Goal: Information Seeking & Learning: Find specific fact

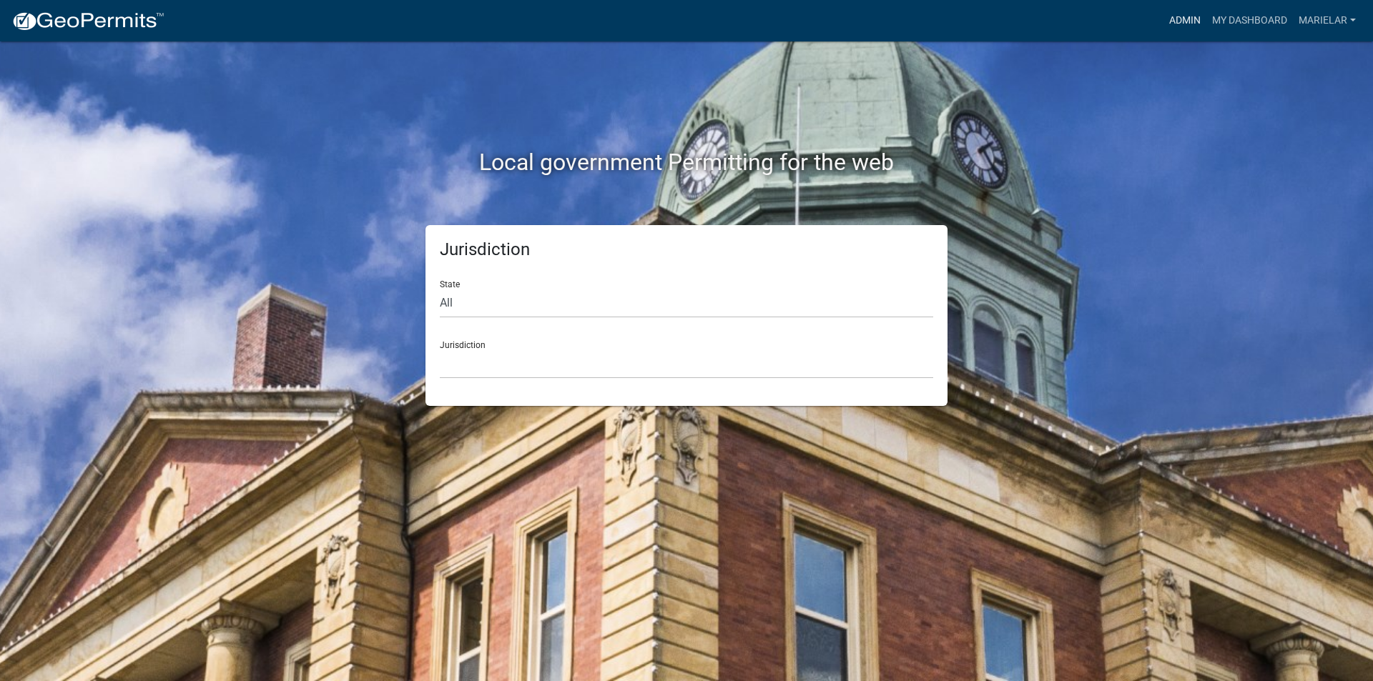
click at [1191, 18] on link "Admin" at bounding box center [1184, 20] width 43 height 27
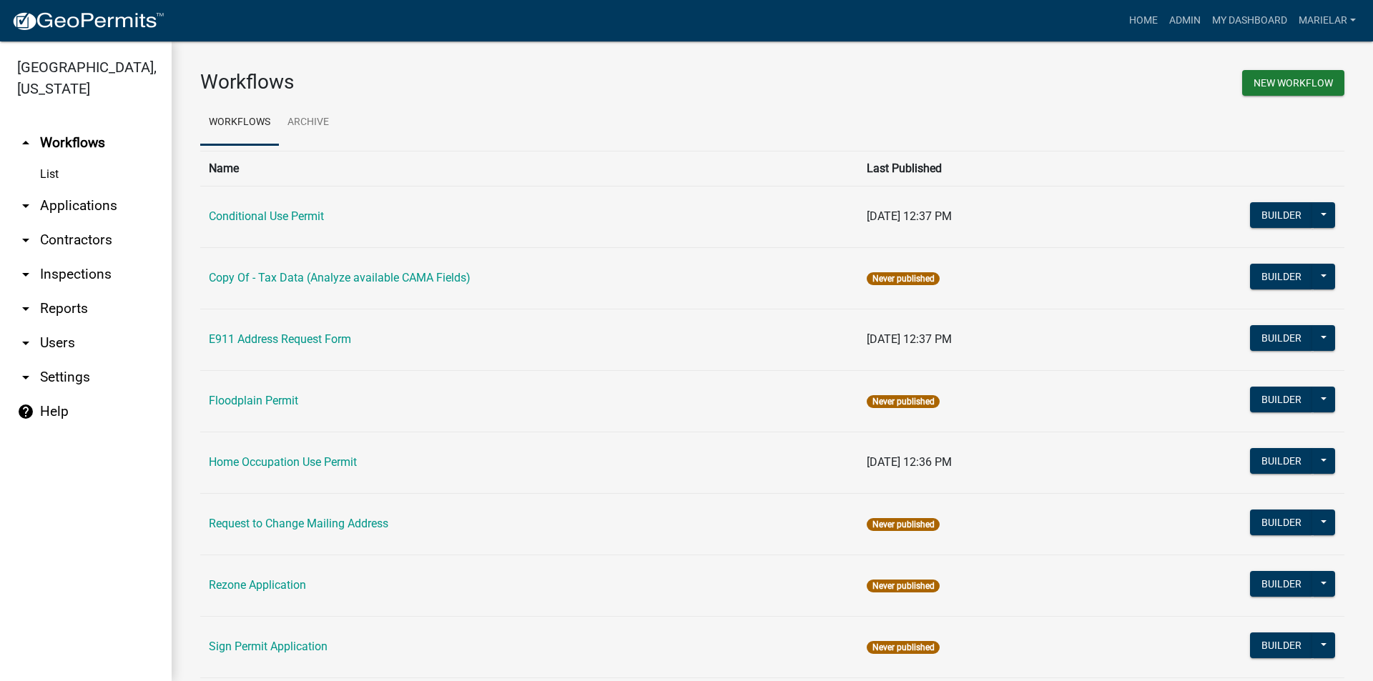
click at [28, 197] on icon "arrow_drop_down" at bounding box center [25, 205] width 17 height 17
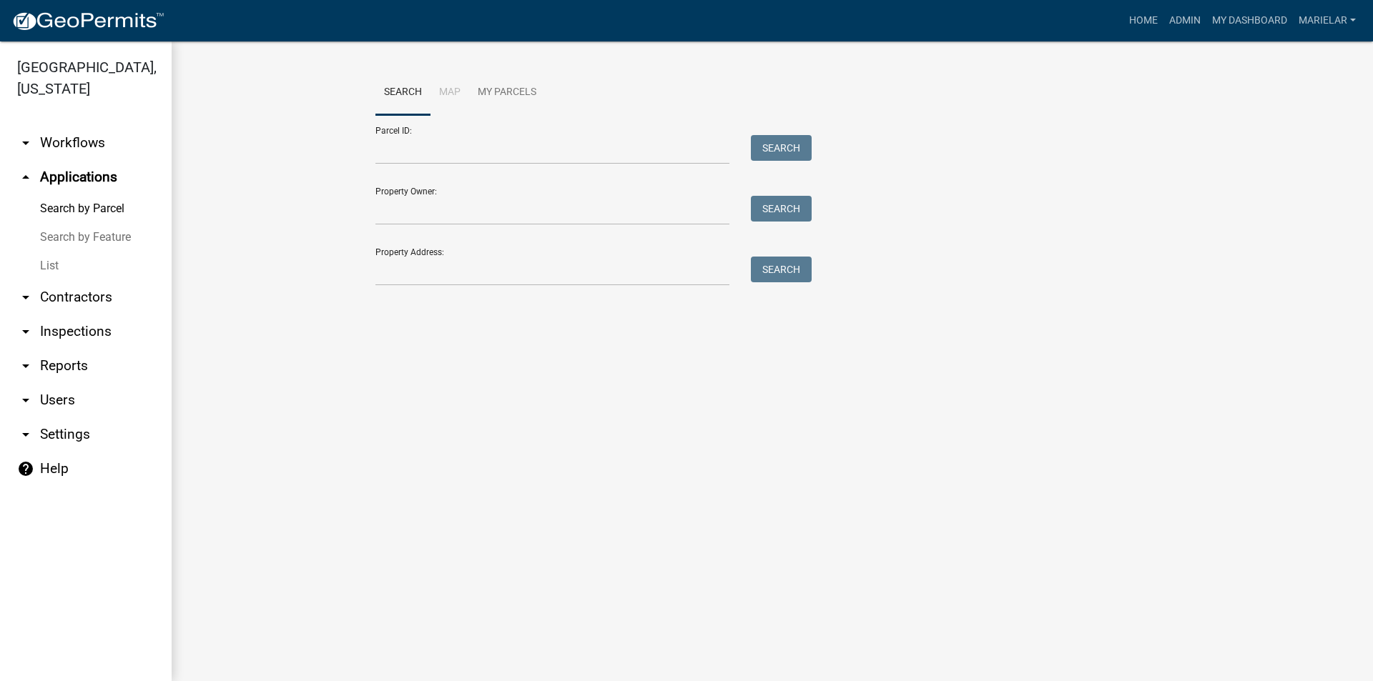
click at [42, 252] on link "List" at bounding box center [86, 266] width 172 height 29
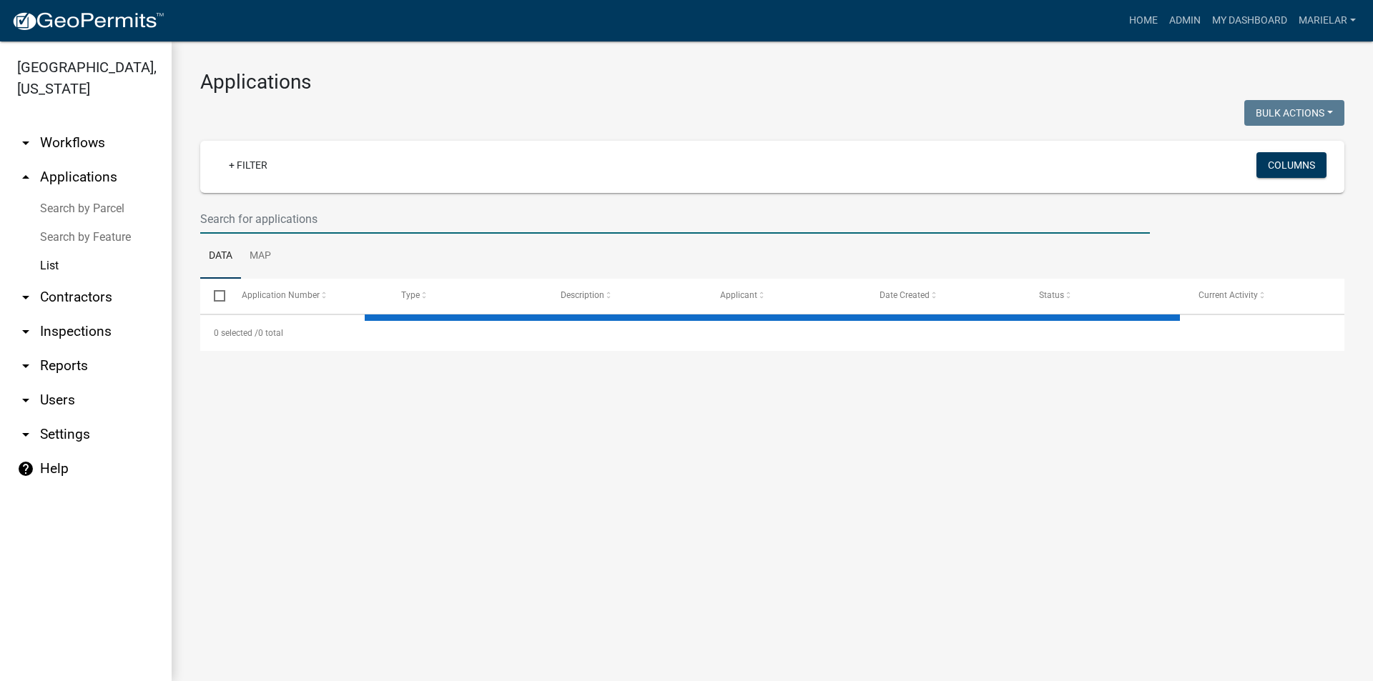
click at [337, 231] on input "text" at bounding box center [674, 218] width 949 height 29
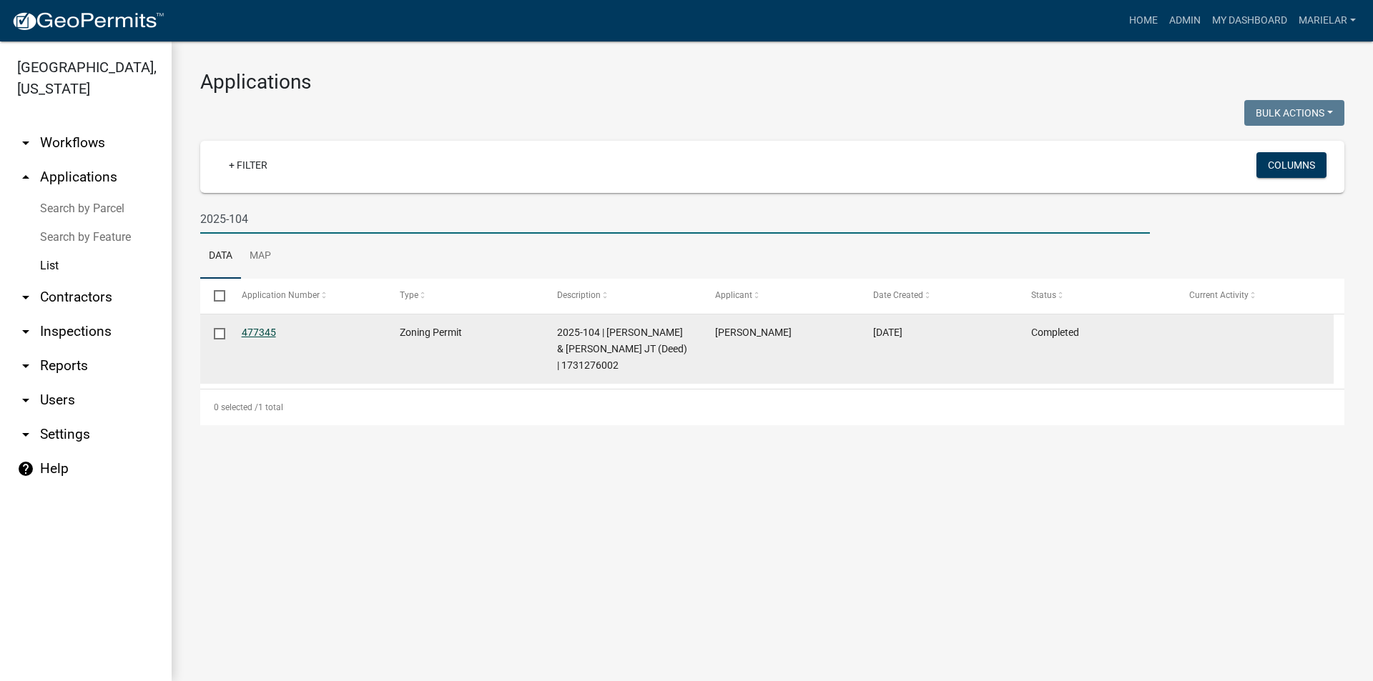
type input "2025-104"
click at [246, 332] on link "477345" at bounding box center [259, 332] width 34 height 11
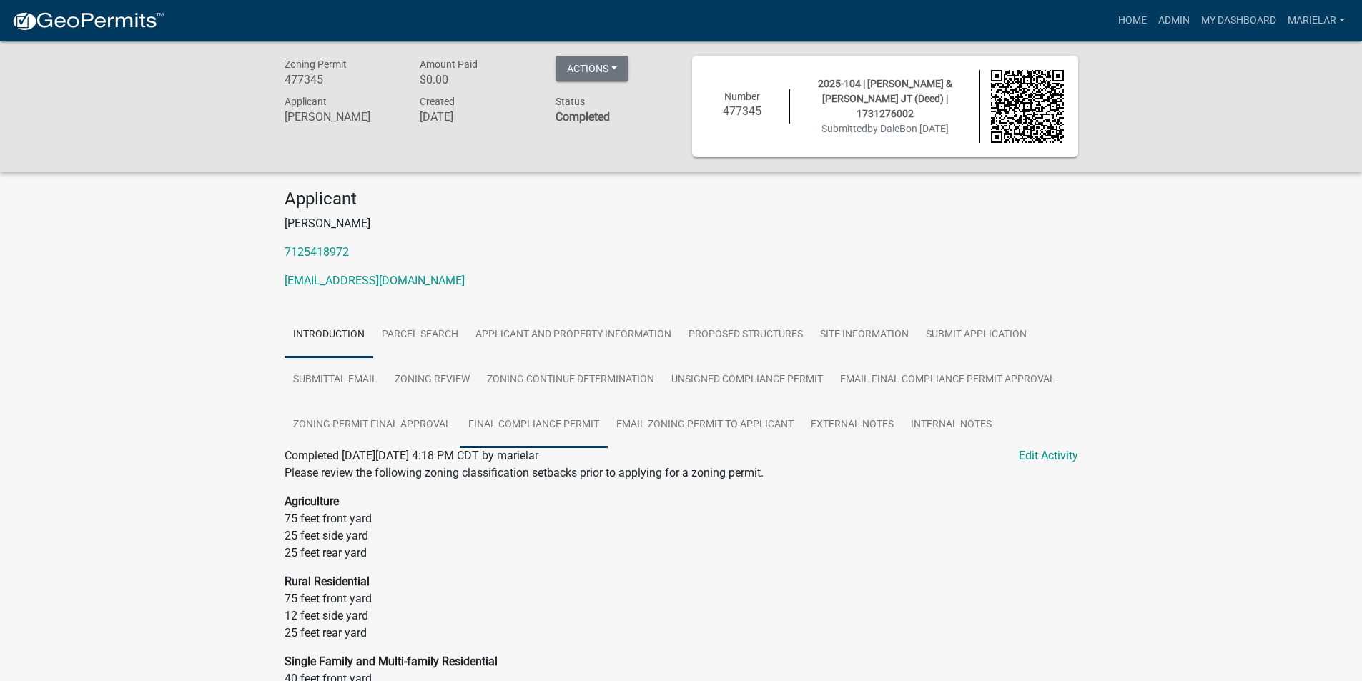
click at [562, 432] on link "Final Compliance Permit" at bounding box center [534, 425] width 148 height 46
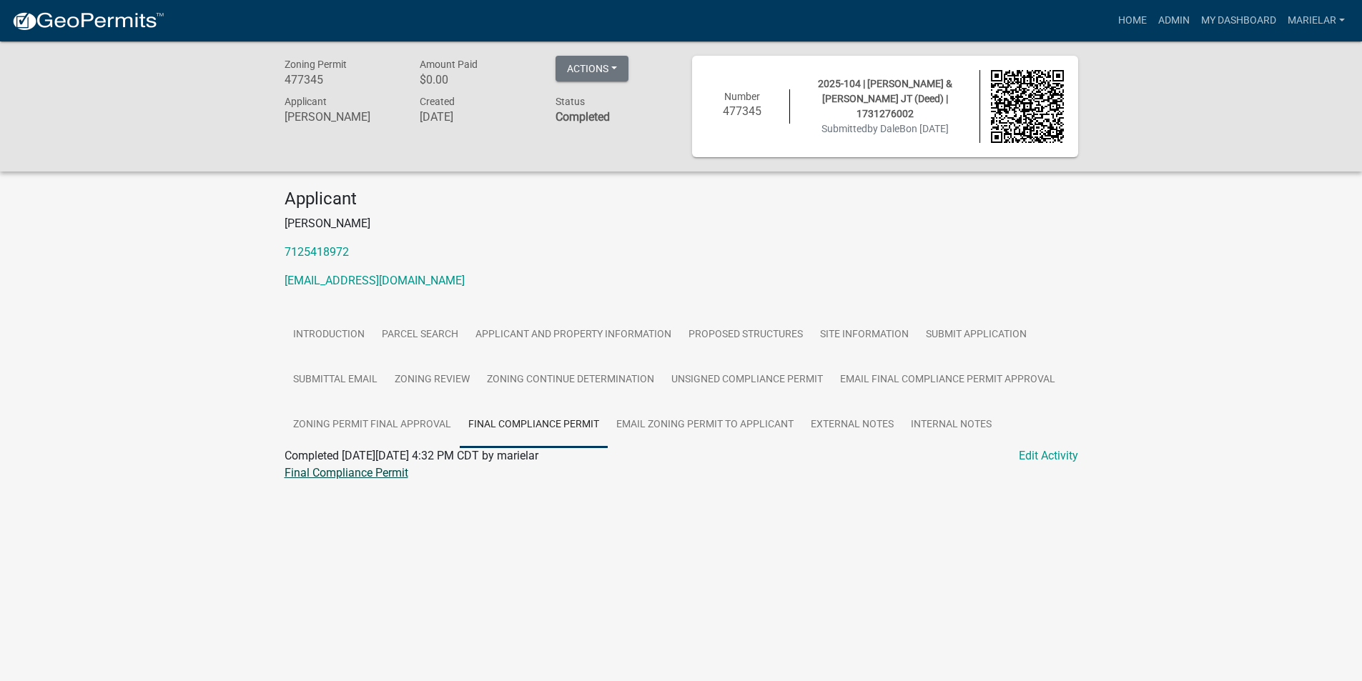
click at [386, 475] on link "Final Compliance Permit" at bounding box center [347, 473] width 124 height 14
click at [822, 435] on link "External Notes" at bounding box center [852, 425] width 100 height 46
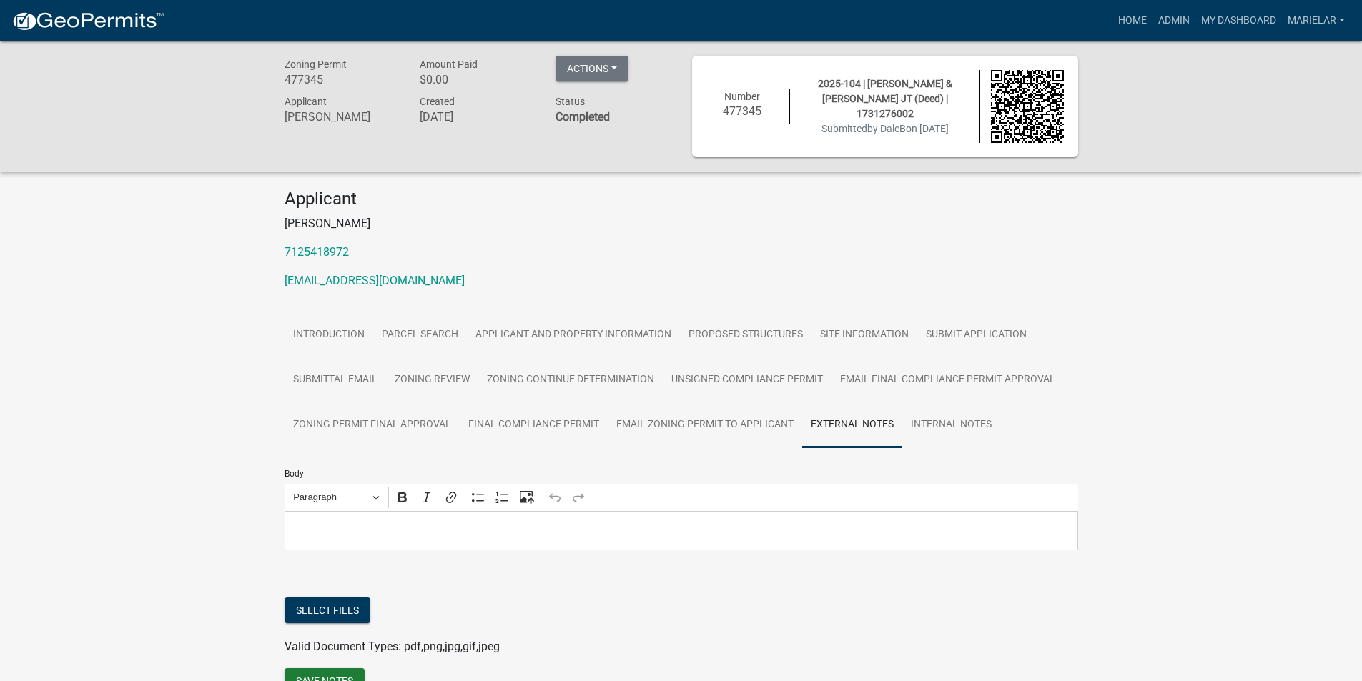
click at [379, 523] on p "Editor editing area: main. Press Alt+0 for help." at bounding box center [681, 530] width 778 height 17
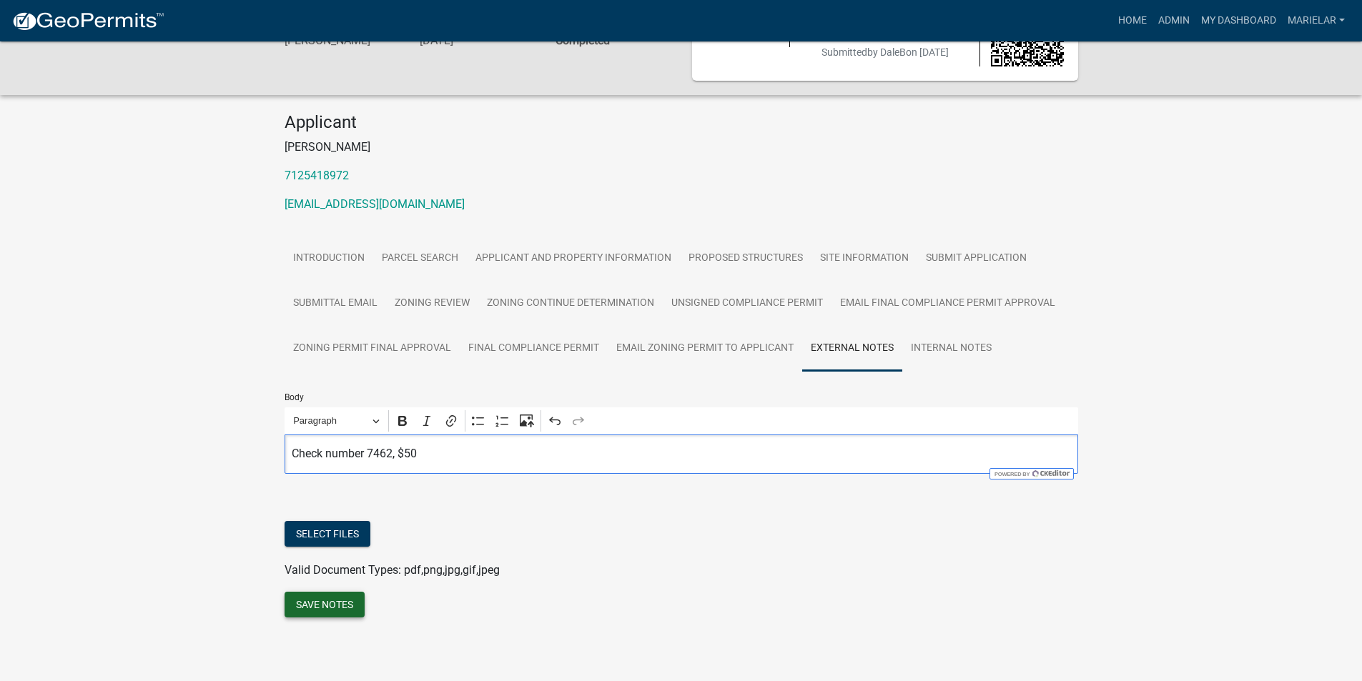
click at [318, 612] on button "Save Notes" at bounding box center [325, 605] width 80 height 26
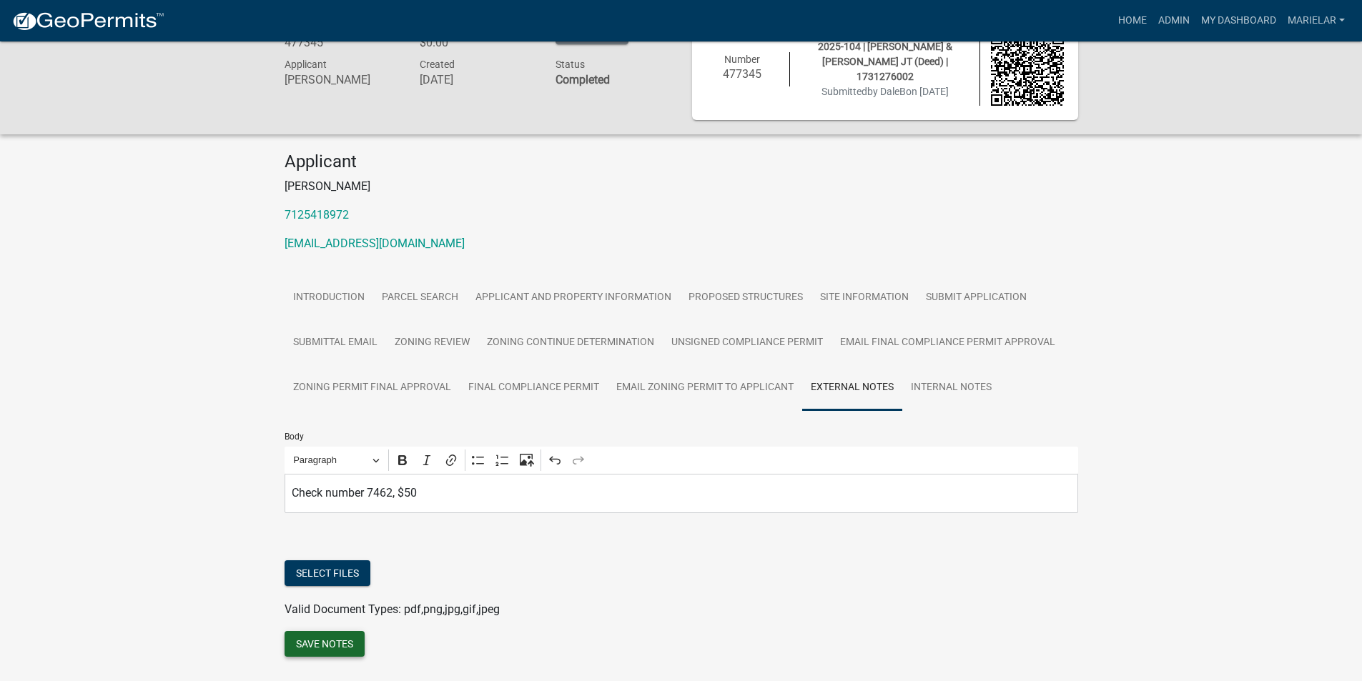
scroll to position [0, 0]
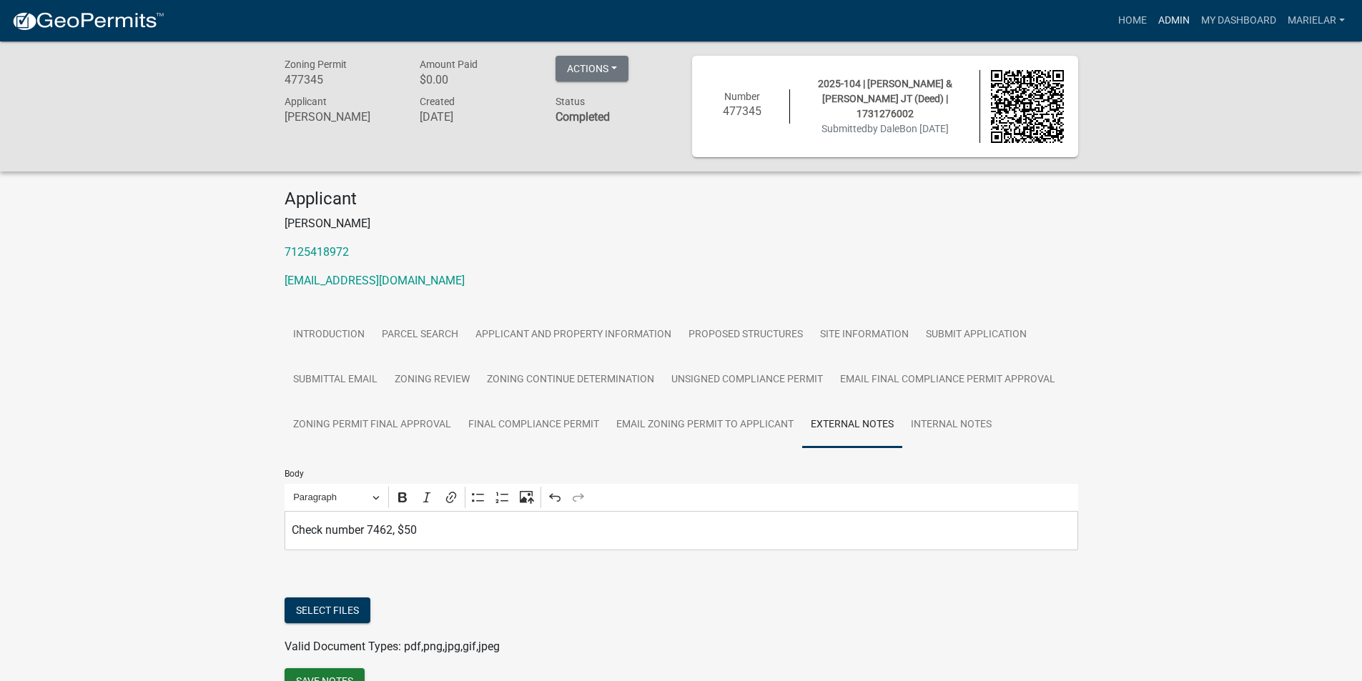
click at [1183, 12] on link "Admin" at bounding box center [1173, 20] width 43 height 27
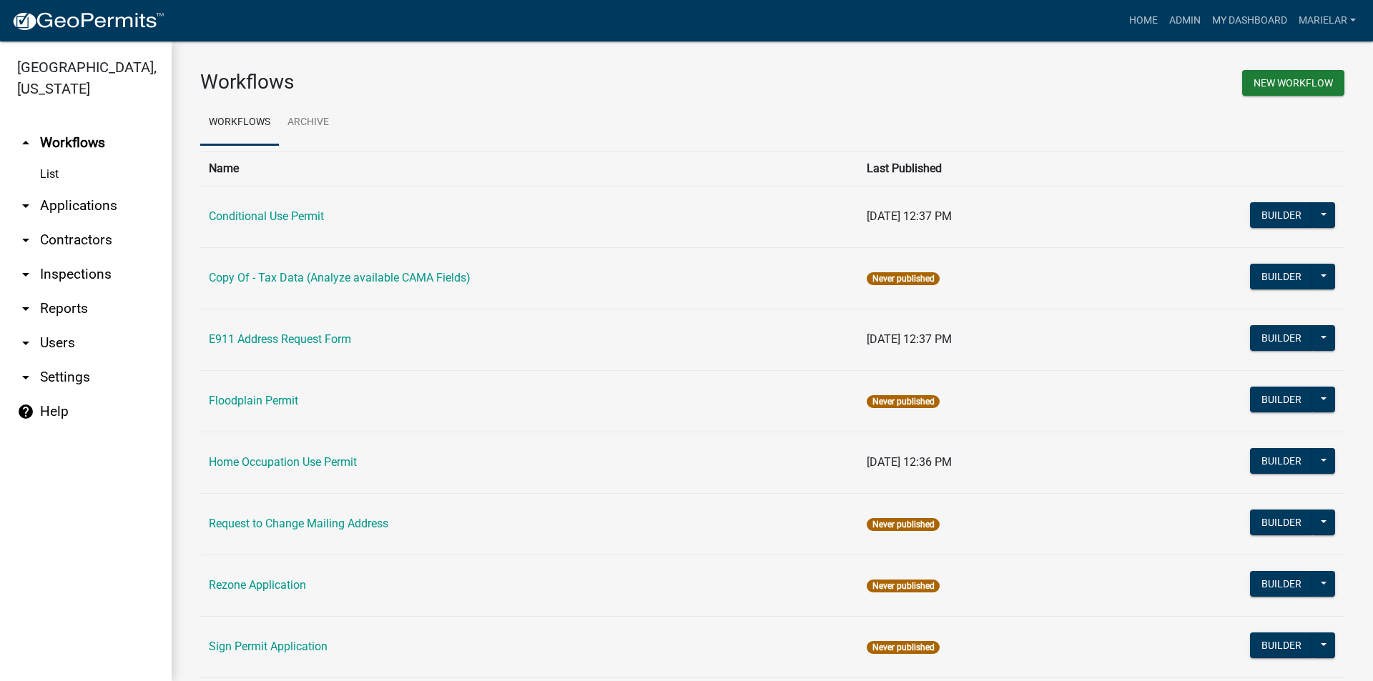
click at [24, 197] on icon "arrow_drop_down" at bounding box center [25, 205] width 17 height 17
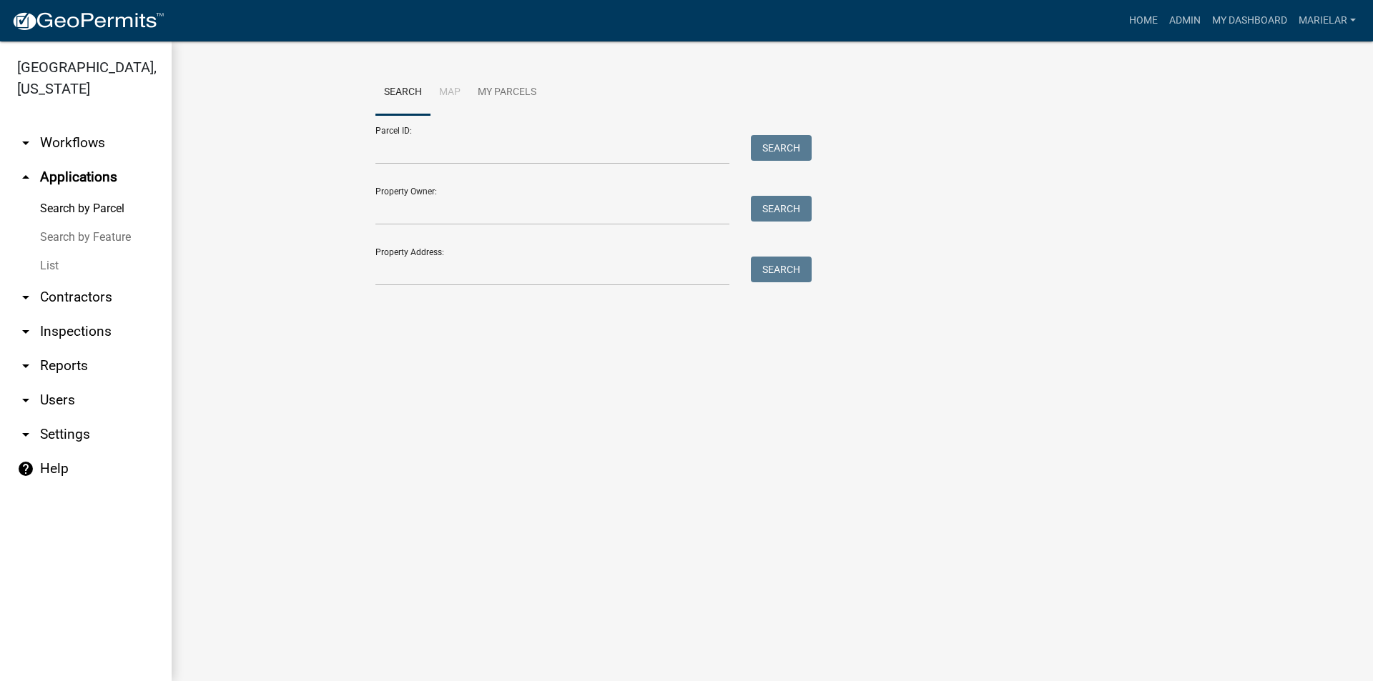
click at [56, 252] on link "List" at bounding box center [86, 266] width 172 height 29
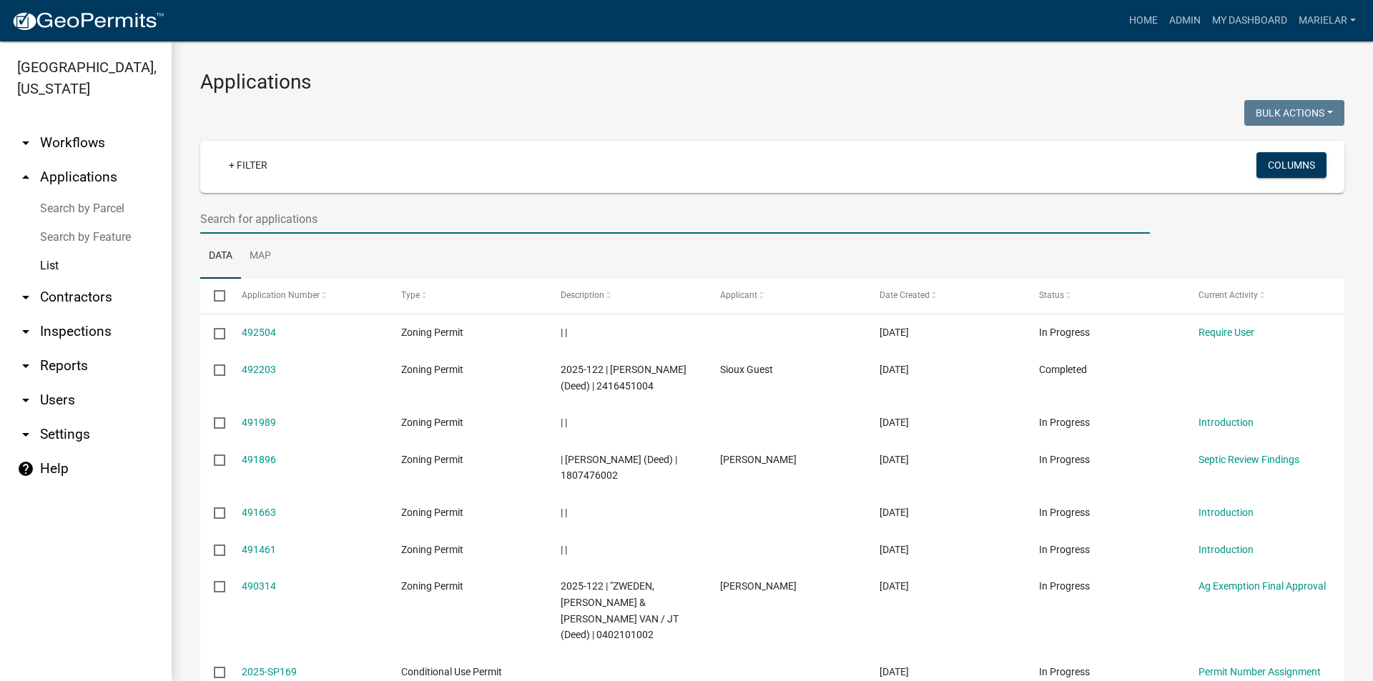
click at [300, 217] on input "text" at bounding box center [674, 218] width 949 height 29
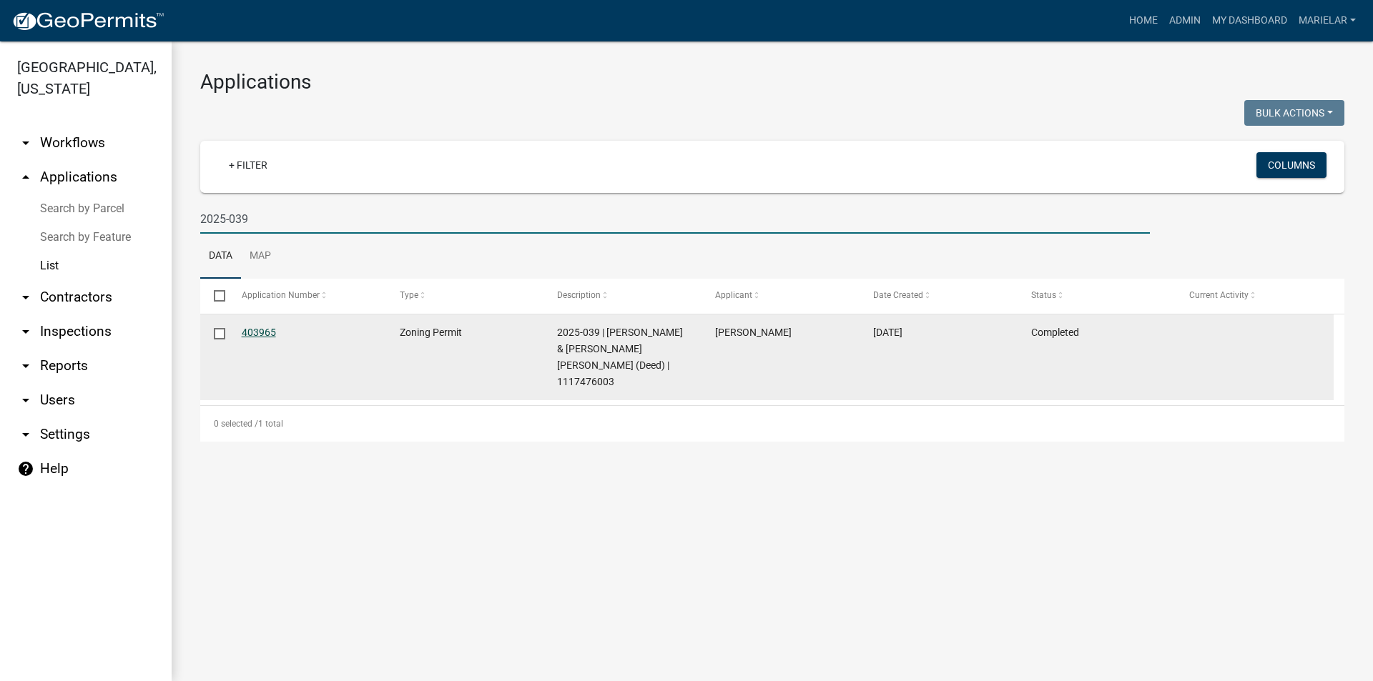
type input "2025-039"
click at [271, 335] on link "403965" at bounding box center [259, 332] width 34 height 11
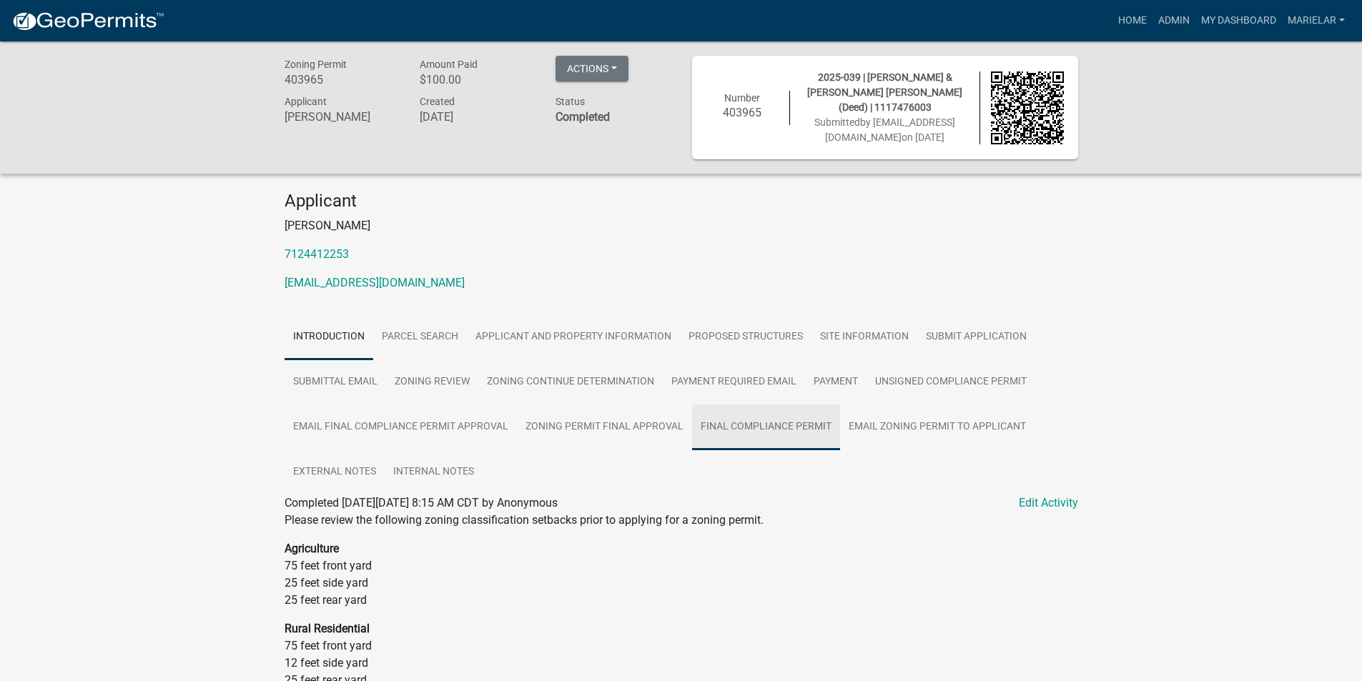
click at [747, 431] on link "Final Compliance Permit" at bounding box center [766, 428] width 148 height 46
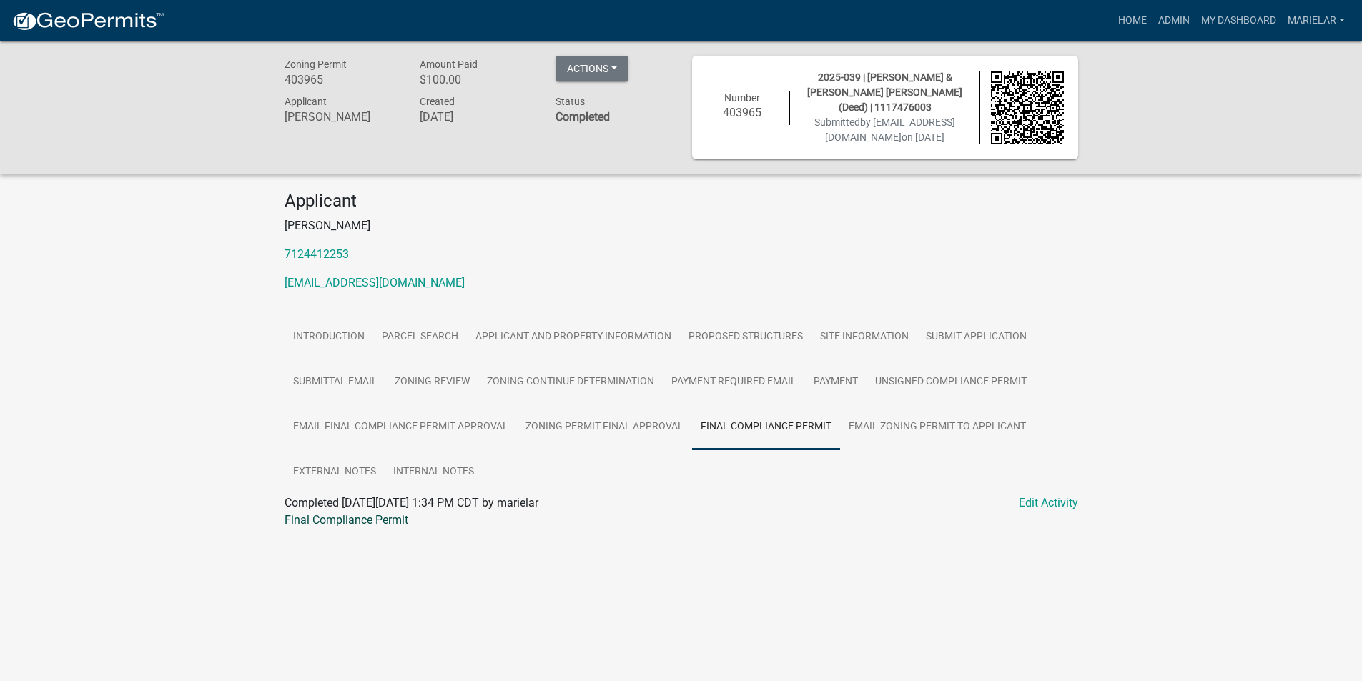
click at [367, 513] on link "Final Compliance Permit" at bounding box center [347, 520] width 124 height 14
click at [1178, 14] on link "Admin" at bounding box center [1173, 20] width 43 height 27
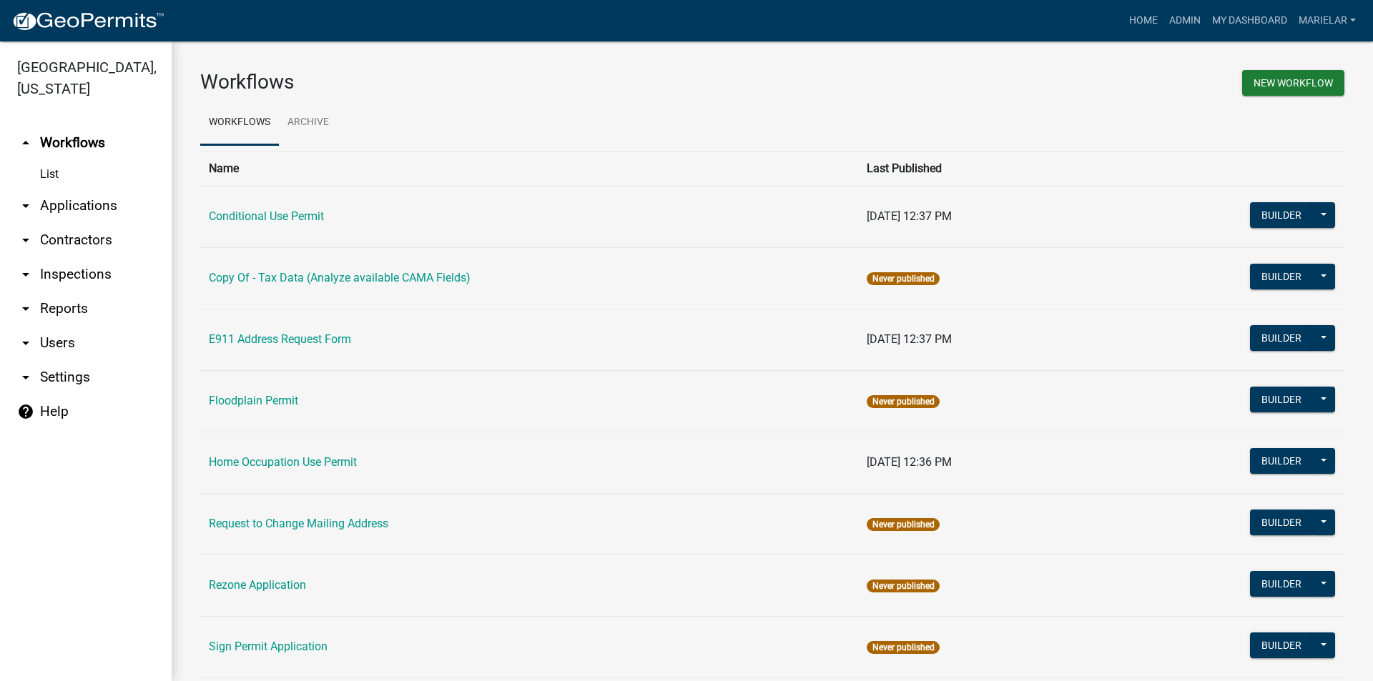
click at [25, 197] on icon "arrow_drop_down" at bounding box center [25, 205] width 17 height 17
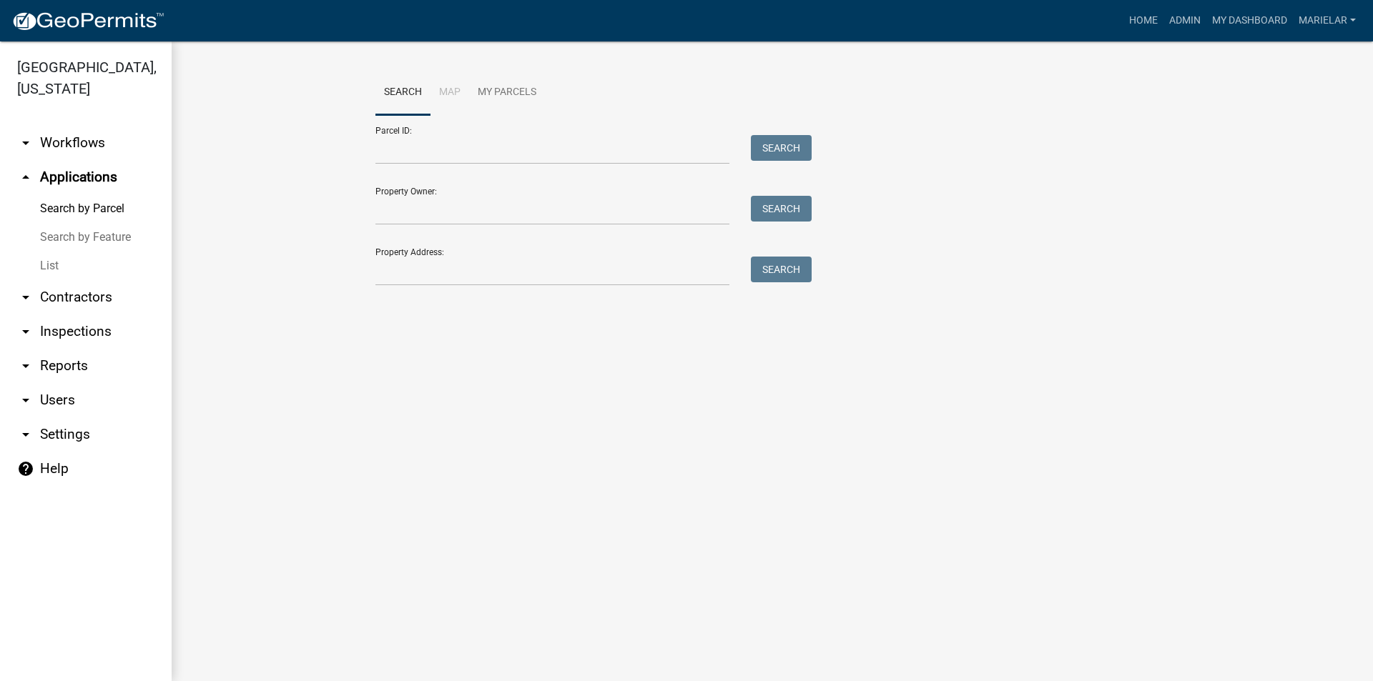
click at [49, 252] on link "List" at bounding box center [86, 266] width 172 height 29
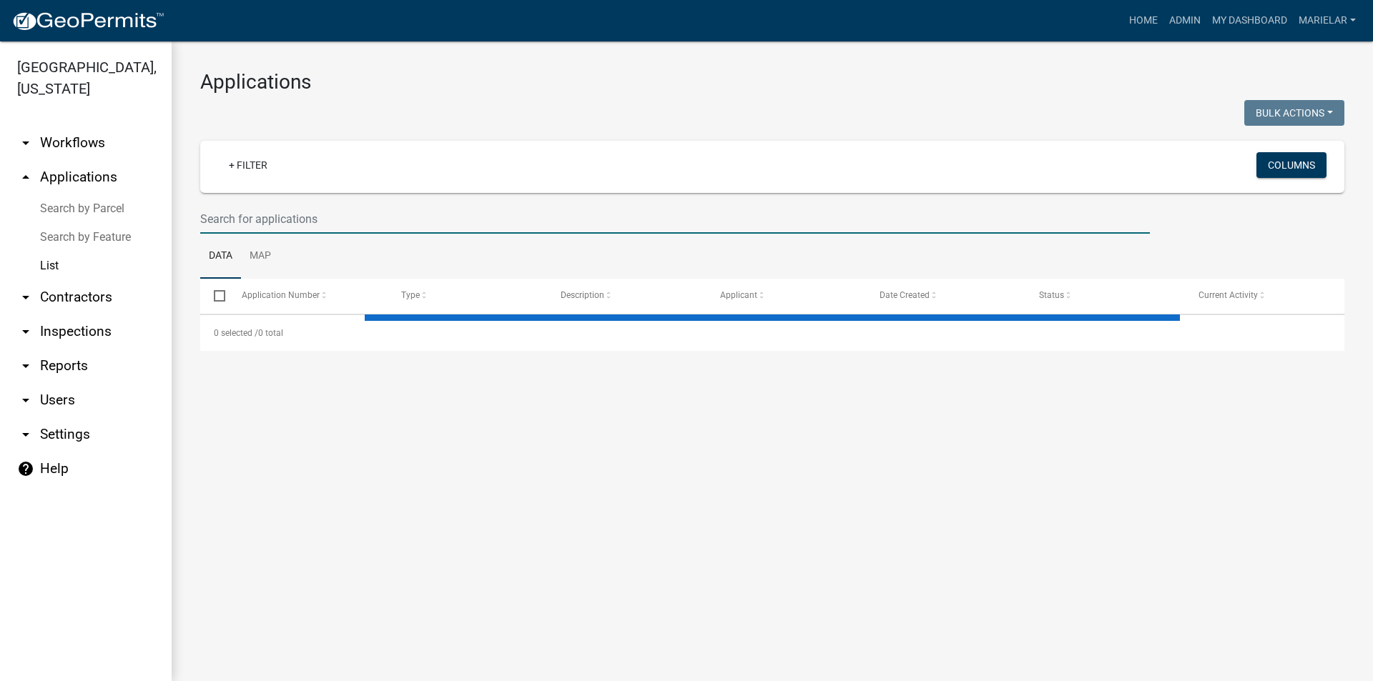
click at [352, 224] on input "text" at bounding box center [674, 218] width 949 height 29
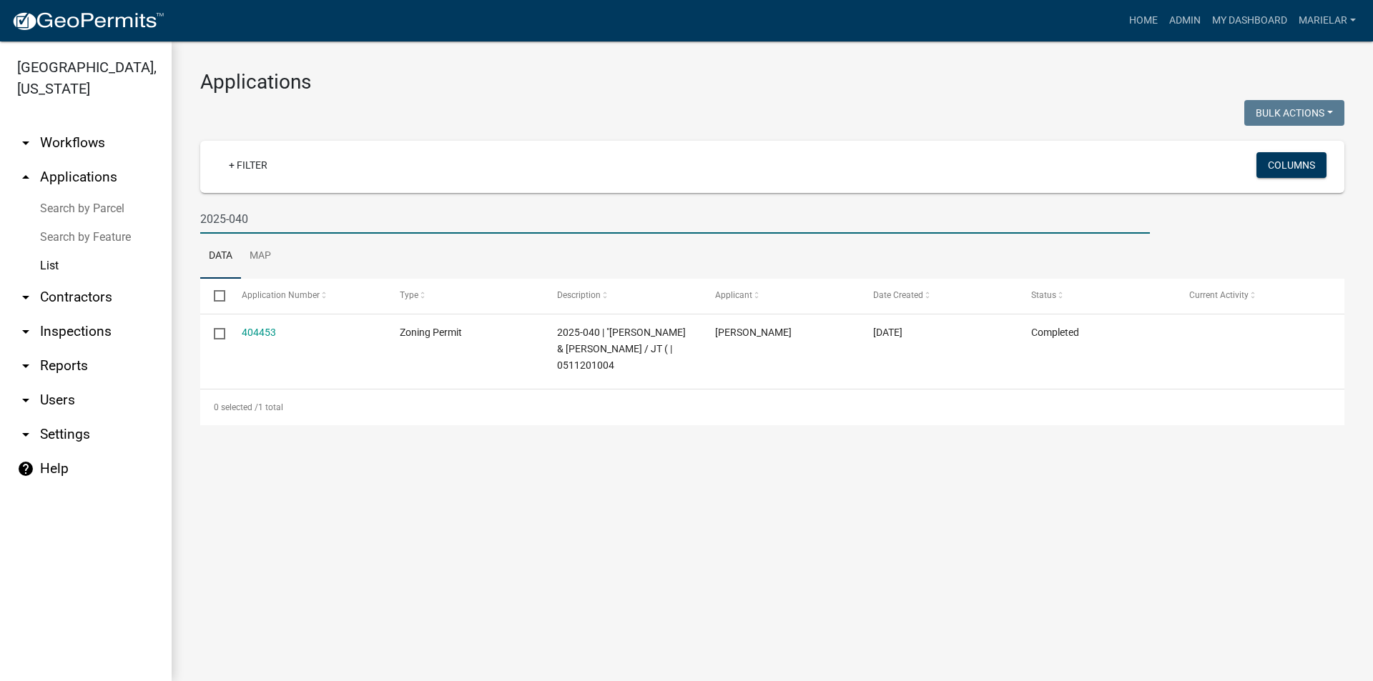
type input "2025-040"
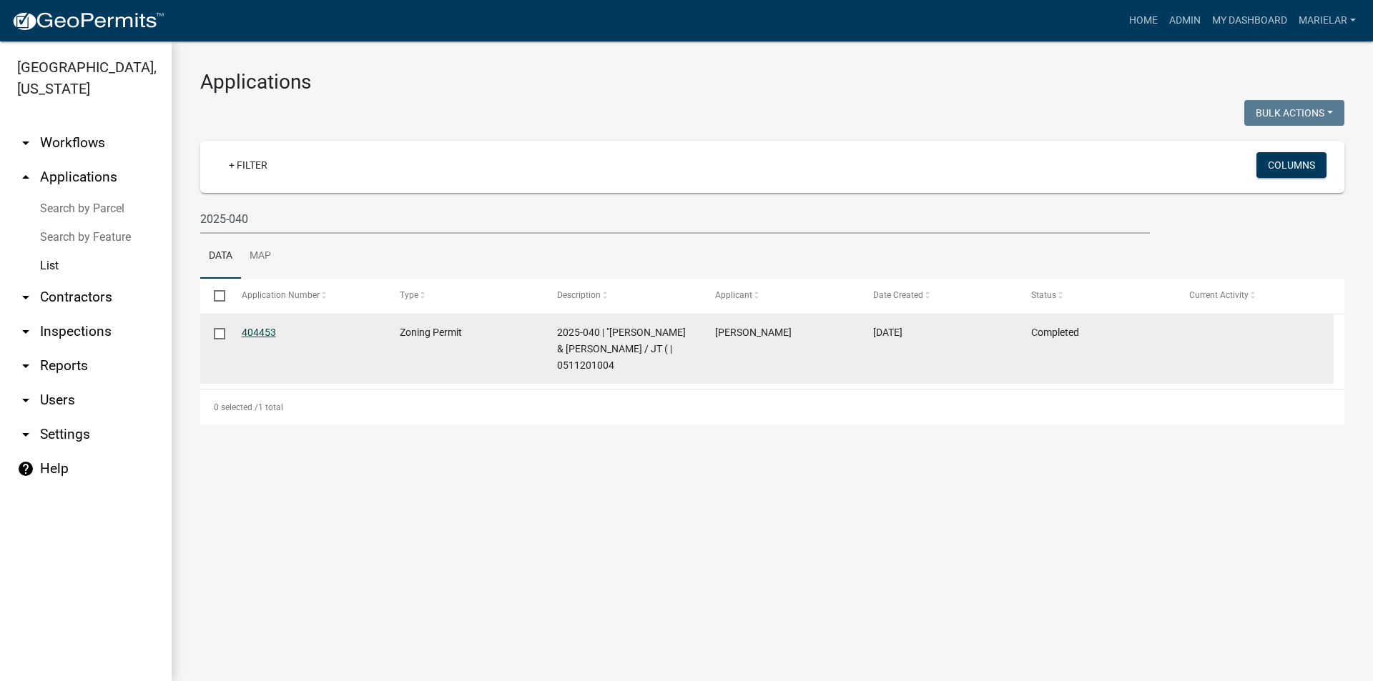
click at [265, 330] on link "404453" at bounding box center [259, 332] width 34 height 11
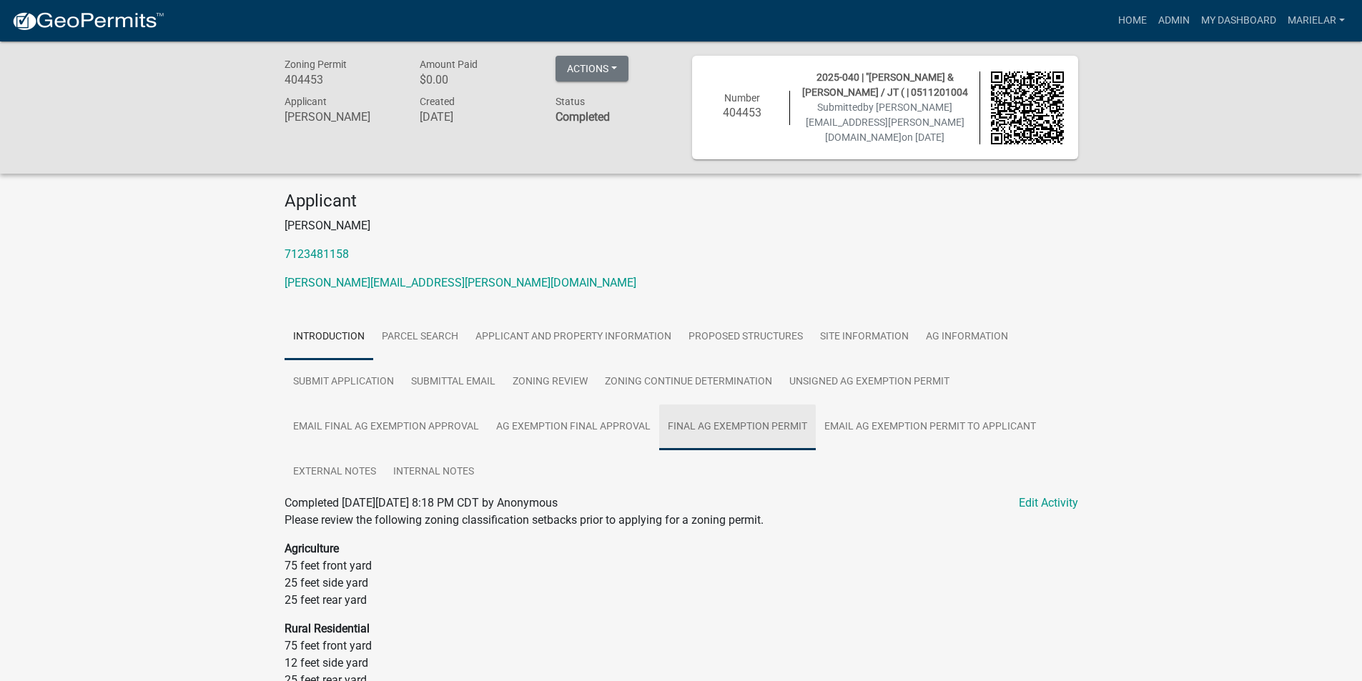
click at [709, 425] on link "Final Ag Exemption Permit" at bounding box center [737, 428] width 157 height 46
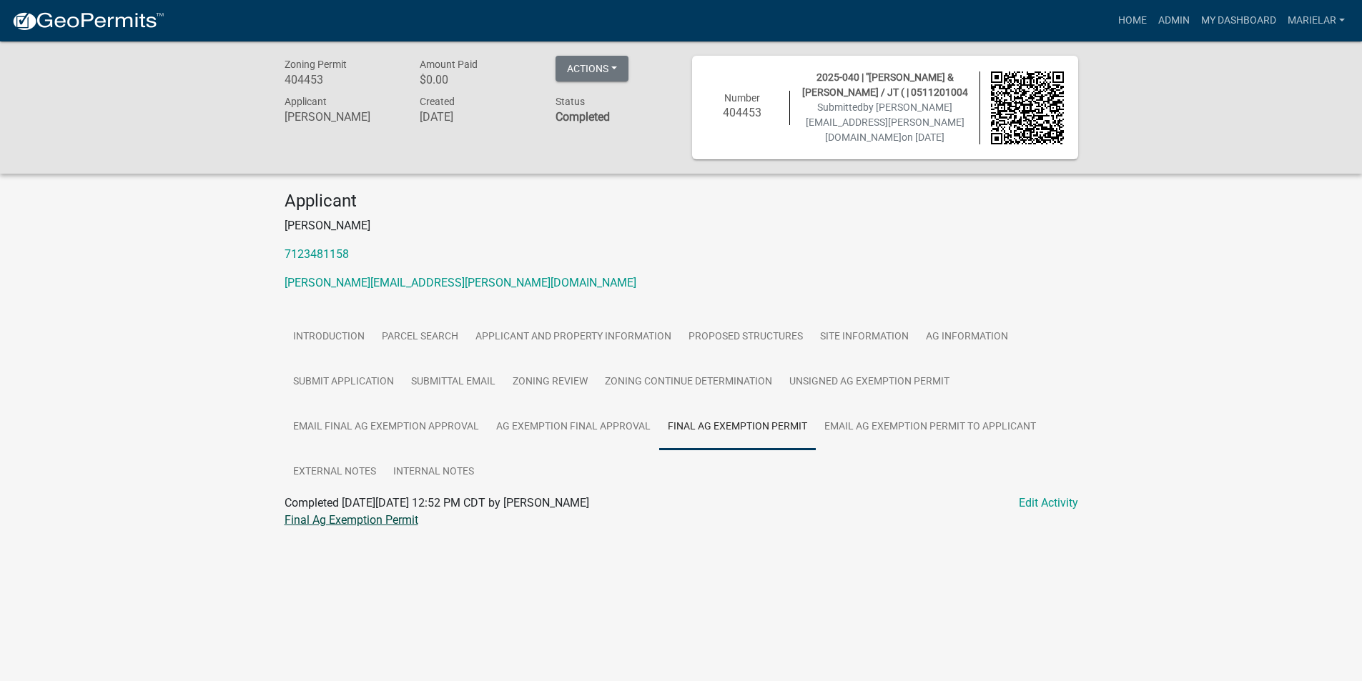
click at [367, 526] on link "Final Ag Exemption Permit" at bounding box center [352, 520] width 134 height 14
click at [1172, 24] on link "Admin" at bounding box center [1173, 20] width 43 height 27
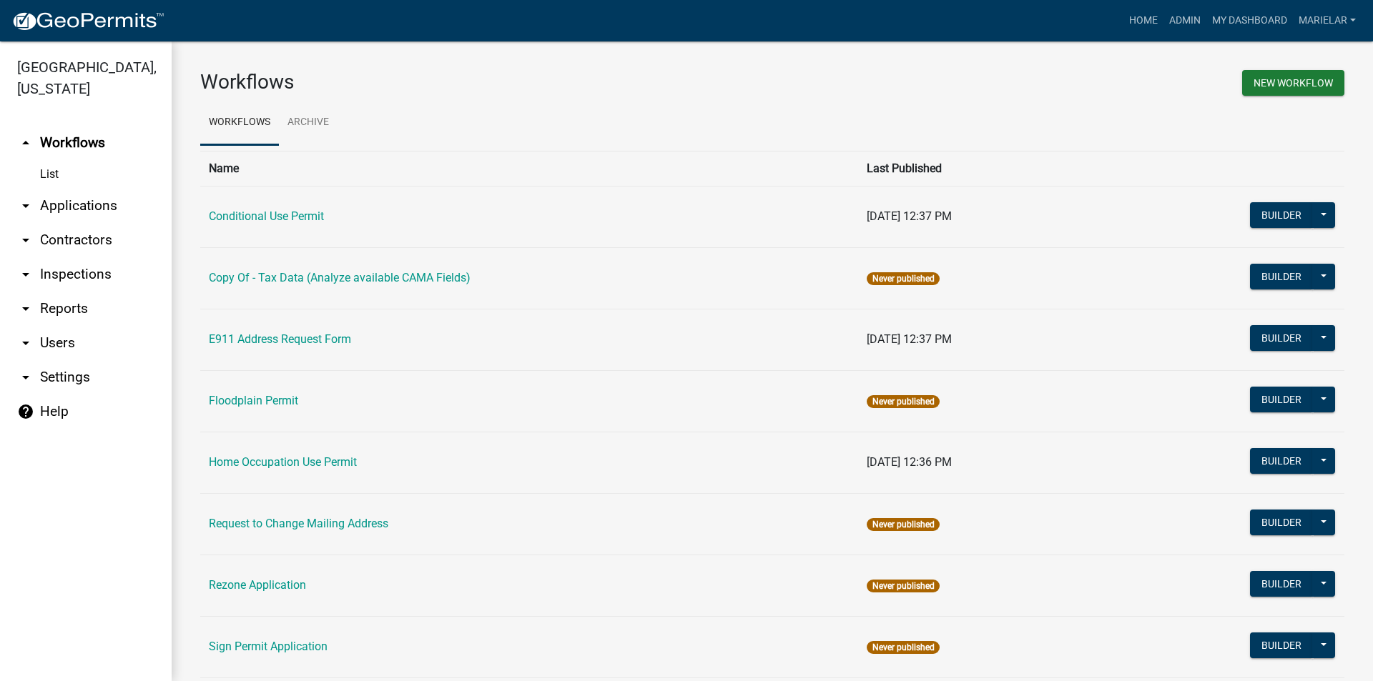
click at [26, 197] on icon "arrow_drop_down" at bounding box center [25, 205] width 17 height 17
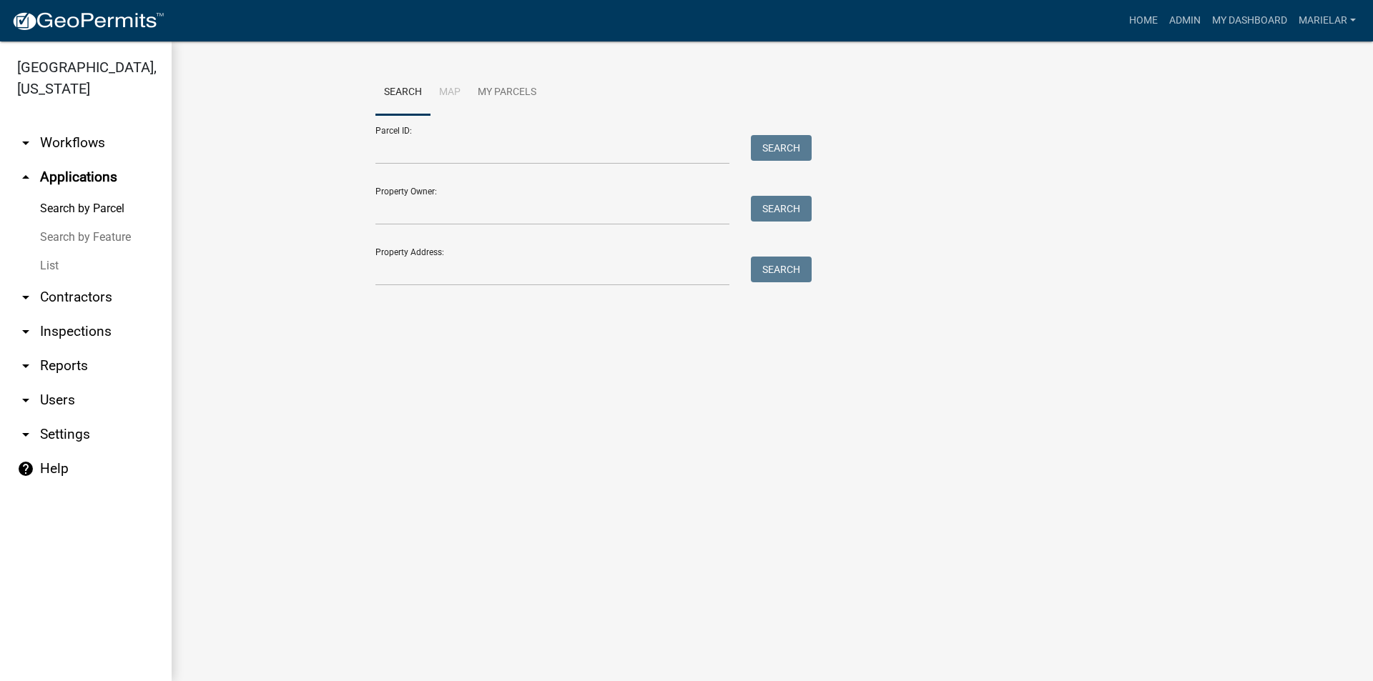
click at [52, 252] on link "List" at bounding box center [86, 266] width 172 height 29
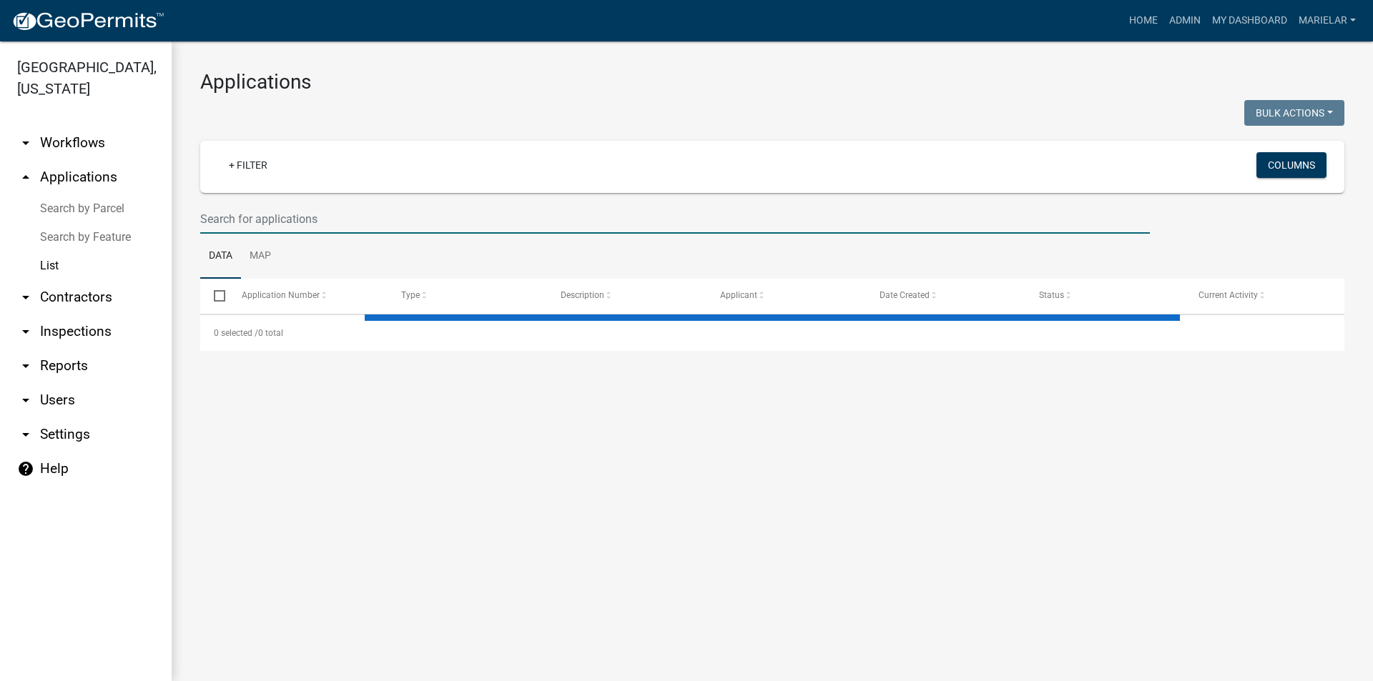
click at [268, 226] on input "text" at bounding box center [674, 218] width 949 height 29
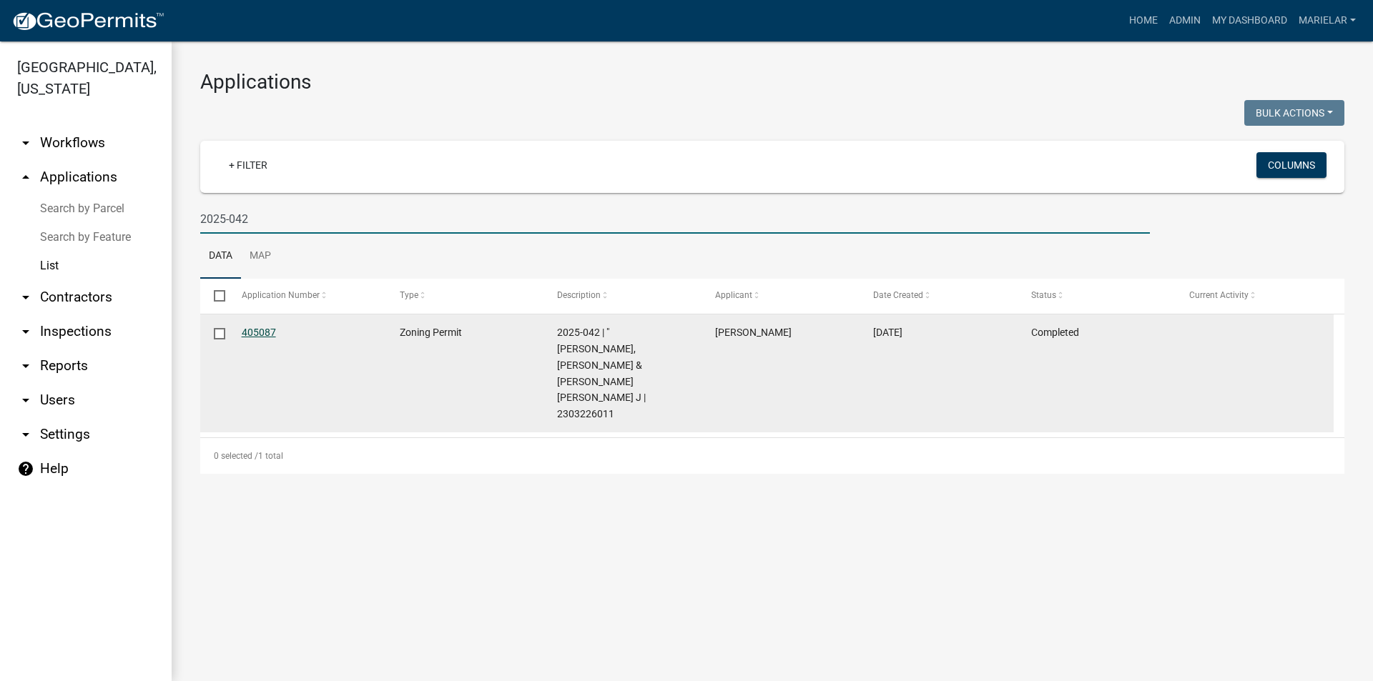
type input "2025-042"
click at [260, 333] on link "405087" at bounding box center [259, 332] width 34 height 11
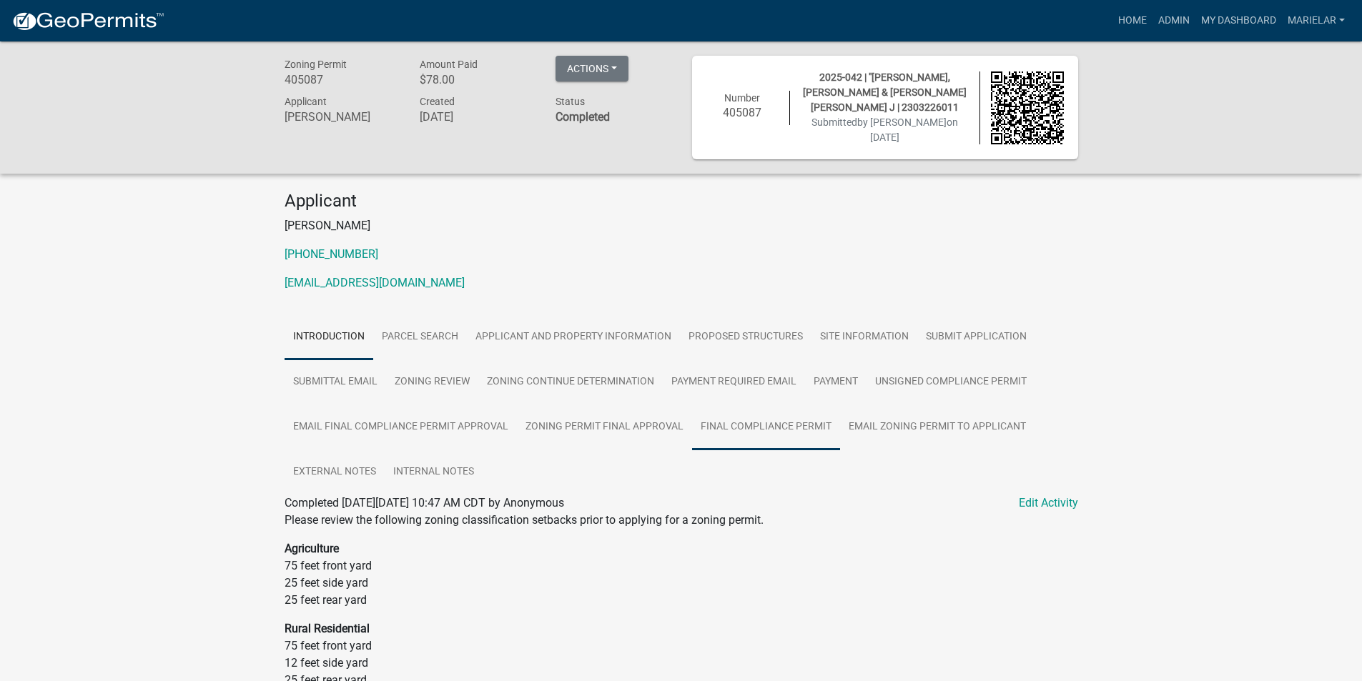
click at [777, 437] on link "Final Compliance Permit" at bounding box center [766, 428] width 148 height 46
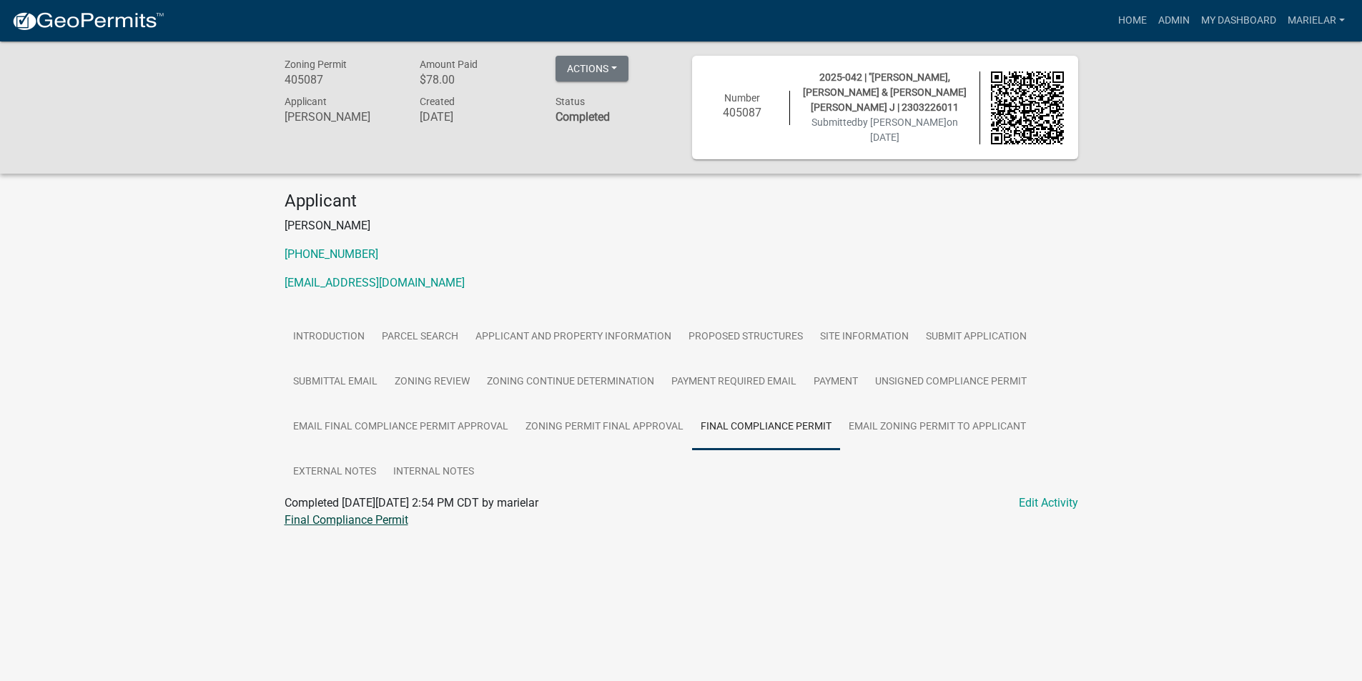
click at [382, 515] on link "Final Compliance Permit" at bounding box center [347, 520] width 124 height 14
click at [1177, 29] on link "Admin" at bounding box center [1173, 20] width 43 height 27
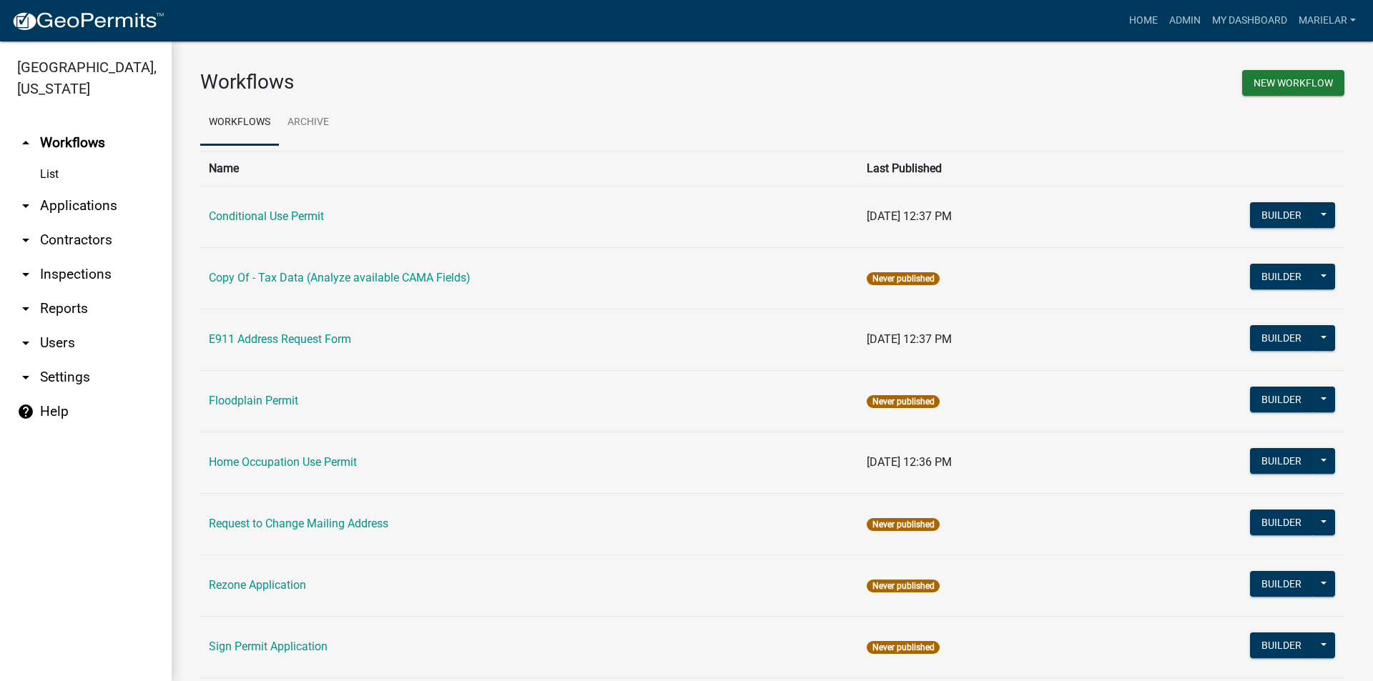
click at [26, 197] on icon "arrow_drop_down" at bounding box center [25, 205] width 17 height 17
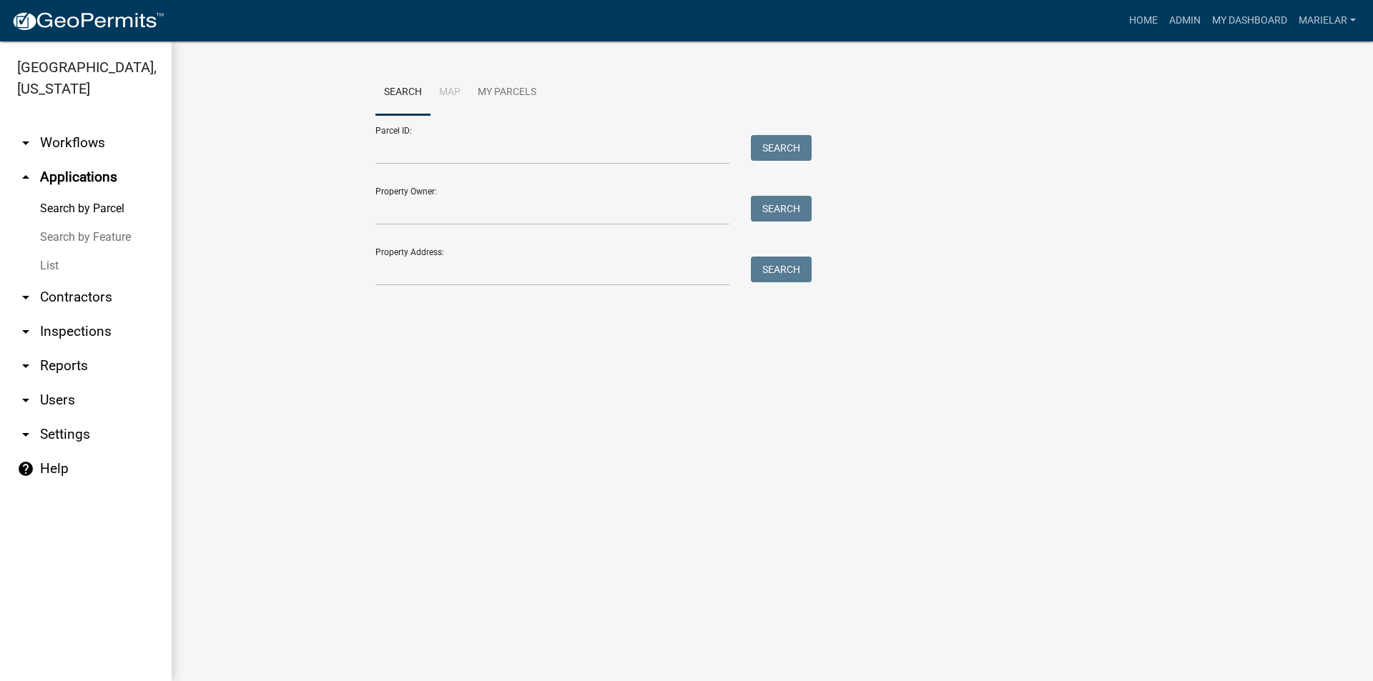
click at [51, 254] on link "List" at bounding box center [86, 266] width 172 height 29
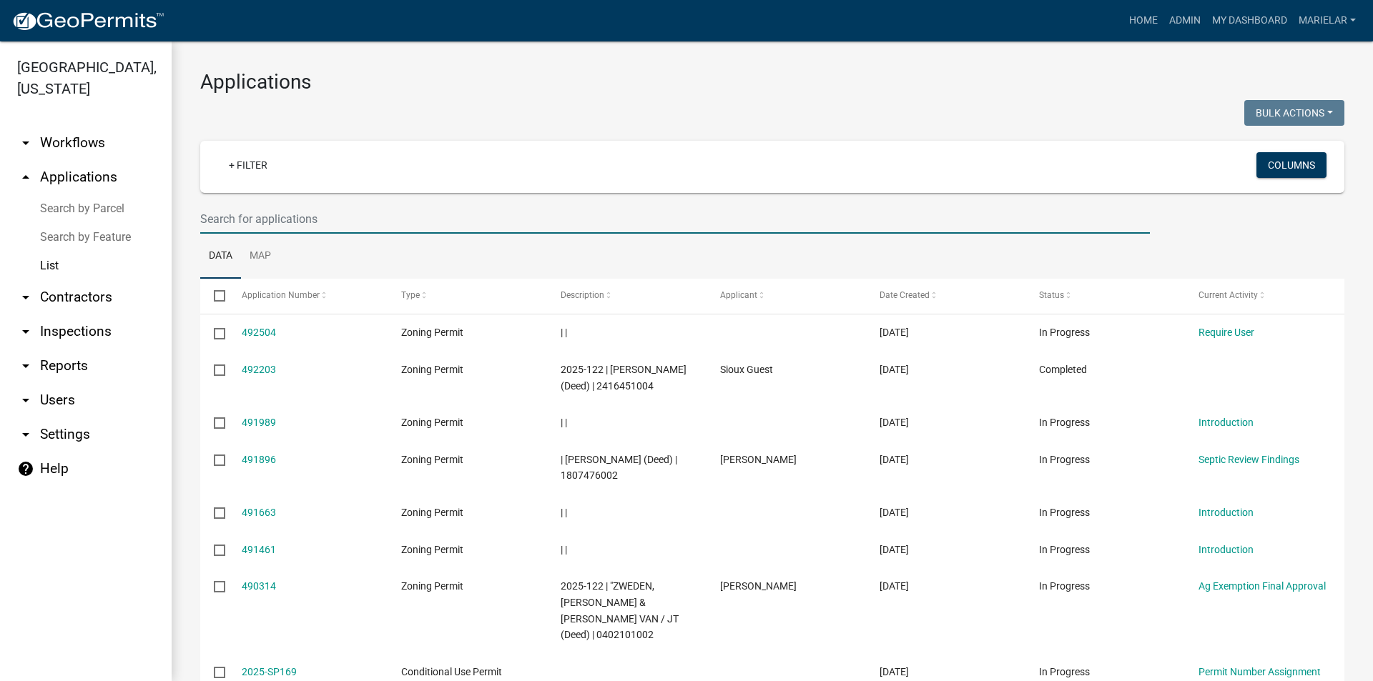
click at [305, 216] on input "text" at bounding box center [674, 218] width 949 height 29
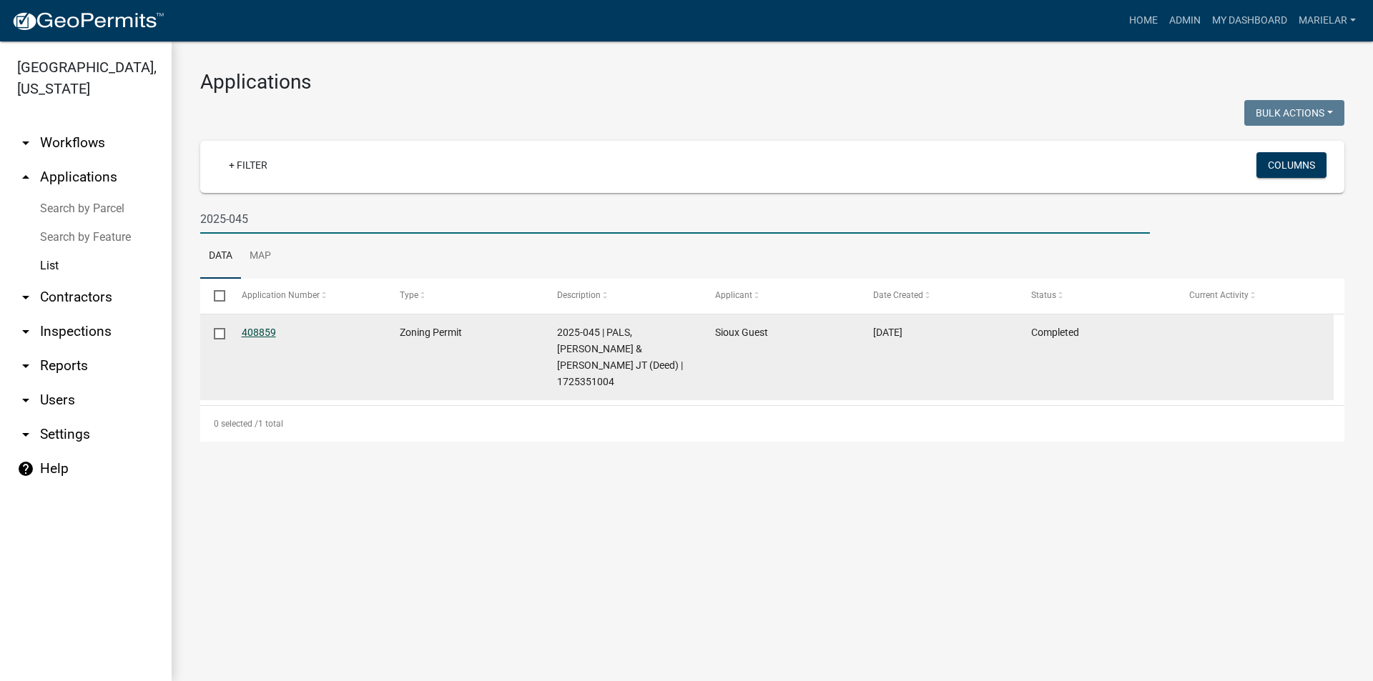
type input "2025-045"
click at [269, 334] on link "408859" at bounding box center [259, 332] width 34 height 11
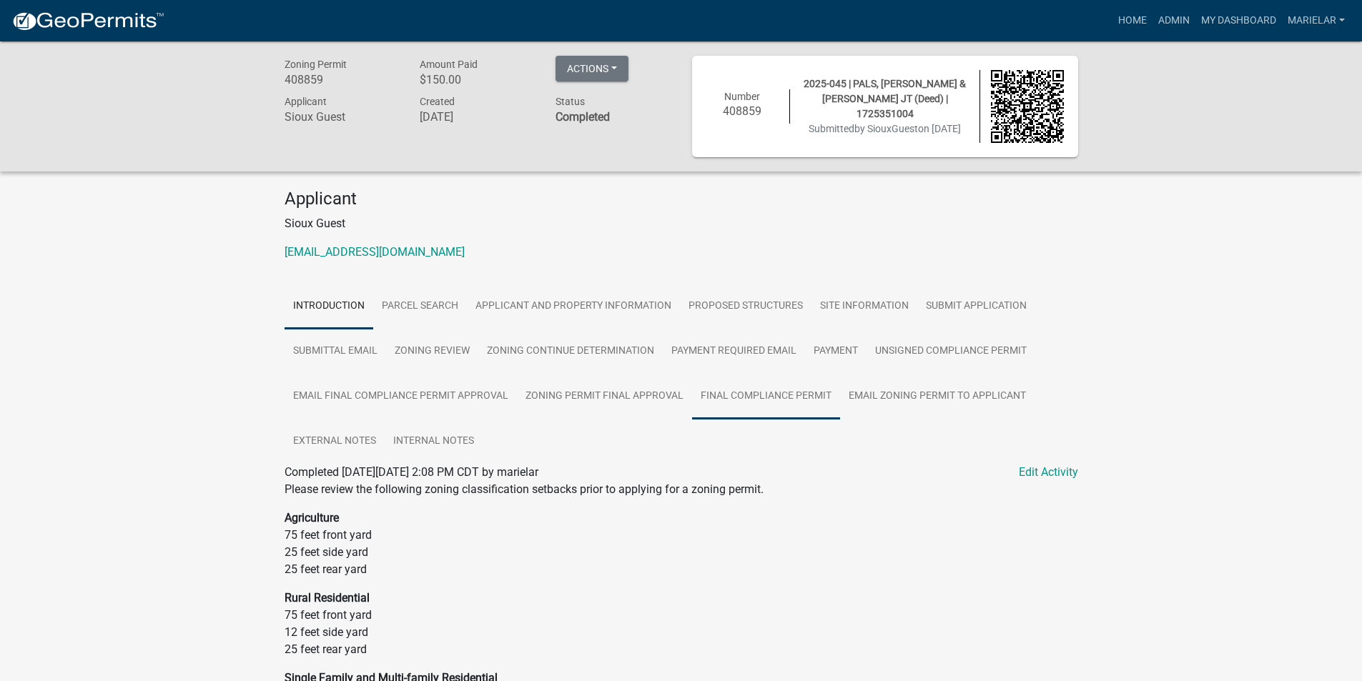
click at [770, 405] on link "Final Compliance Permit" at bounding box center [766, 397] width 148 height 46
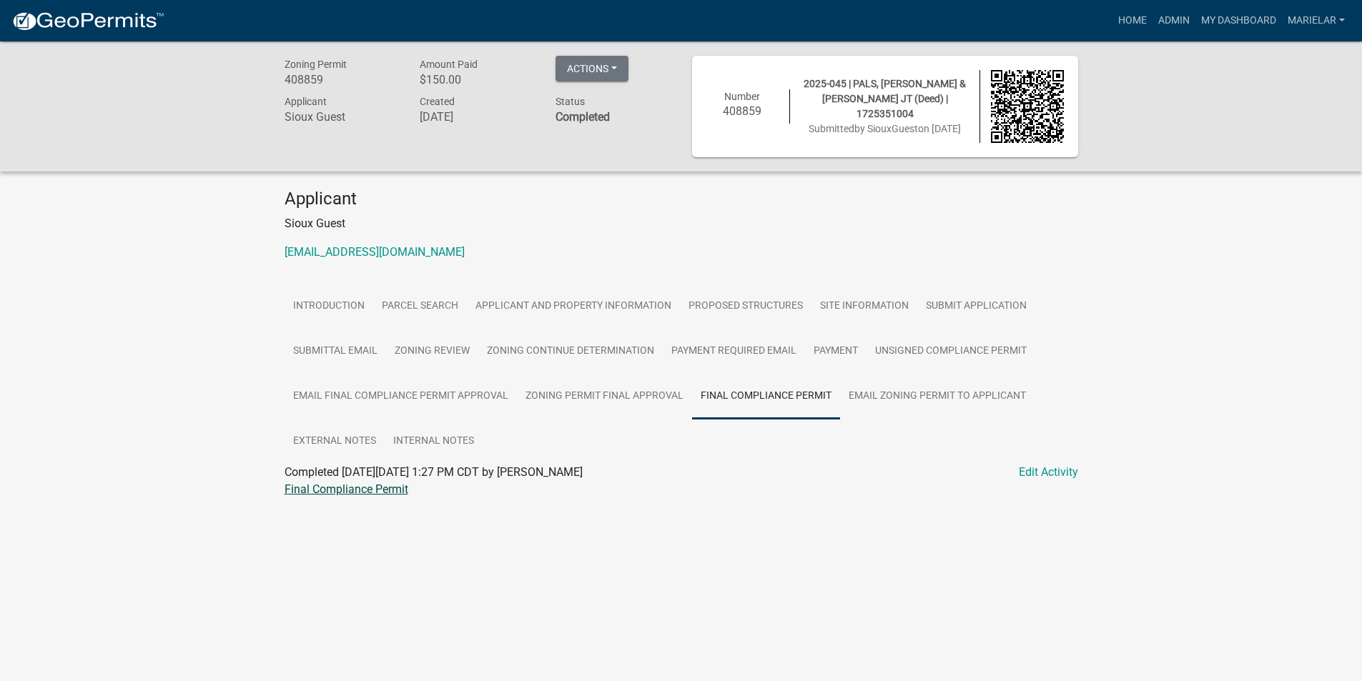
click at [365, 490] on link "Final Compliance Permit" at bounding box center [347, 490] width 124 height 14
click at [1172, 27] on link "Admin" at bounding box center [1173, 20] width 43 height 27
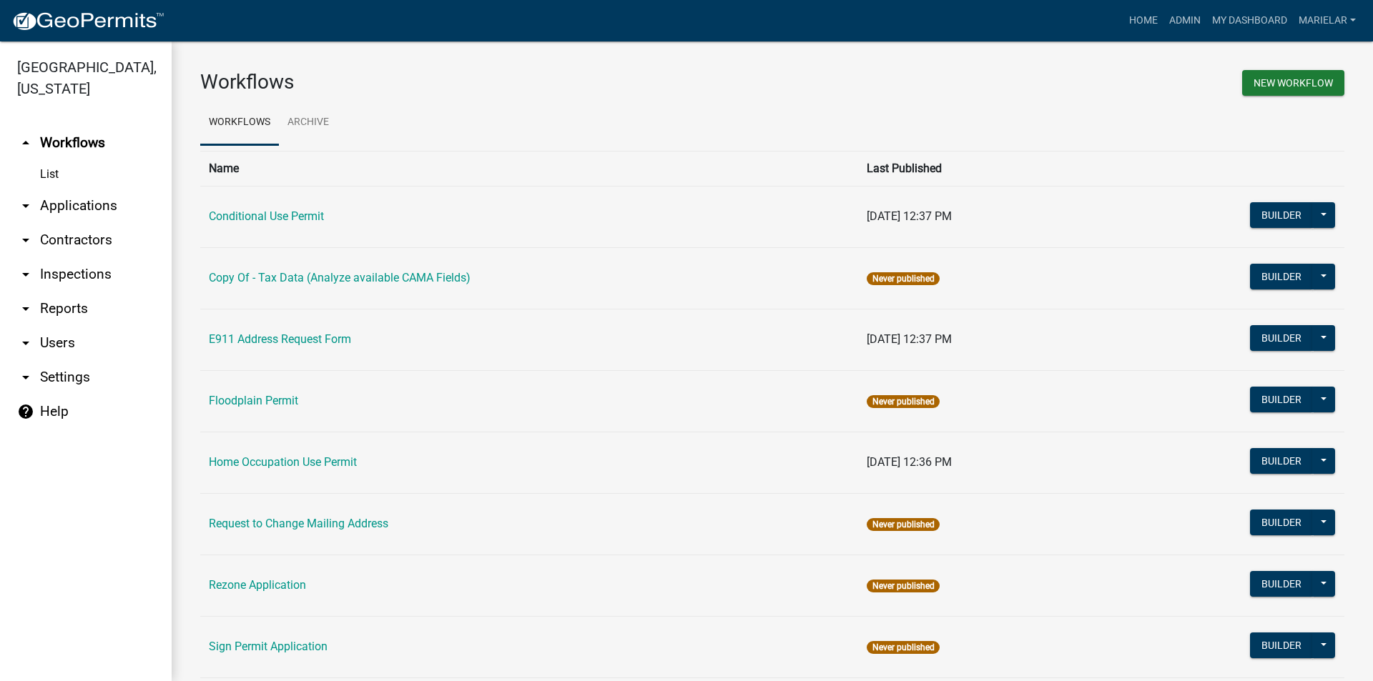
click at [24, 197] on icon "arrow_drop_down" at bounding box center [25, 205] width 17 height 17
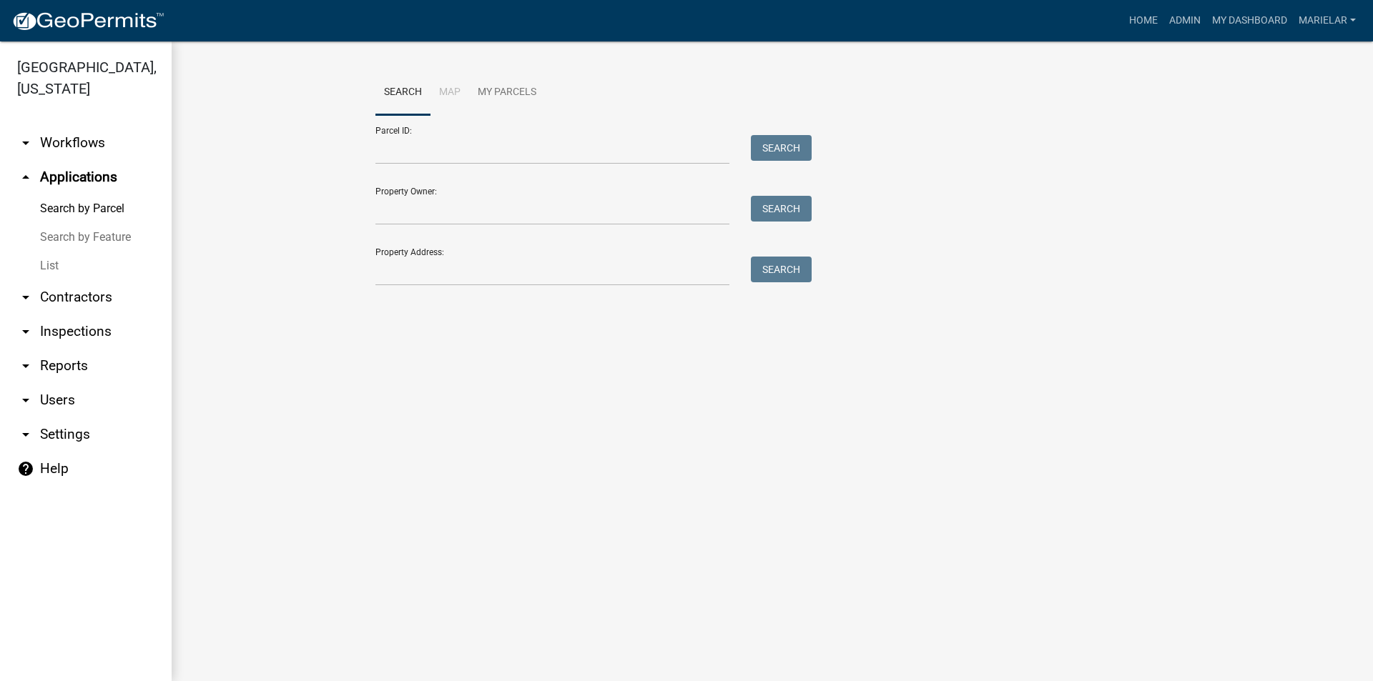
click at [47, 252] on link "List" at bounding box center [86, 266] width 172 height 29
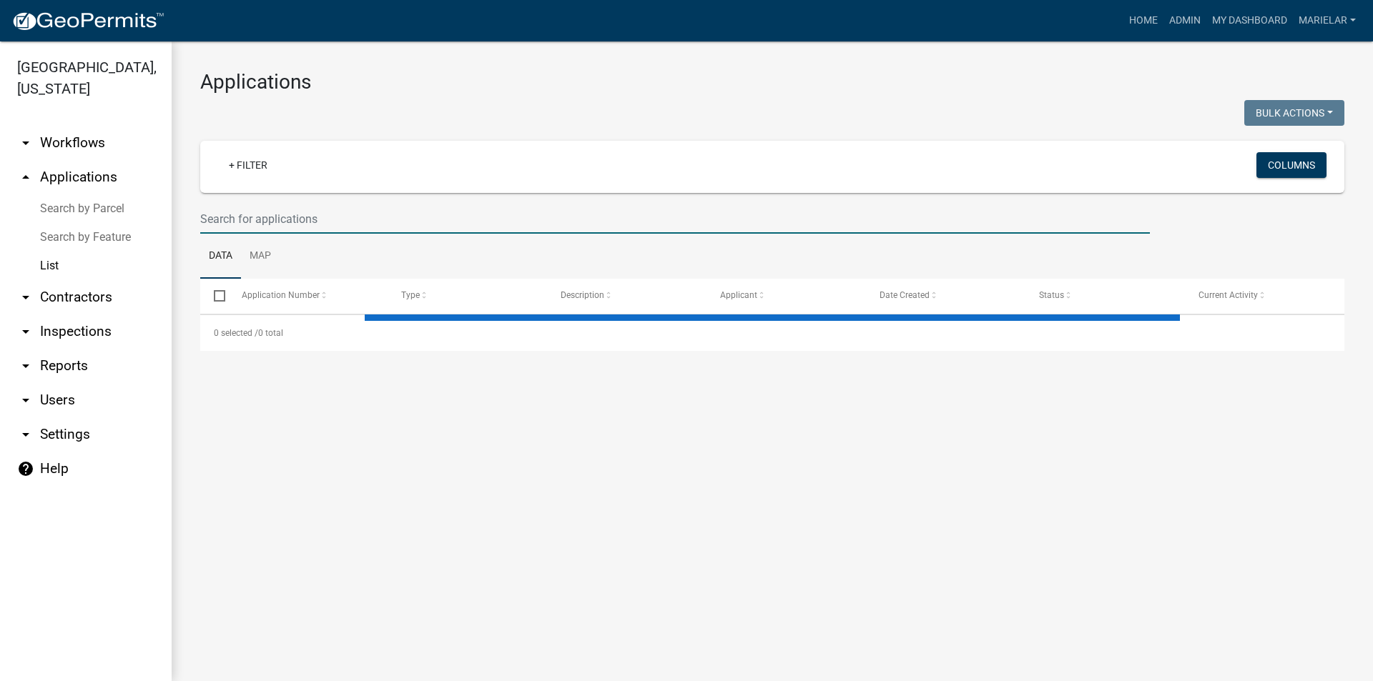
click at [253, 215] on input "text" at bounding box center [674, 218] width 949 height 29
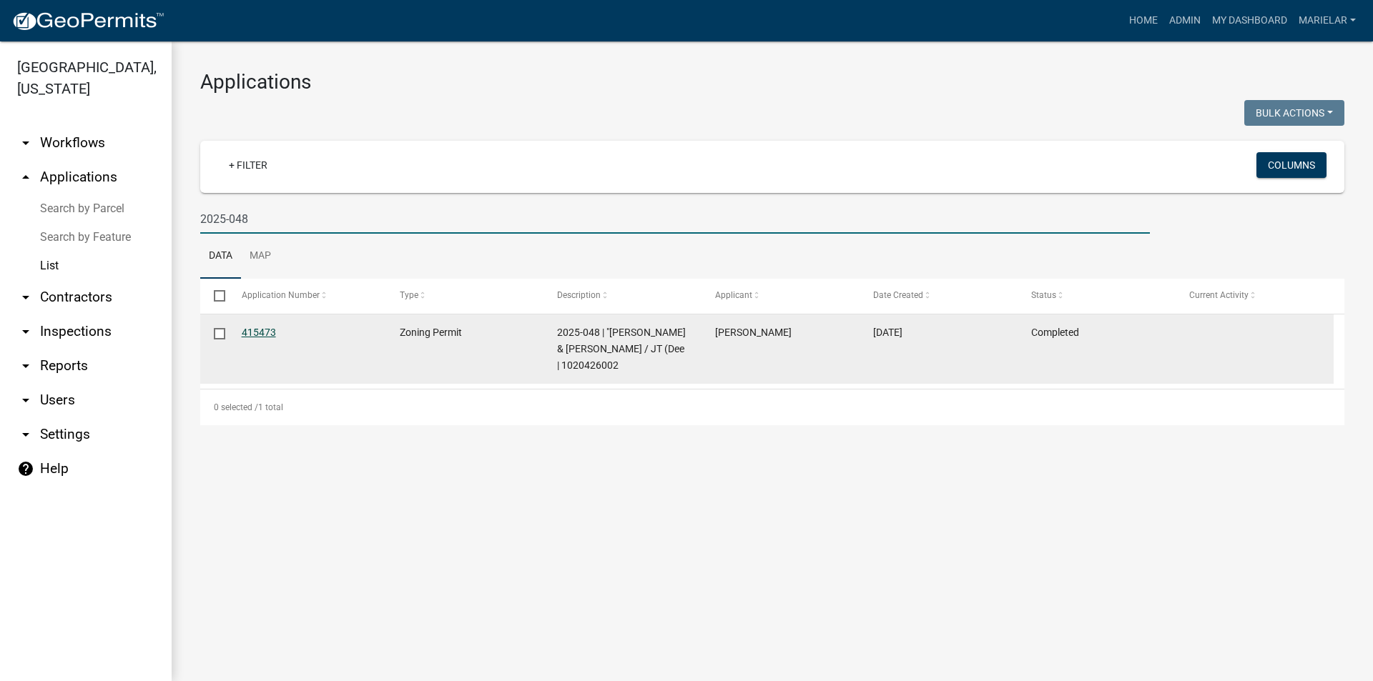
type input "2025-048"
click at [247, 330] on link "415473" at bounding box center [259, 332] width 34 height 11
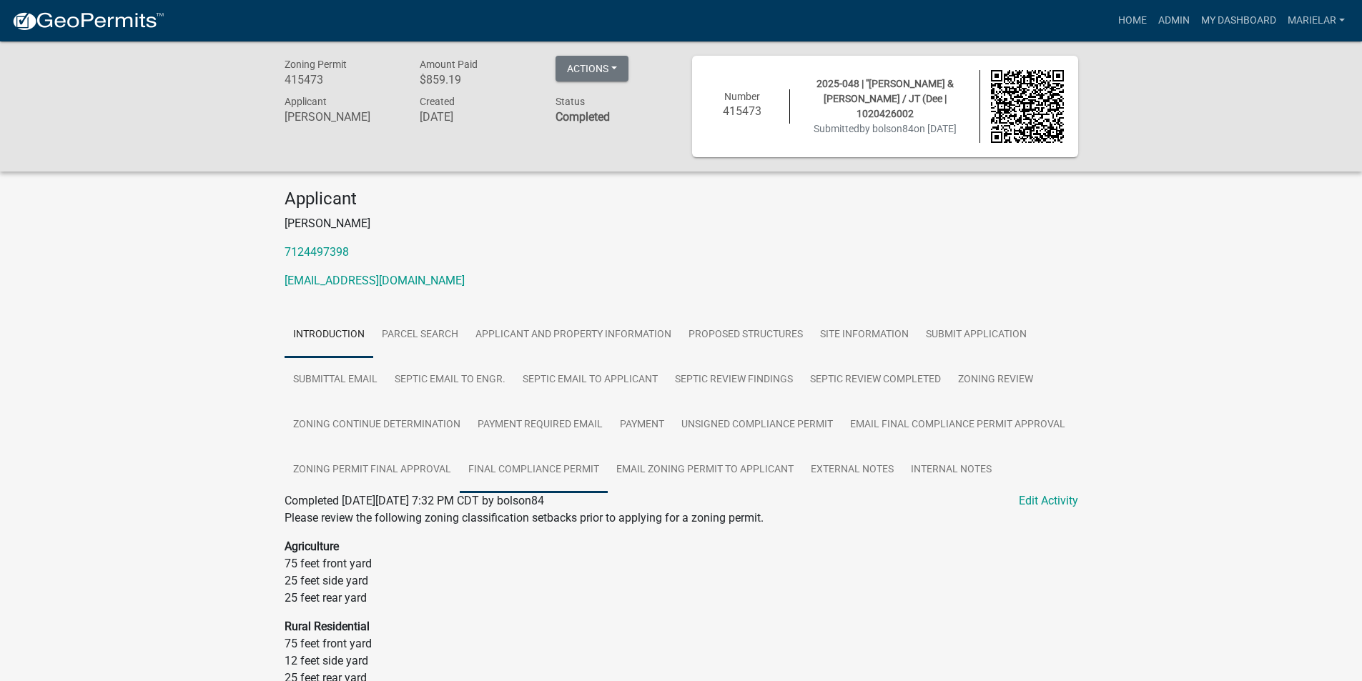
click at [514, 471] on link "Final Compliance Permit" at bounding box center [534, 471] width 148 height 46
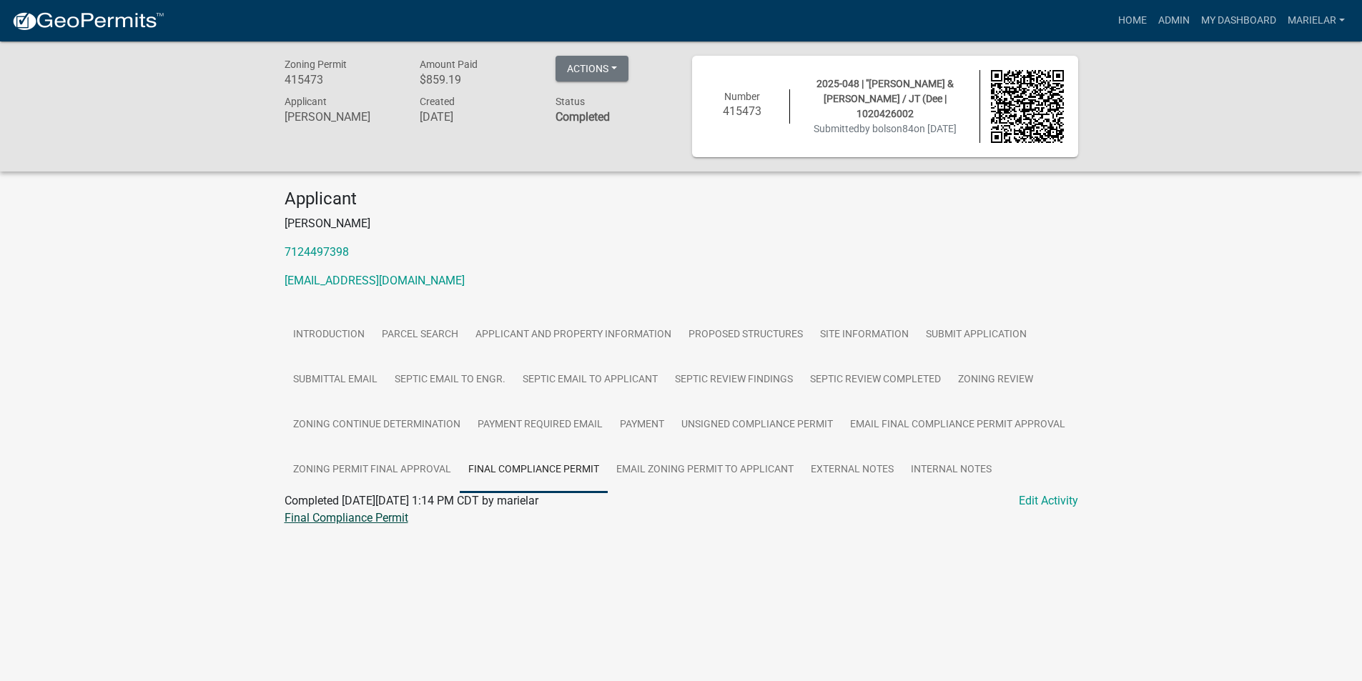
click at [383, 520] on link "Final Compliance Permit" at bounding box center [347, 518] width 124 height 14
click at [1175, 18] on link "Admin" at bounding box center [1173, 20] width 43 height 27
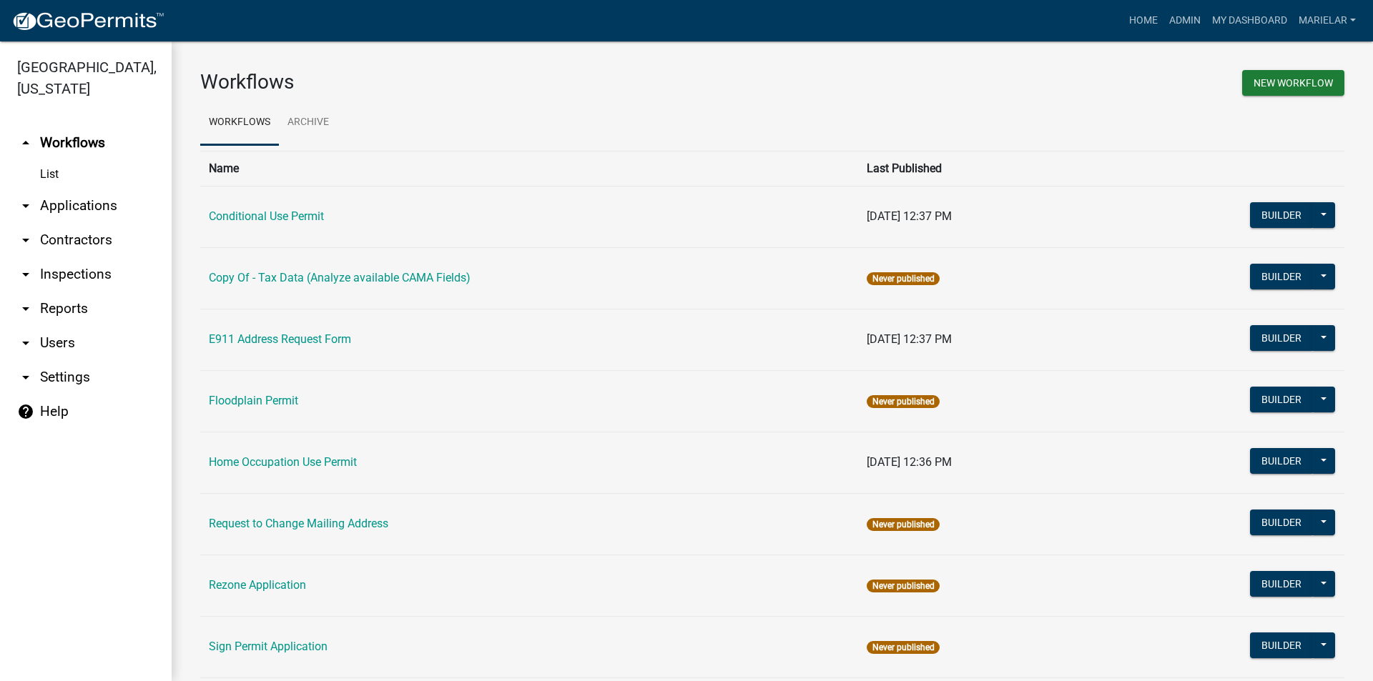
click at [29, 197] on icon "arrow_drop_down" at bounding box center [25, 205] width 17 height 17
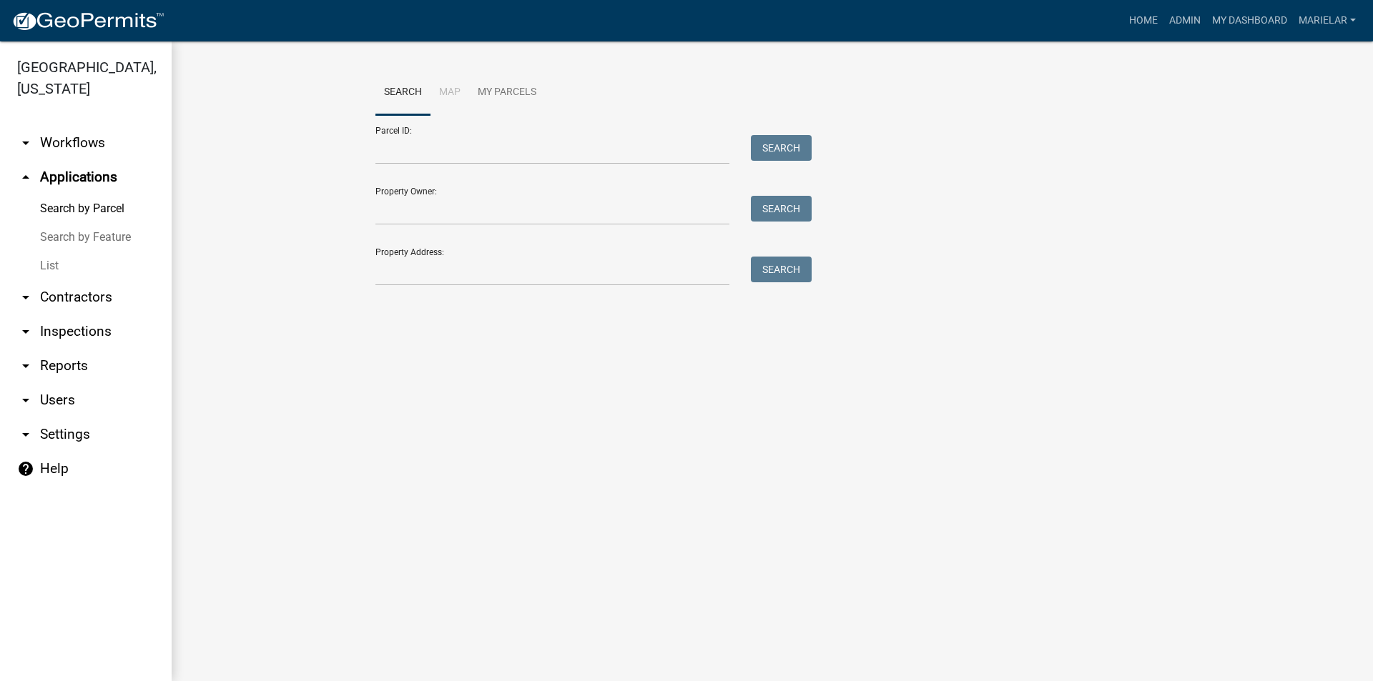
click at [59, 252] on link "List" at bounding box center [86, 266] width 172 height 29
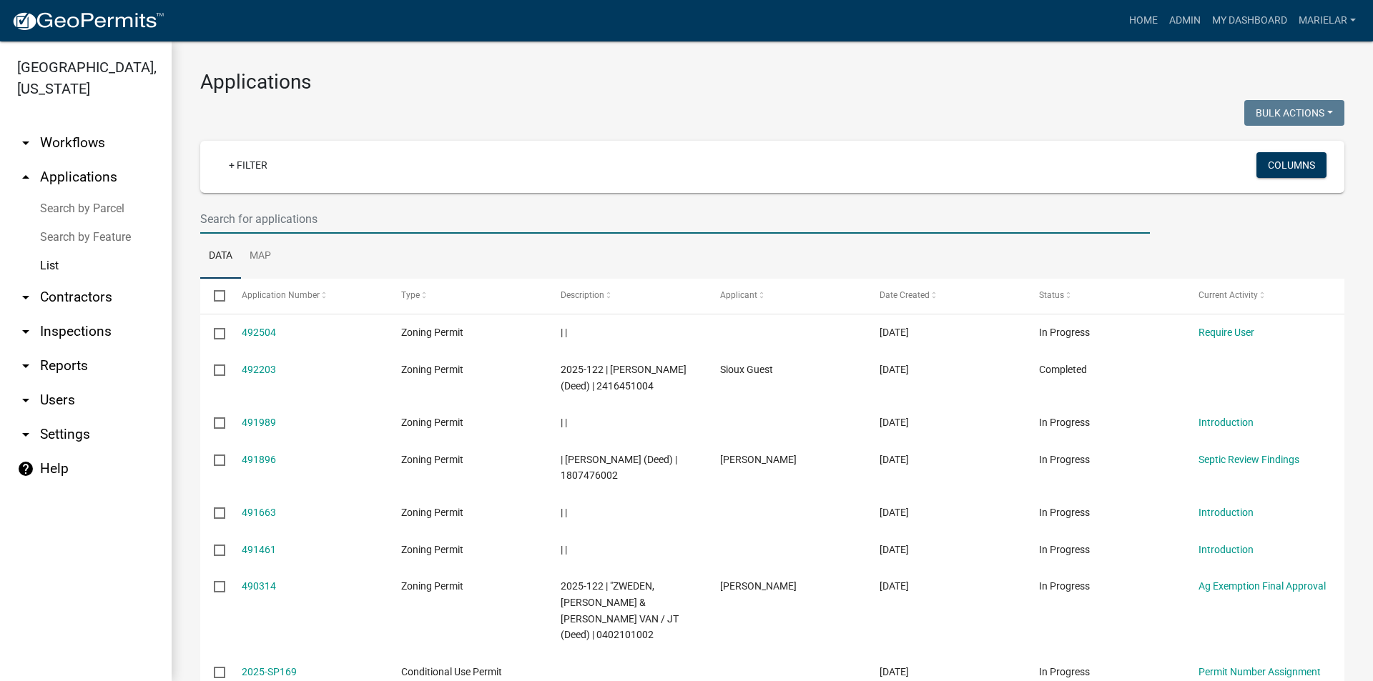
click at [278, 213] on input "text" at bounding box center [674, 218] width 949 height 29
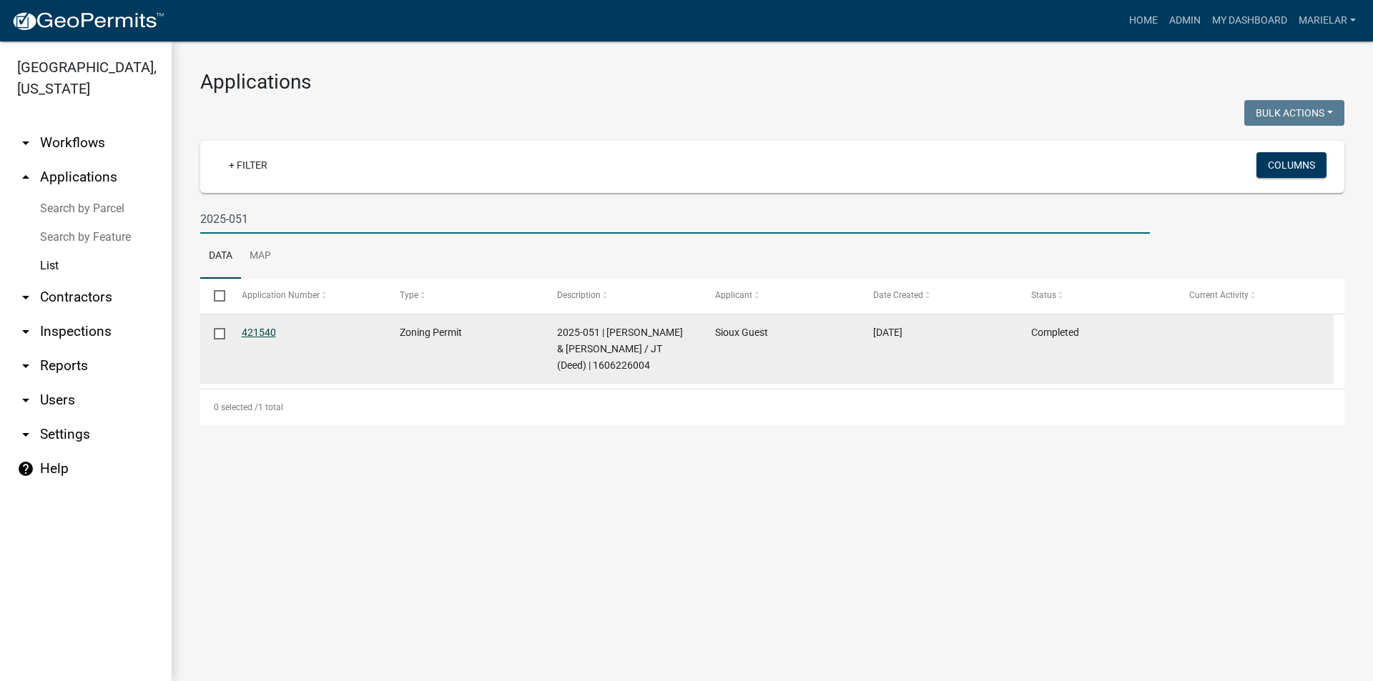
type input "2025-051"
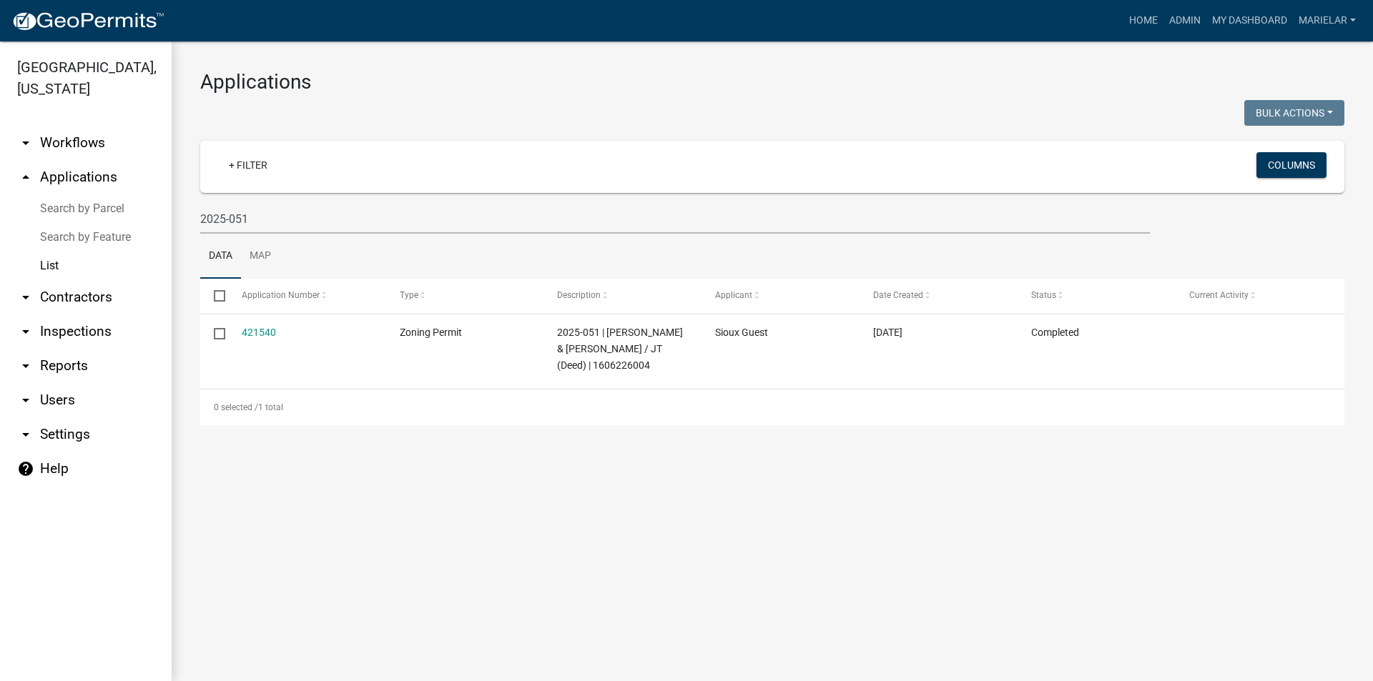
click at [259, 331] on link "421540" at bounding box center [259, 332] width 34 height 11
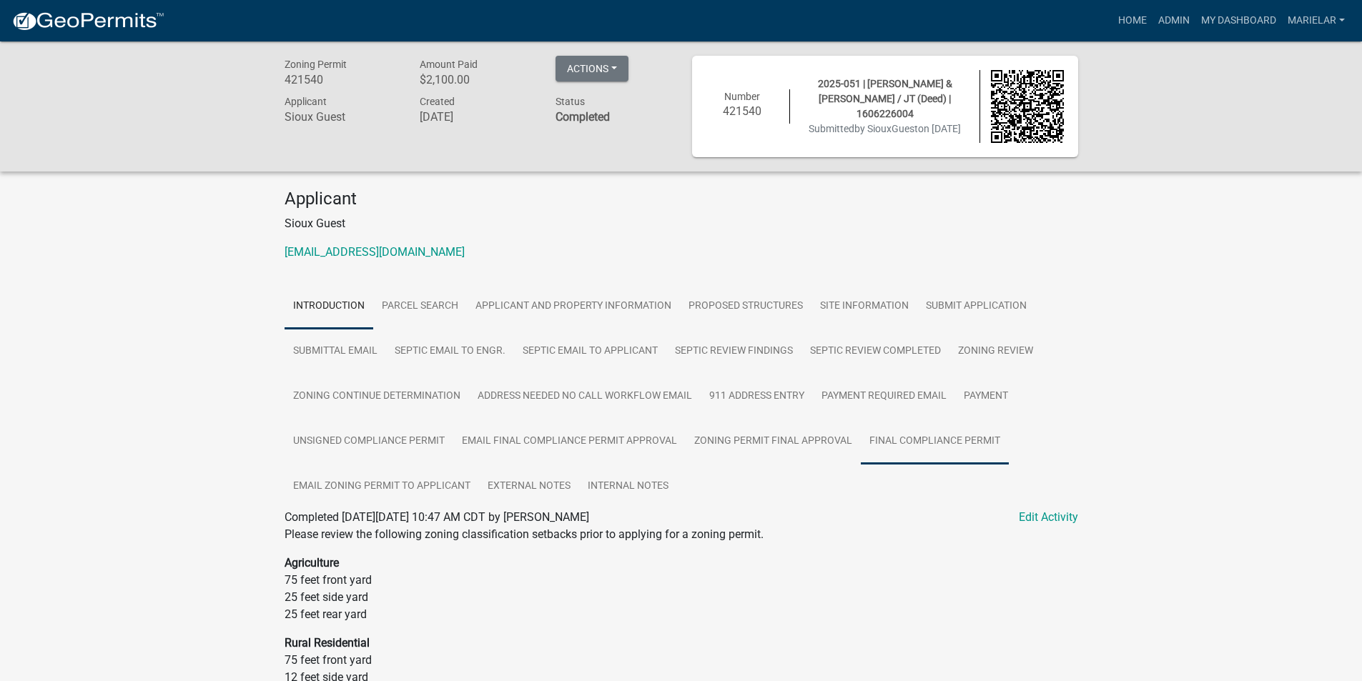
click at [918, 450] on link "Final Compliance Permit" at bounding box center [935, 442] width 148 height 46
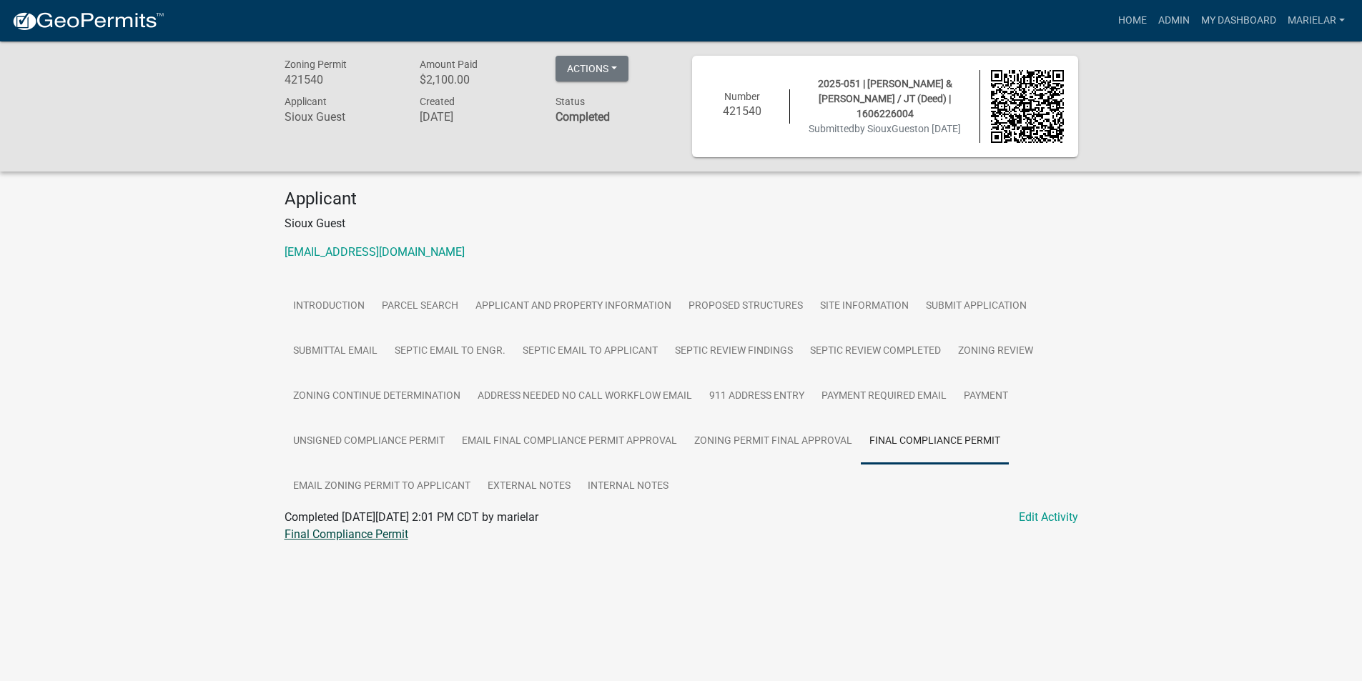
click at [337, 532] on link "Final Compliance Permit" at bounding box center [347, 535] width 124 height 14
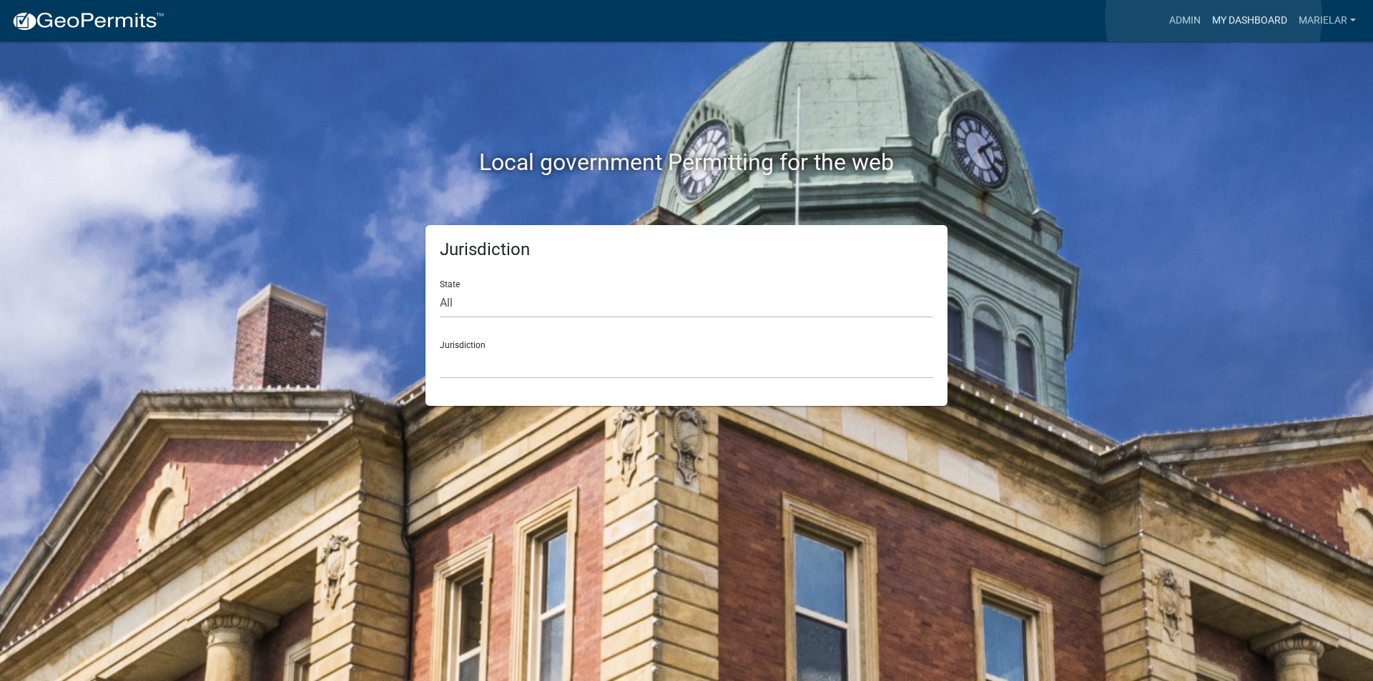
click at [1213, 17] on link "My Dashboard" at bounding box center [1249, 20] width 86 height 27
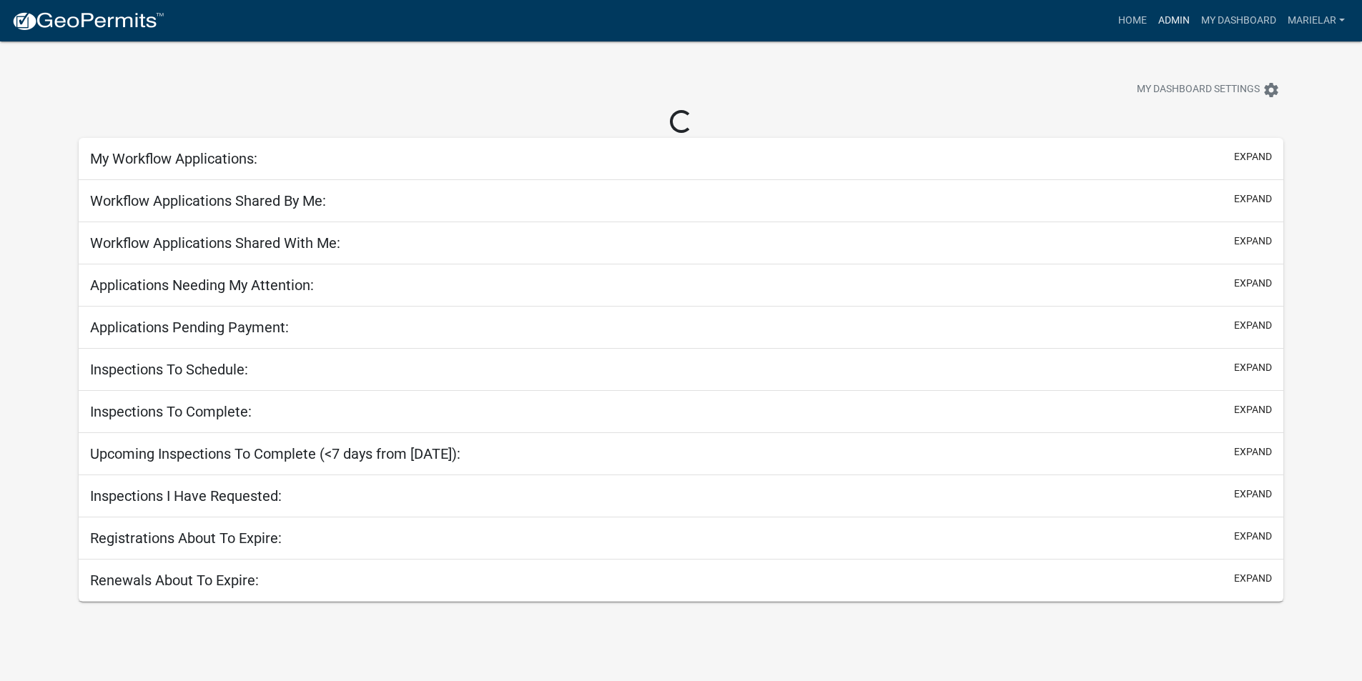
click at [1171, 19] on link "Admin" at bounding box center [1173, 20] width 43 height 27
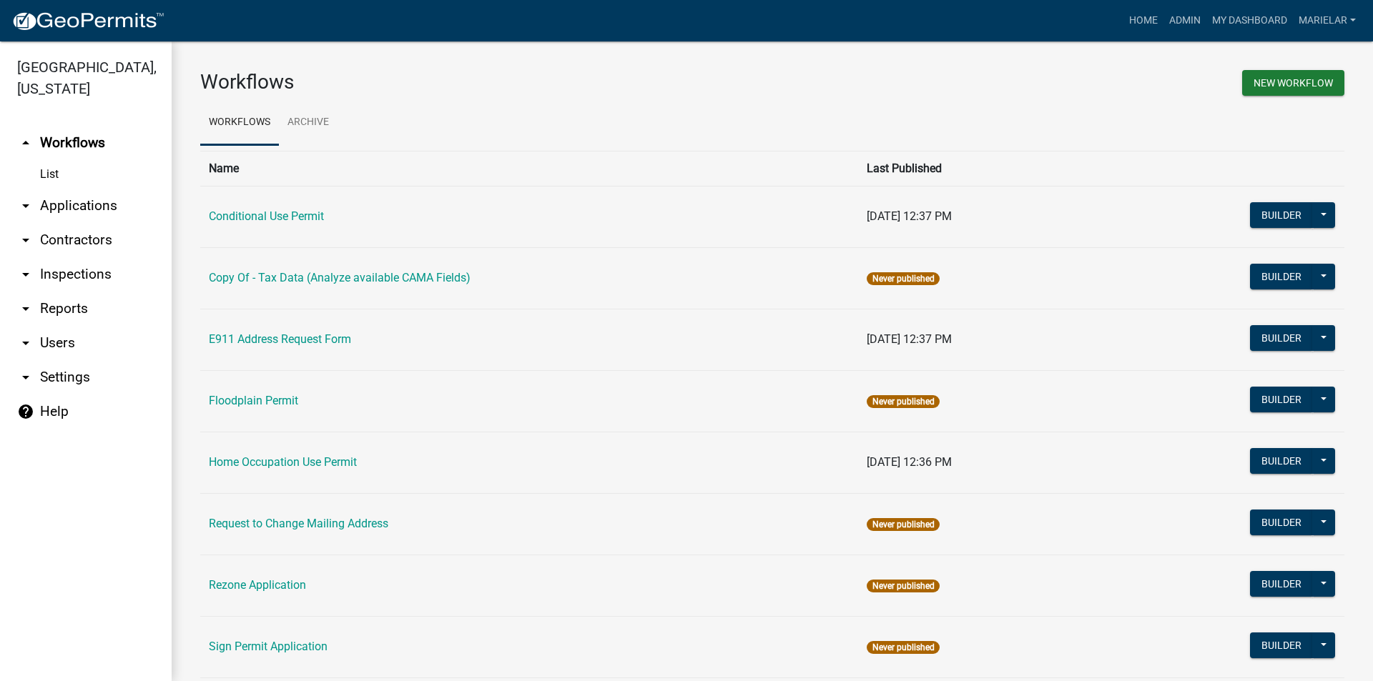
click at [19, 197] on icon "arrow_drop_down" at bounding box center [25, 205] width 17 height 17
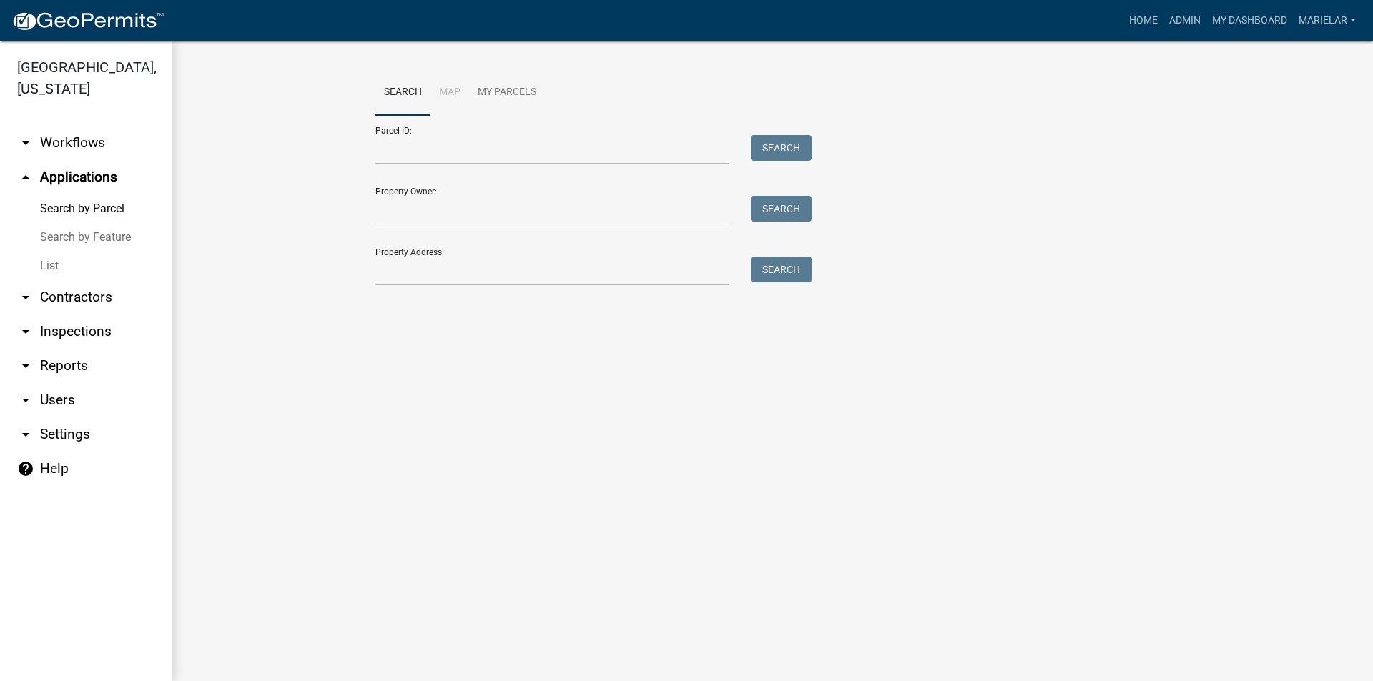
click at [49, 252] on link "List" at bounding box center [86, 266] width 172 height 29
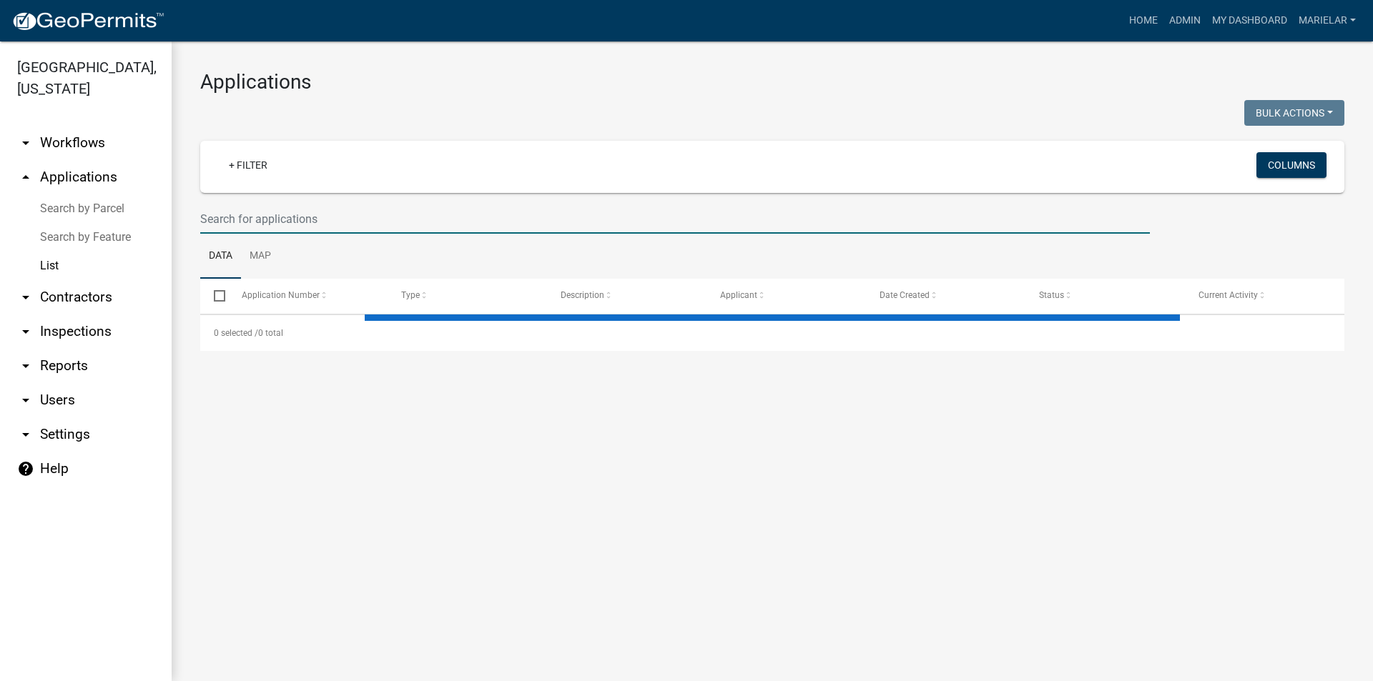
click at [361, 219] on input "text" at bounding box center [674, 218] width 949 height 29
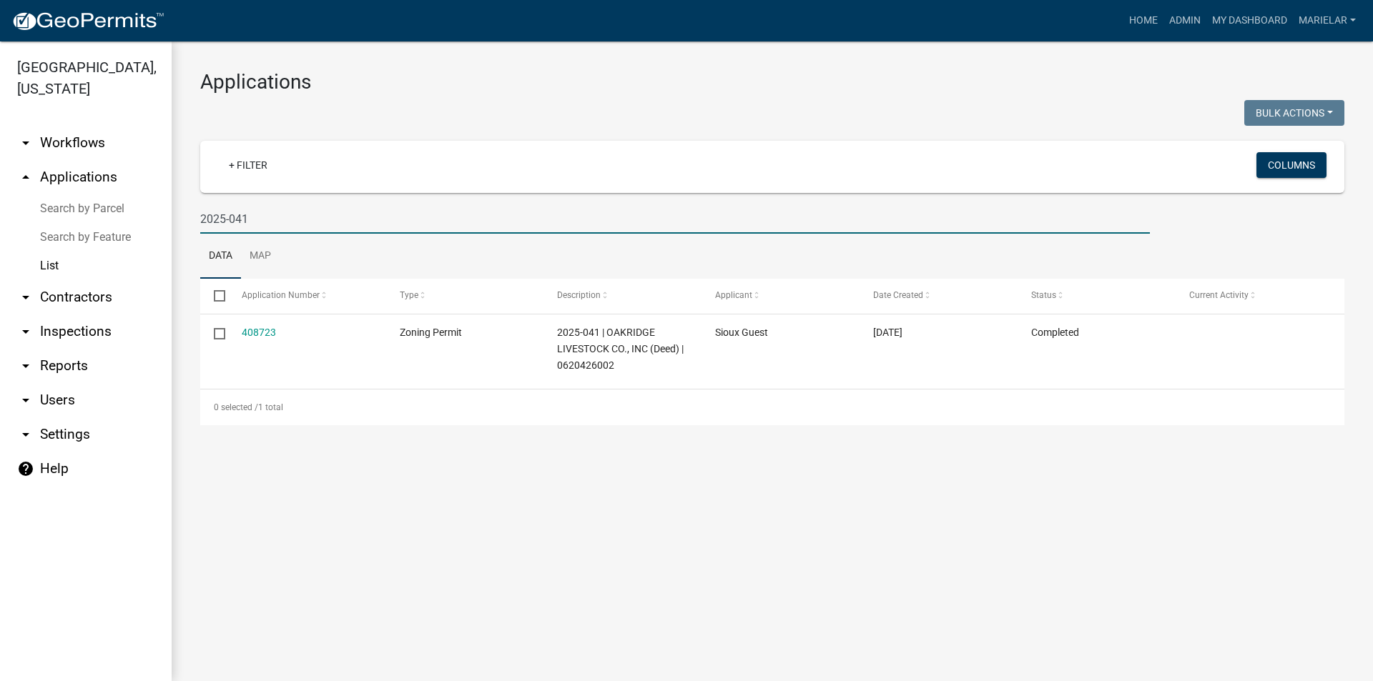
type input "2025-041"
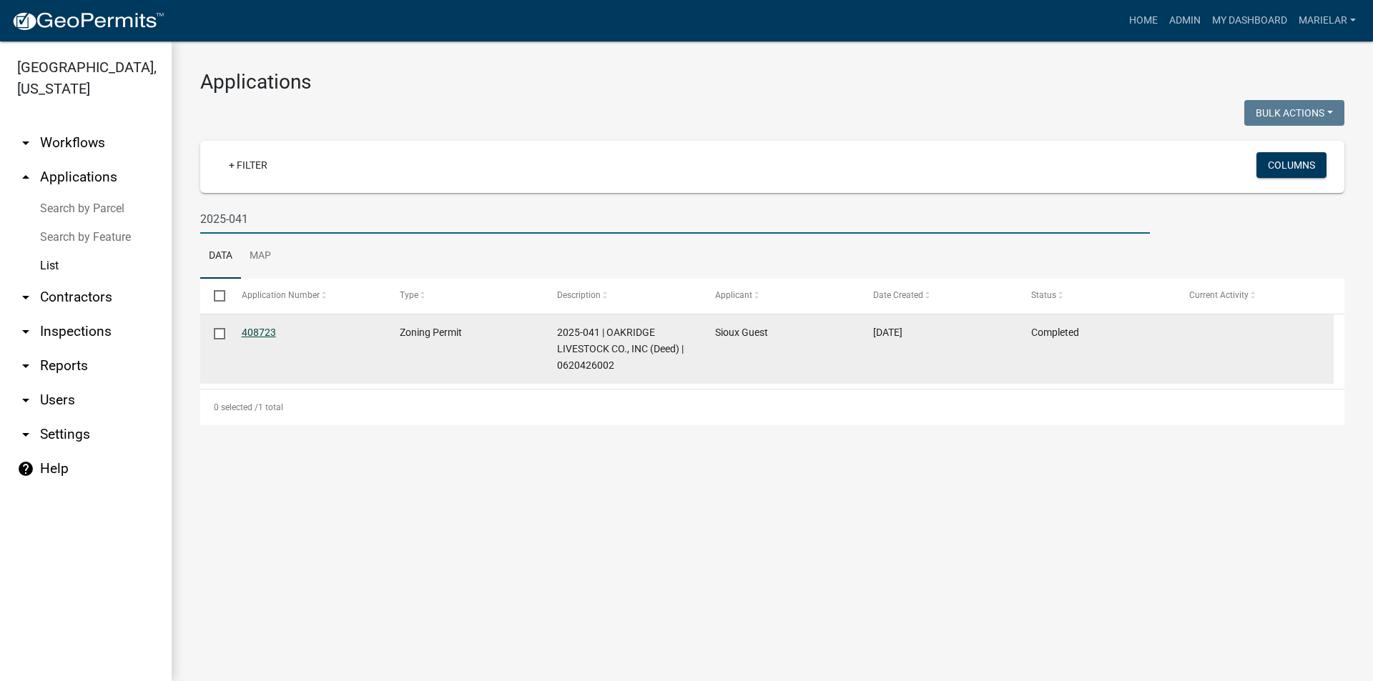
click at [263, 331] on link "408723" at bounding box center [259, 332] width 34 height 11
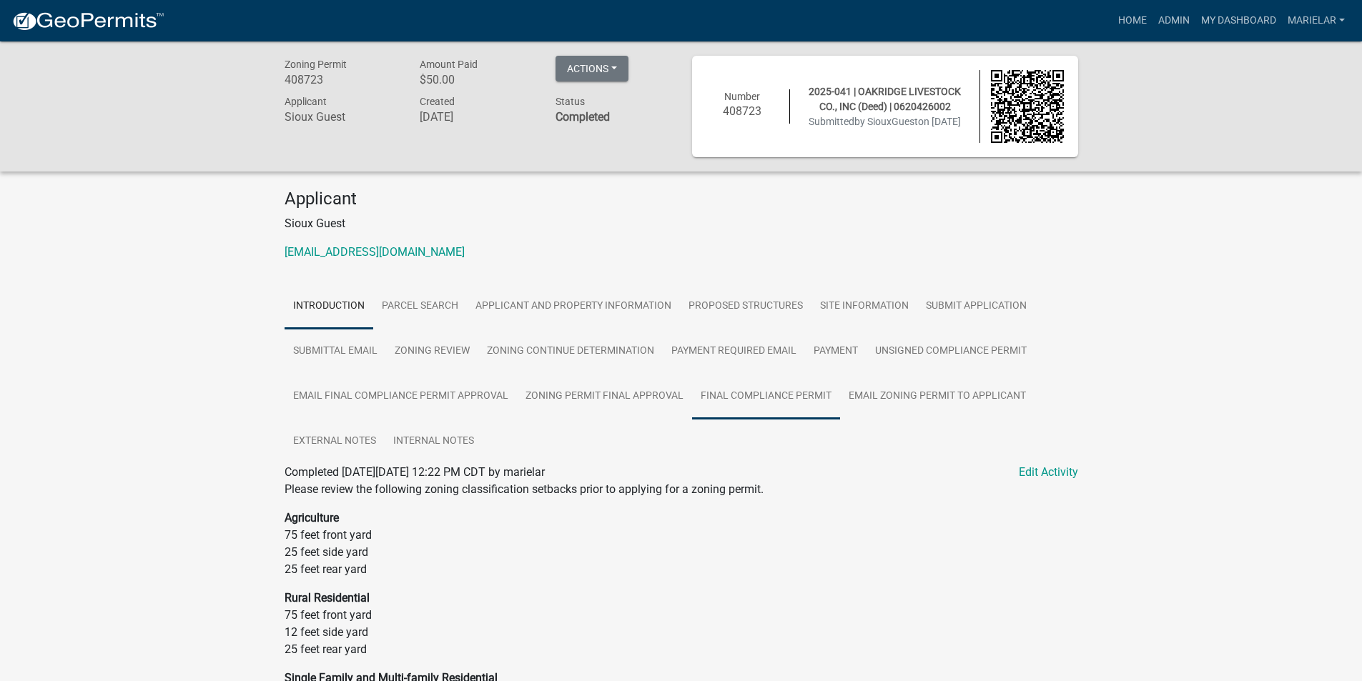
click at [758, 405] on link "Final Compliance Permit" at bounding box center [766, 397] width 148 height 46
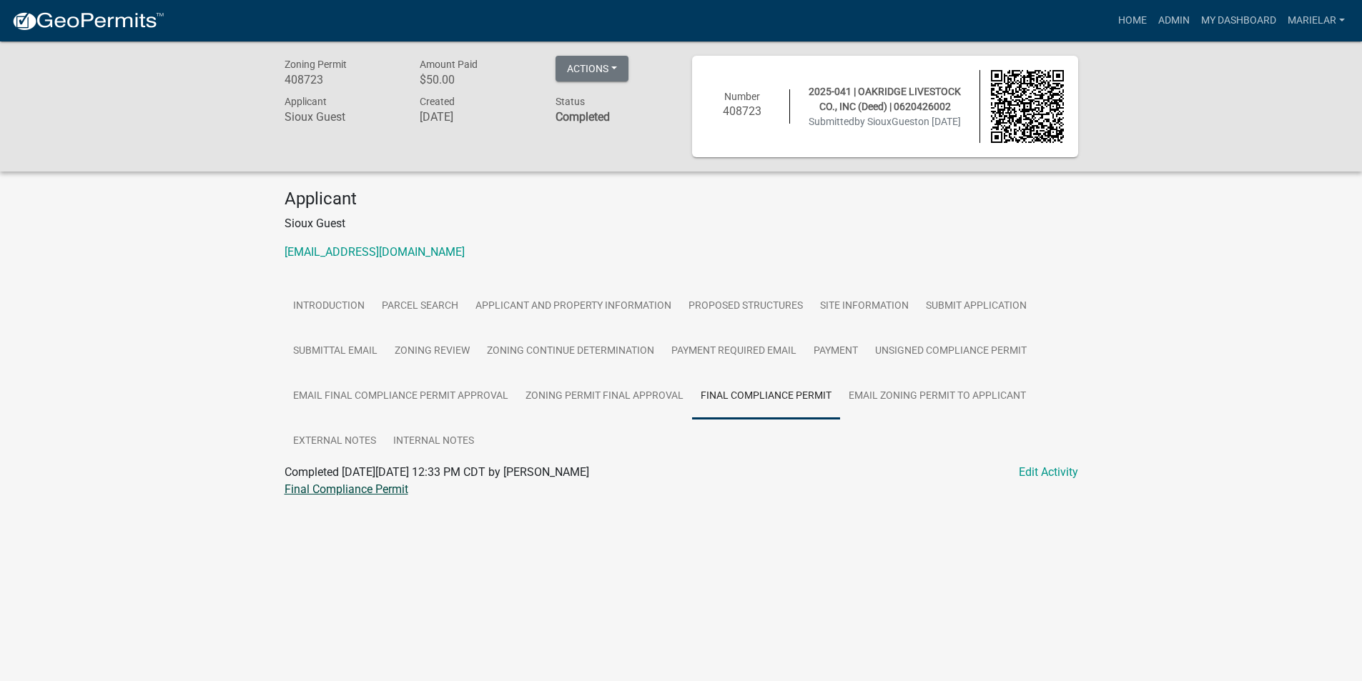
click at [360, 493] on link "Final Compliance Permit" at bounding box center [347, 490] width 124 height 14
click at [1162, 13] on link "Admin" at bounding box center [1173, 20] width 43 height 27
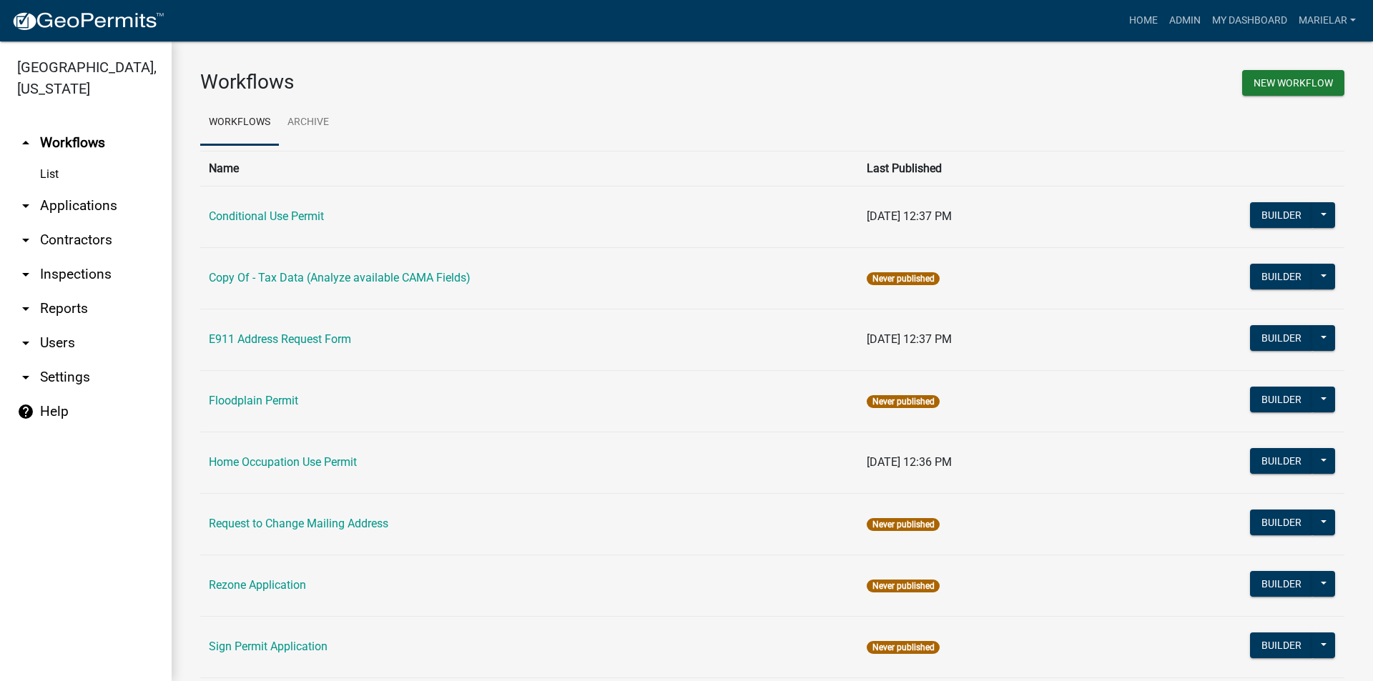
click at [24, 197] on icon "arrow_drop_down" at bounding box center [25, 205] width 17 height 17
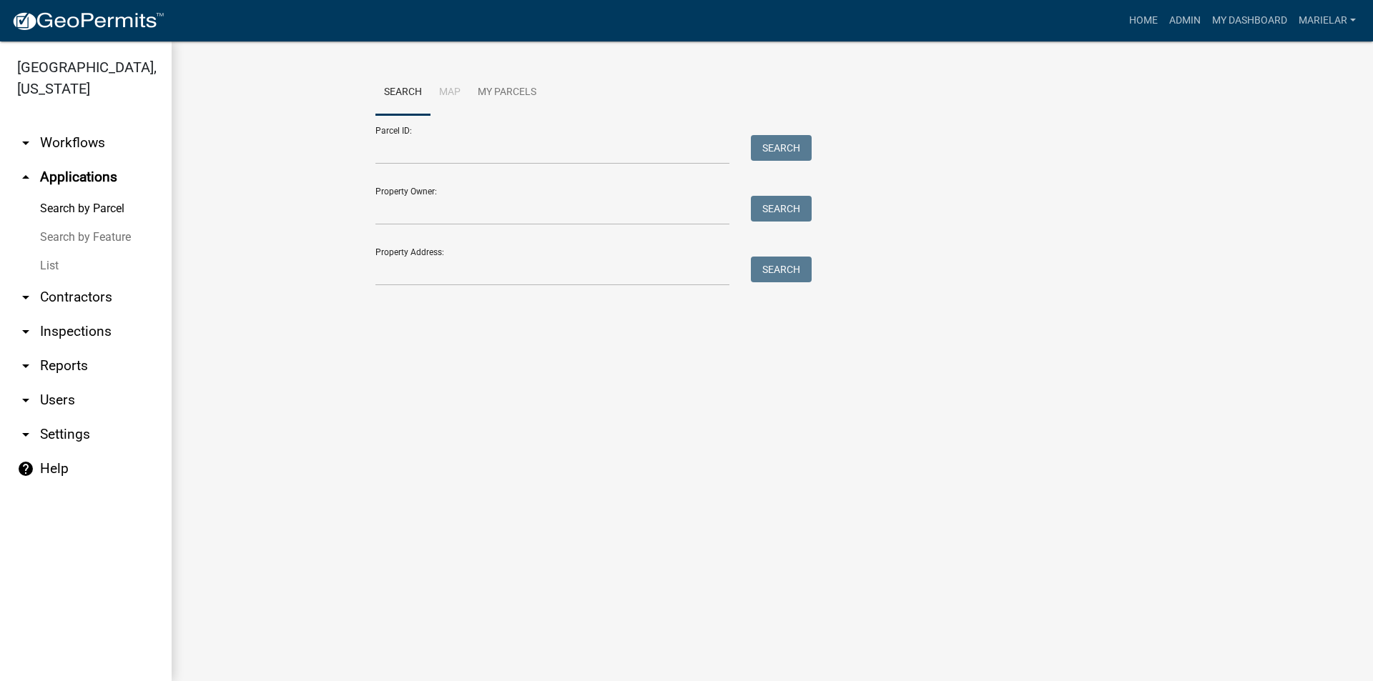
click at [48, 252] on link "List" at bounding box center [86, 266] width 172 height 29
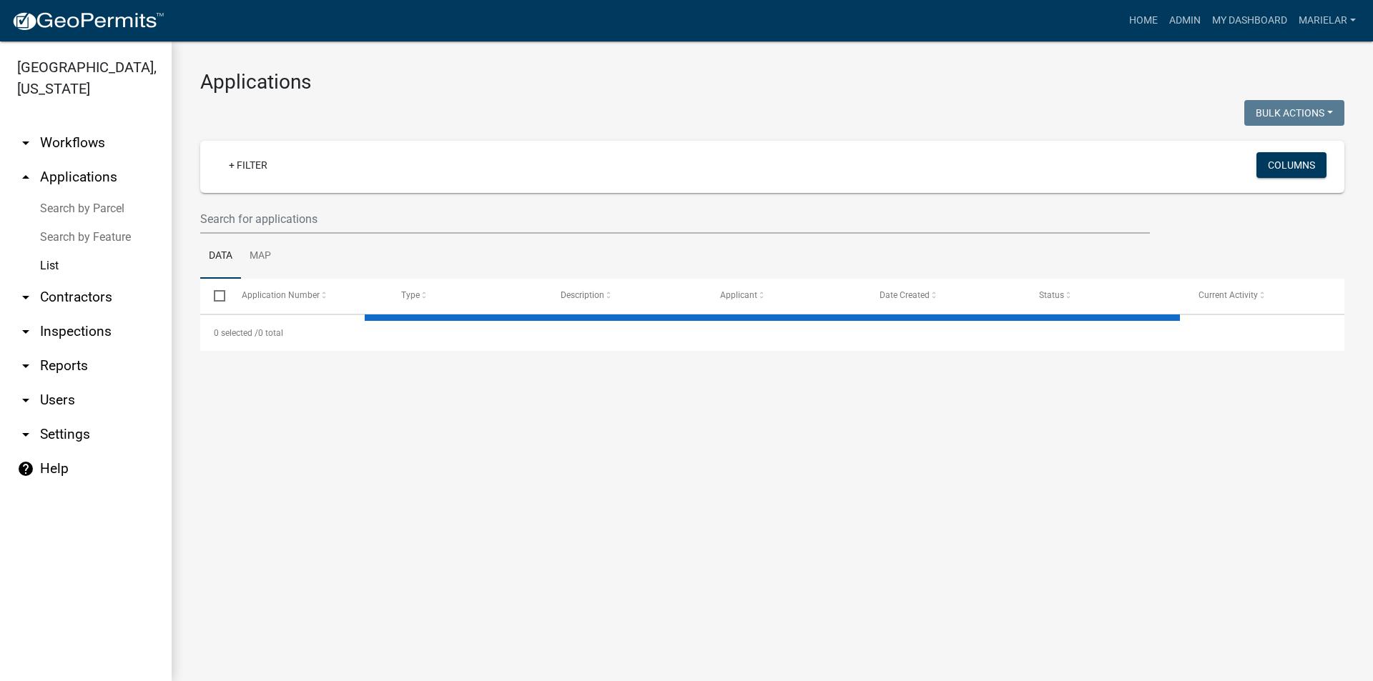
drag, startPoint x: 48, startPoint y: 245, endPoint x: 214, endPoint y: 227, distance: 166.8
click at [49, 252] on link "List" at bounding box center [86, 266] width 172 height 29
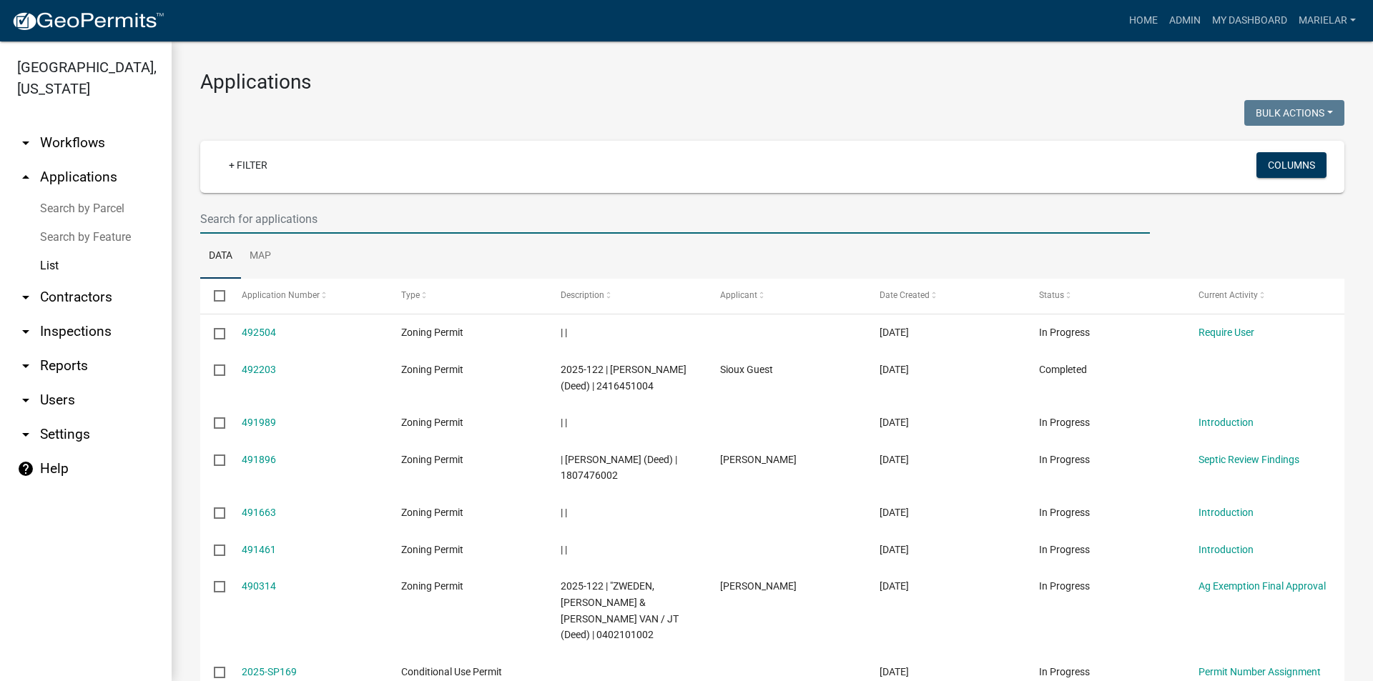
click at [224, 217] on input "text" at bounding box center [674, 218] width 949 height 29
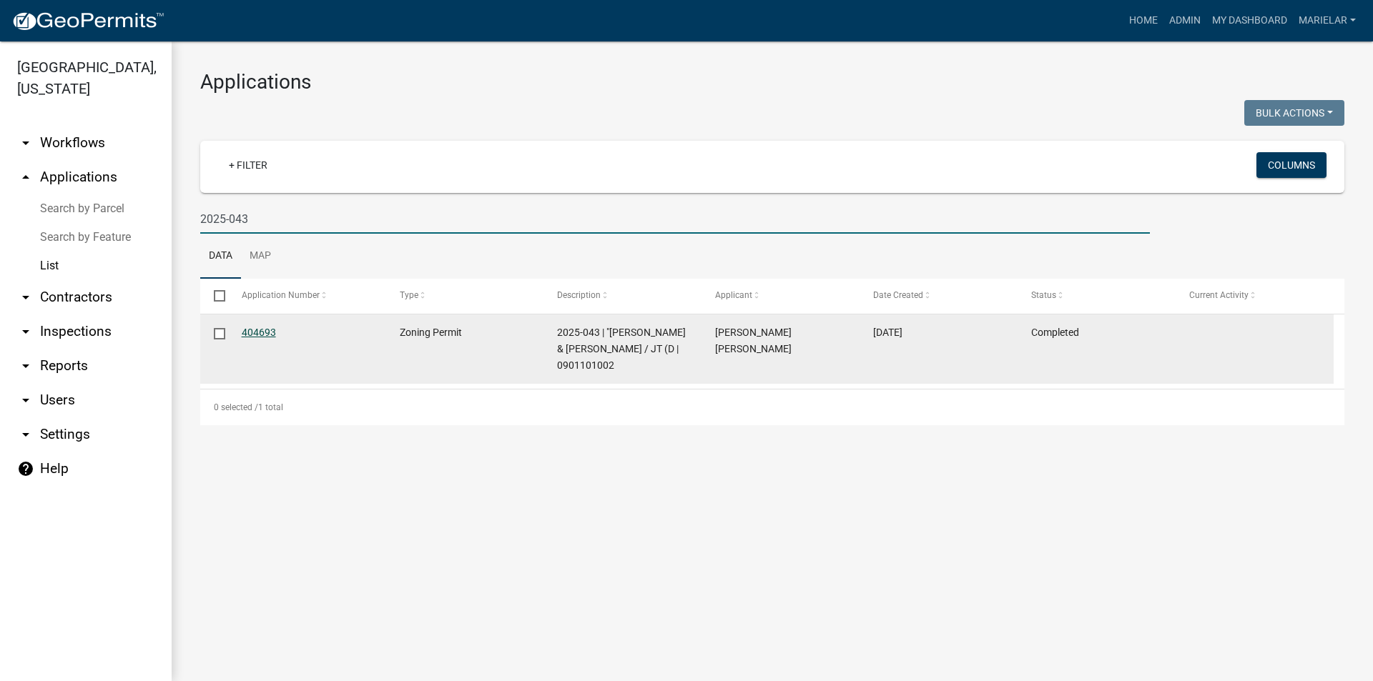
type input "2025-043"
click at [262, 330] on link "404693" at bounding box center [259, 332] width 34 height 11
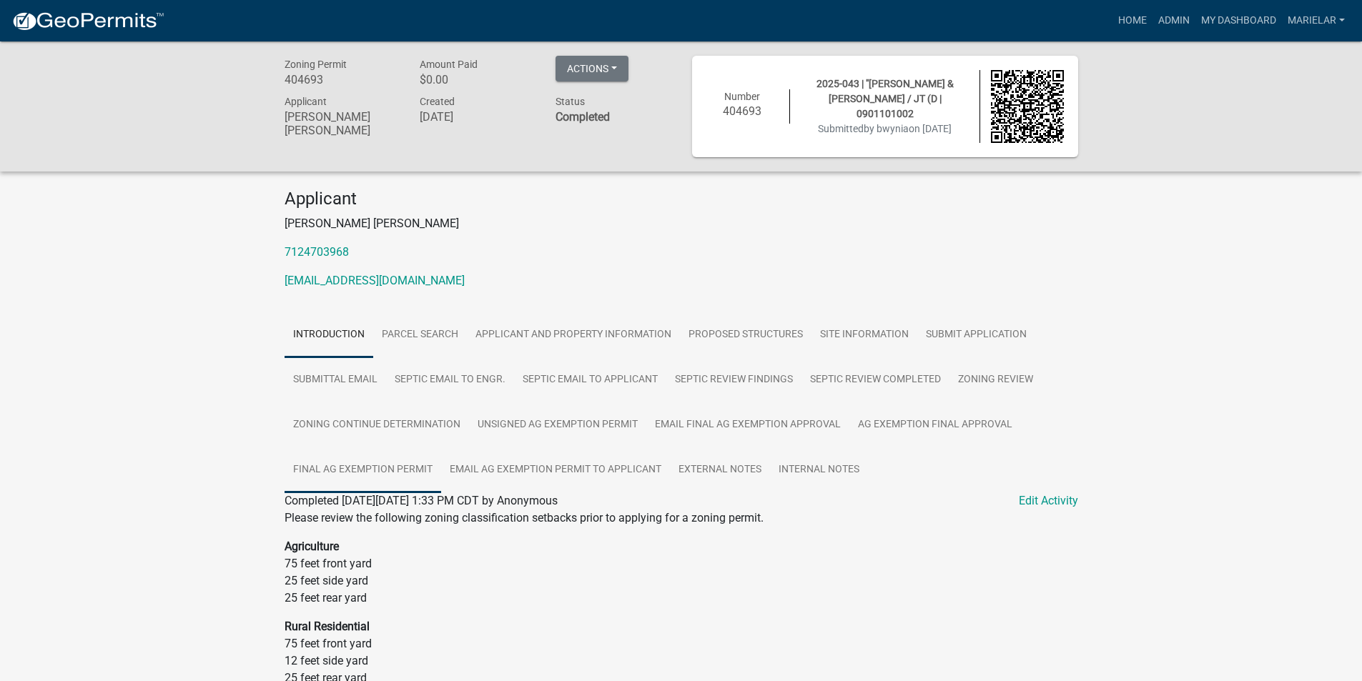
click at [391, 465] on link "Final Ag Exemption Permit" at bounding box center [363, 471] width 157 height 46
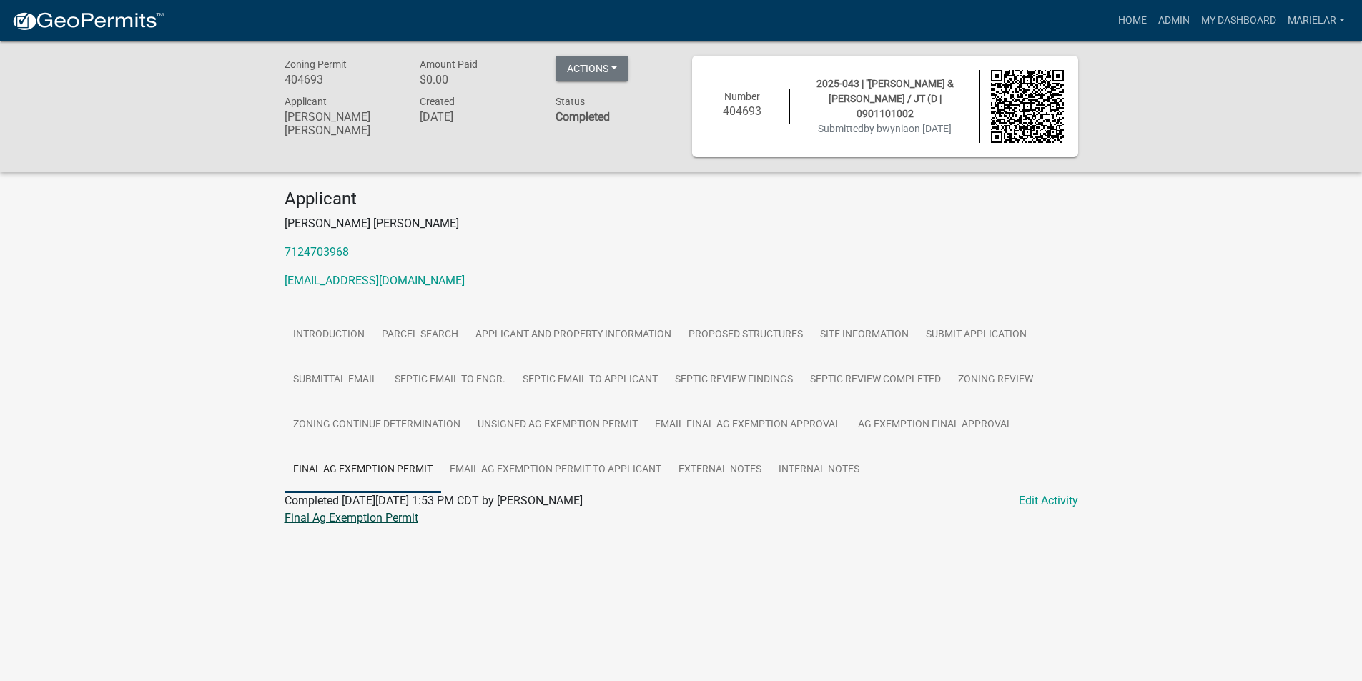
click at [375, 516] on link "Final Ag Exemption Permit" at bounding box center [352, 518] width 134 height 14
click at [1165, 16] on link "Admin" at bounding box center [1173, 20] width 43 height 27
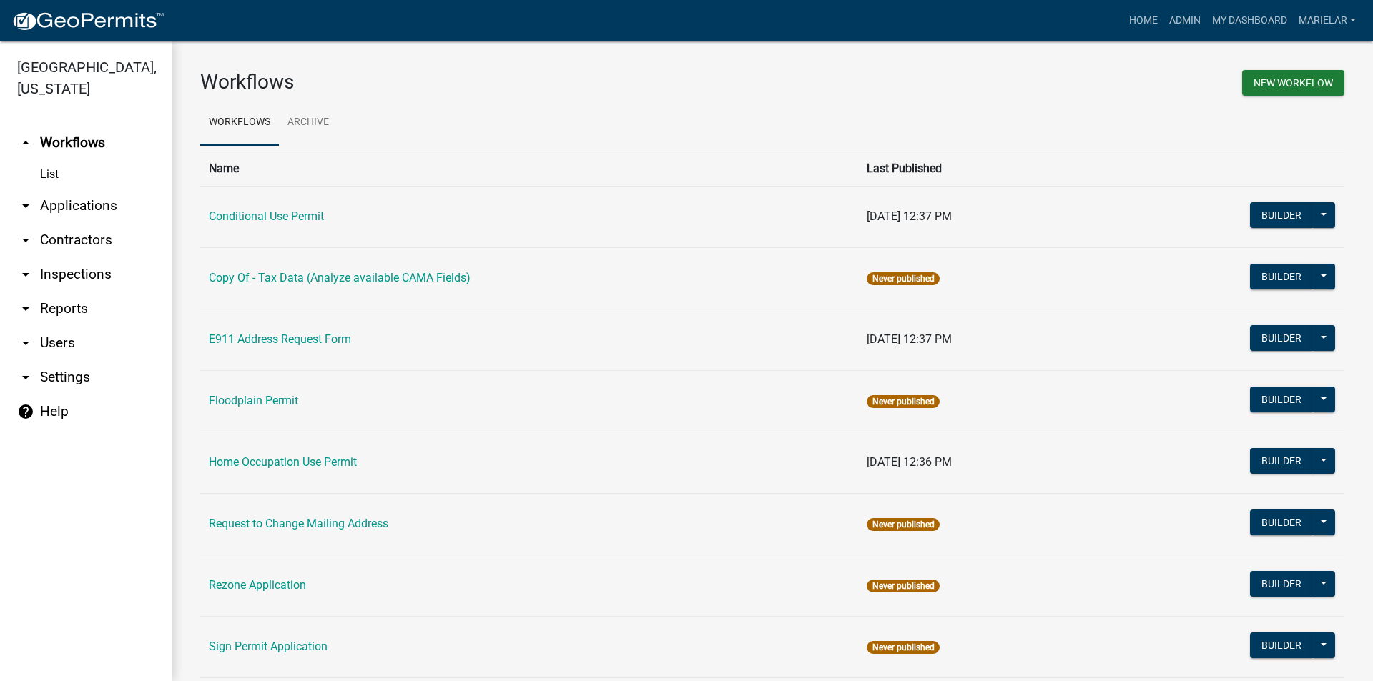
click at [29, 197] on icon "arrow_drop_down" at bounding box center [25, 205] width 17 height 17
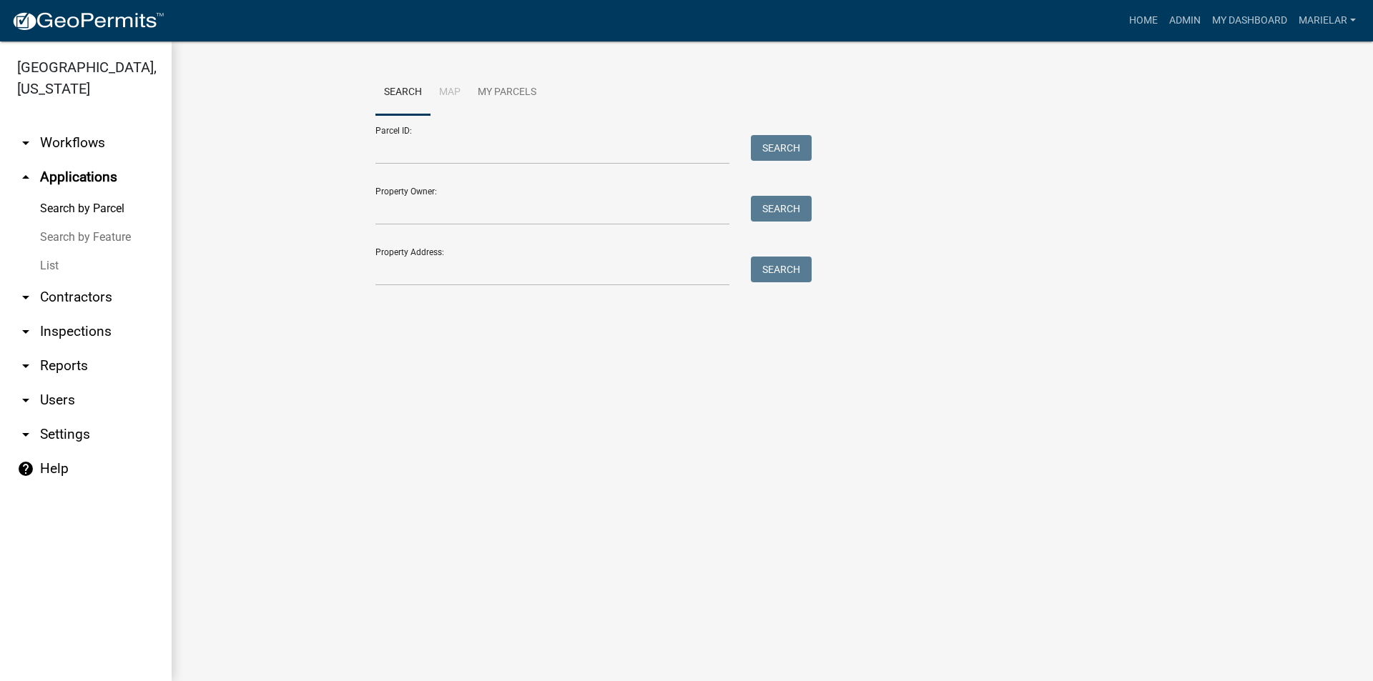
drag, startPoint x: 49, startPoint y: 236, endPoint x: 185, endPoint y: 199, distance: 141.3
click at [185, 200] on div "Search Map My Parcels Parcel ID: Search Property Owner: Search Property Address…" at bounding box center [772, 184] width 1201 height 286
click at [54, 252] on link "List" at bounding box center [86, 266] width 172 height 29
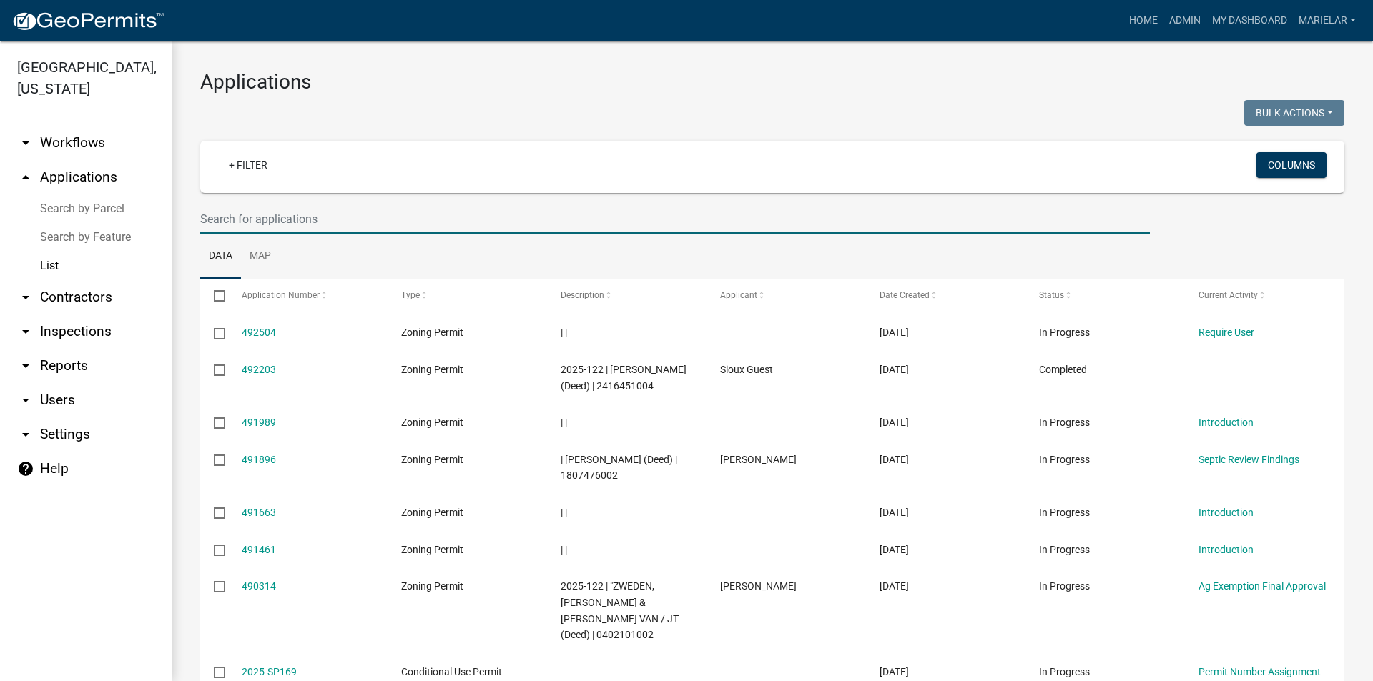
click at [322, 222] on input "text" at bounding box center [674, 218] width 949 height 29
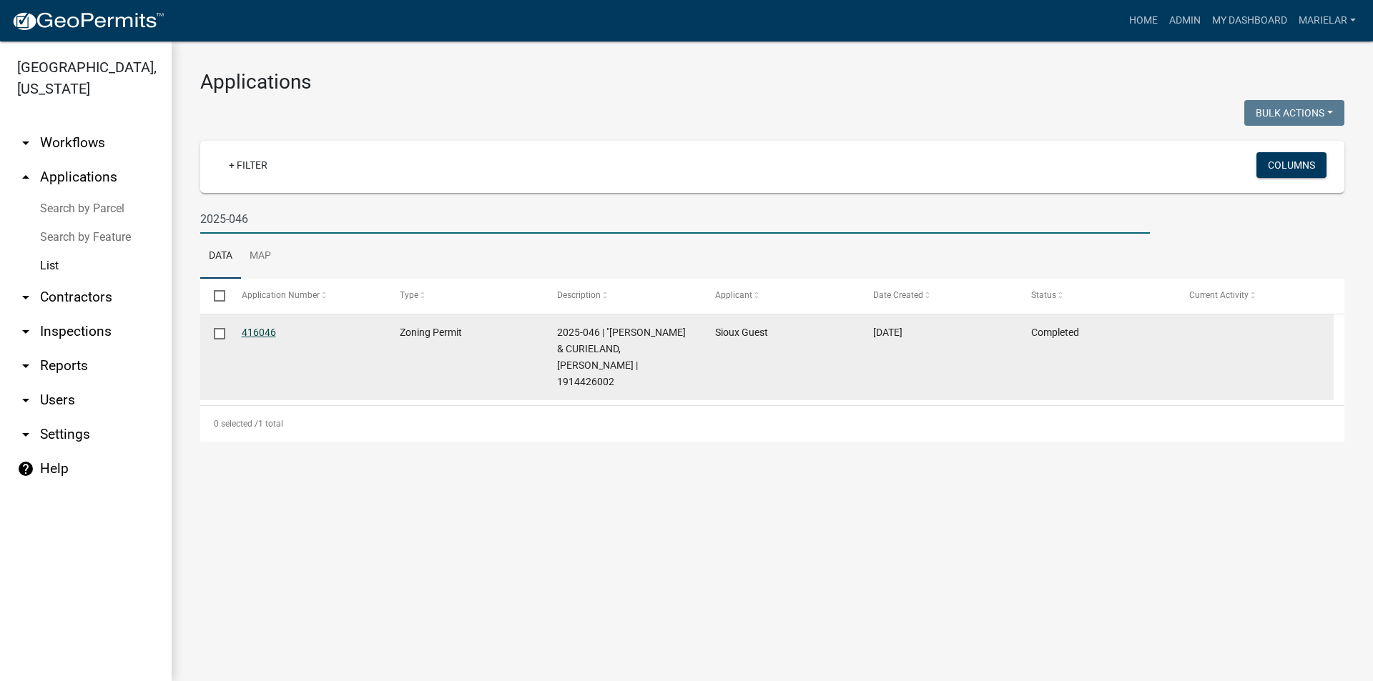
type input "2025-046"
click at [258, 333] on link "416046" at bounding box center [259, 332] width 34 height 11
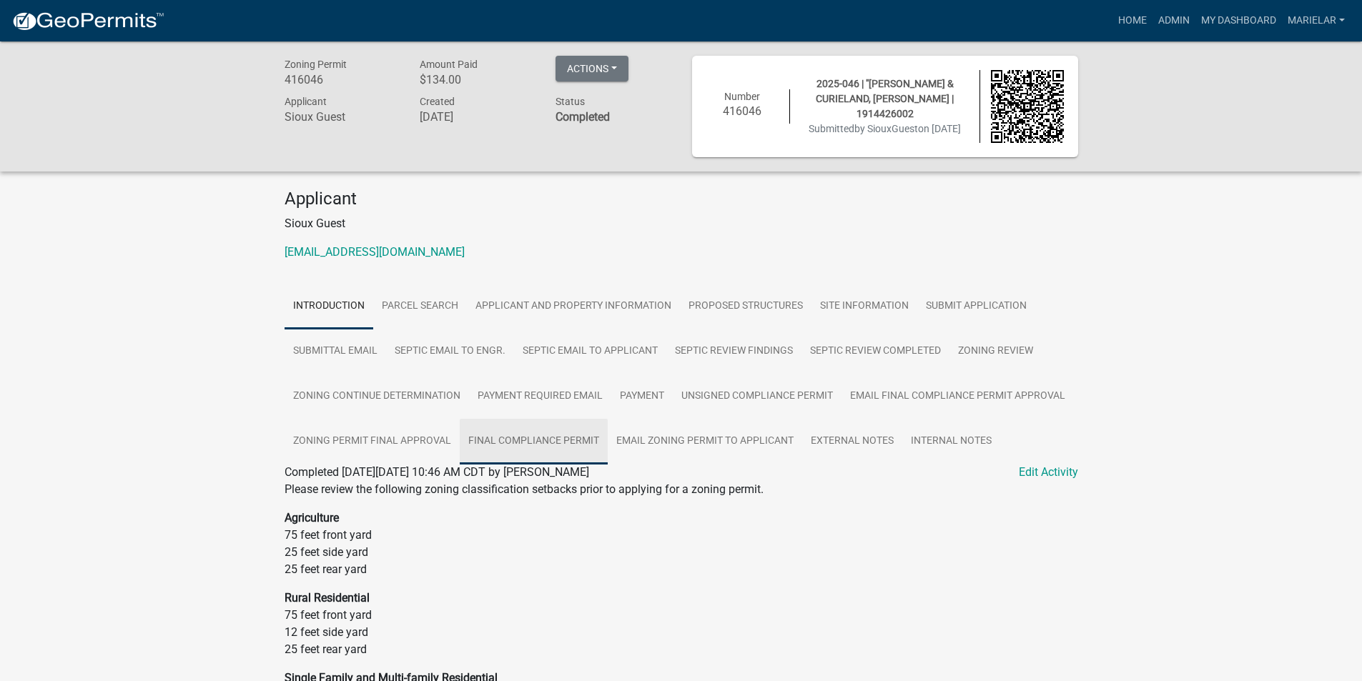
click at [571, 448] on link "Final Compliance Permit" at bounding box center [534, 442] width 148 height 46
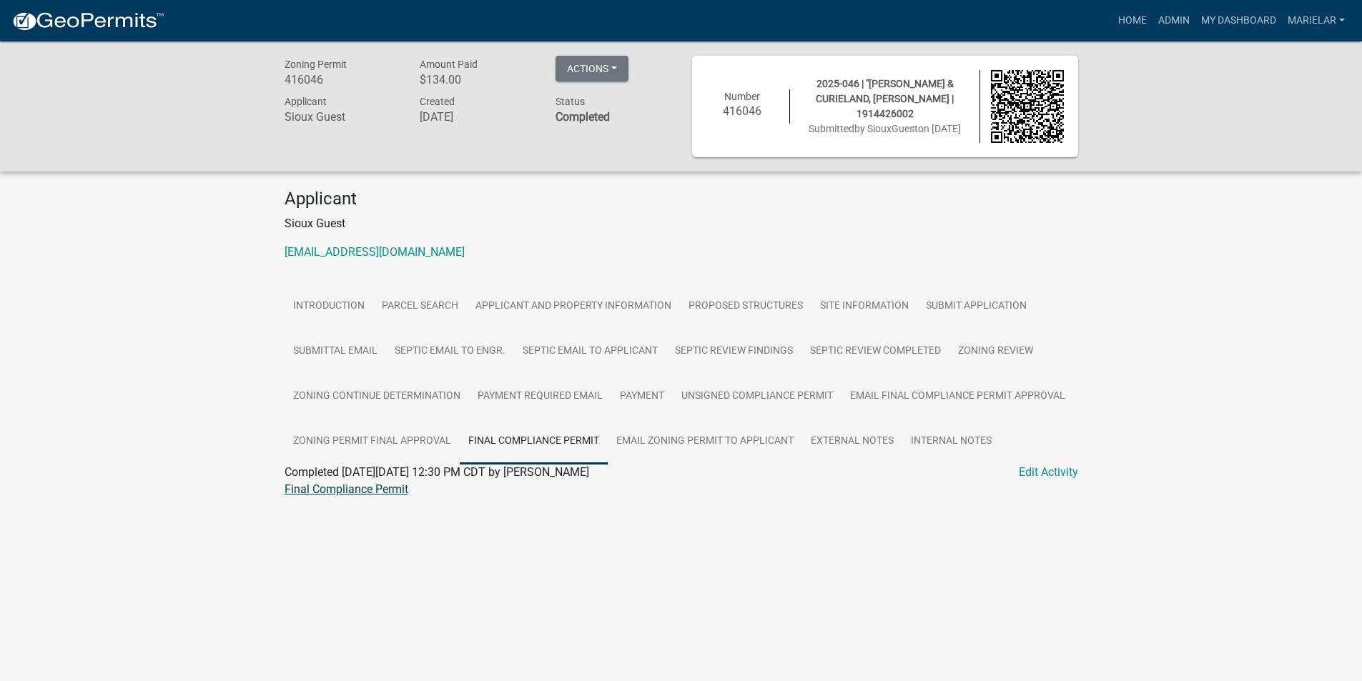
click at [357, 492] on link "Final Compliance Permit" at bounding box center [347, 490] width 124 height 14
click at [1172, 21] on link "Admin" at bounding box center [1173, 20] width 43 height 27
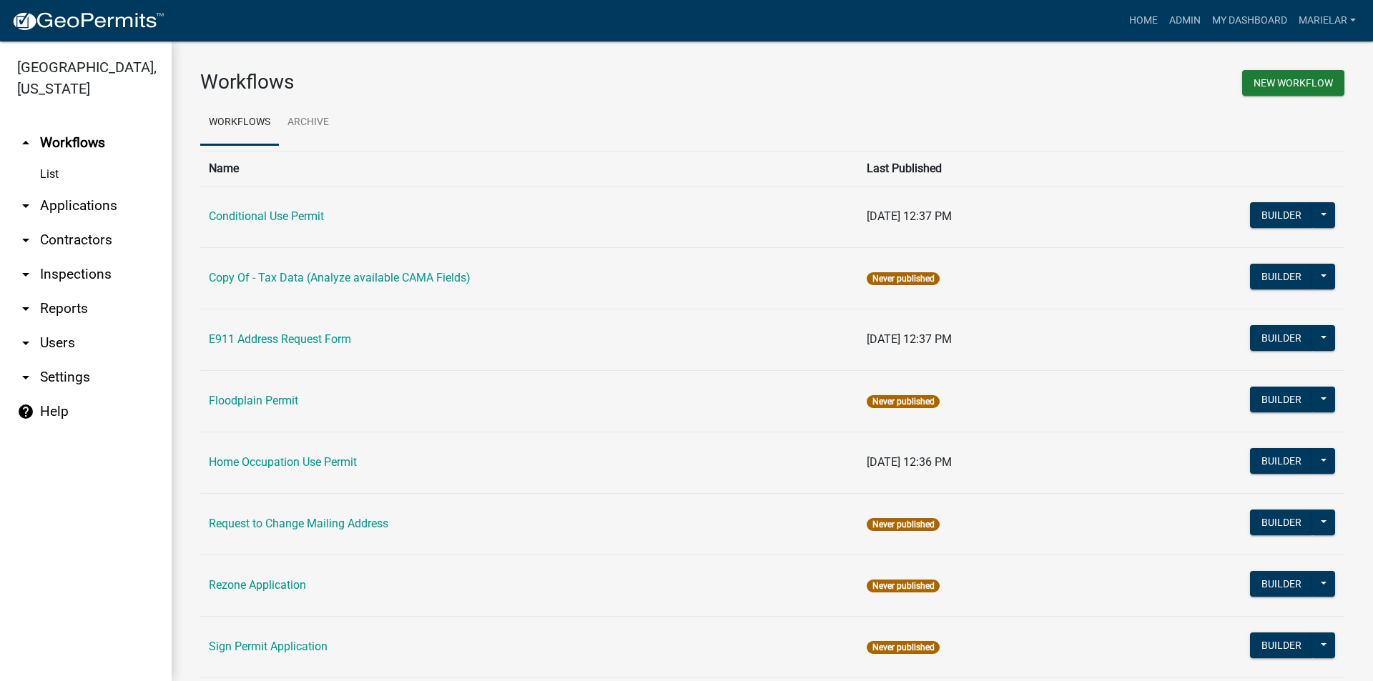
click at [30, 197] on icon "arrow_drop_down" at bounding box center [25, 205] width 17 height 17
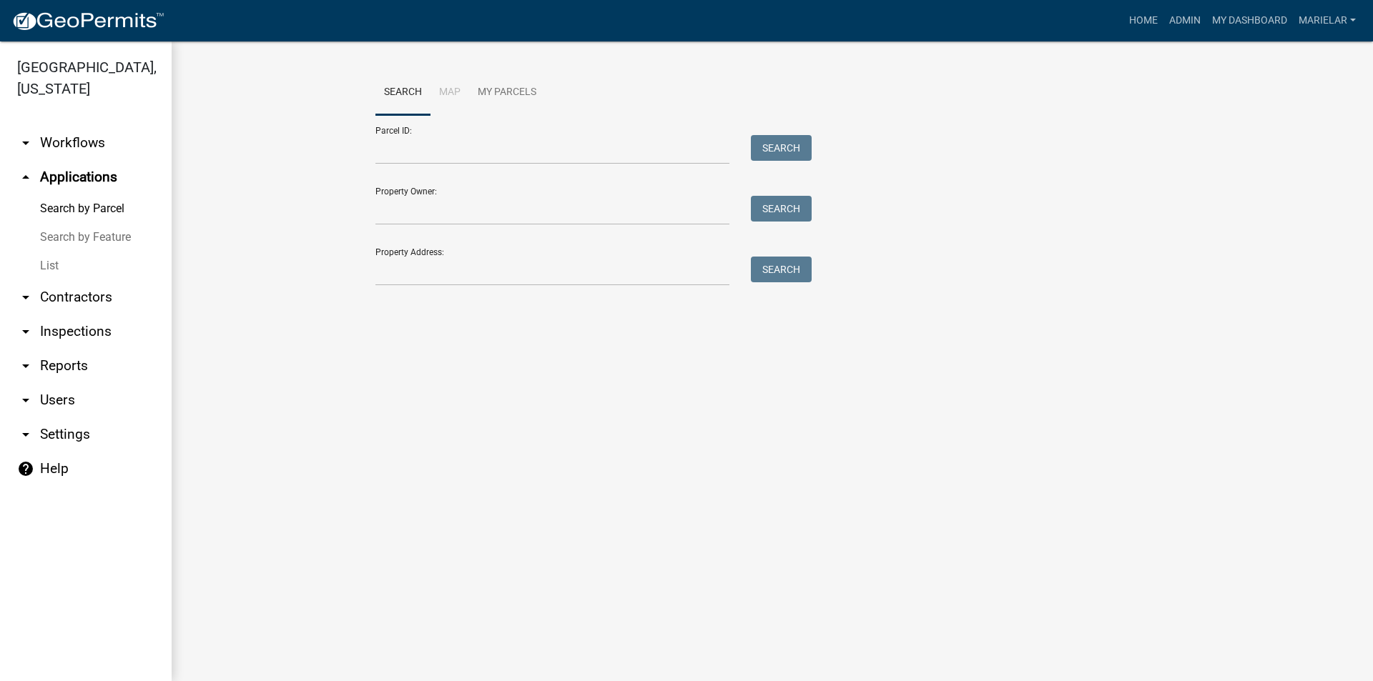
click at [46, 252] on link "List" at bounding box center [86, 266] width 172 height 29
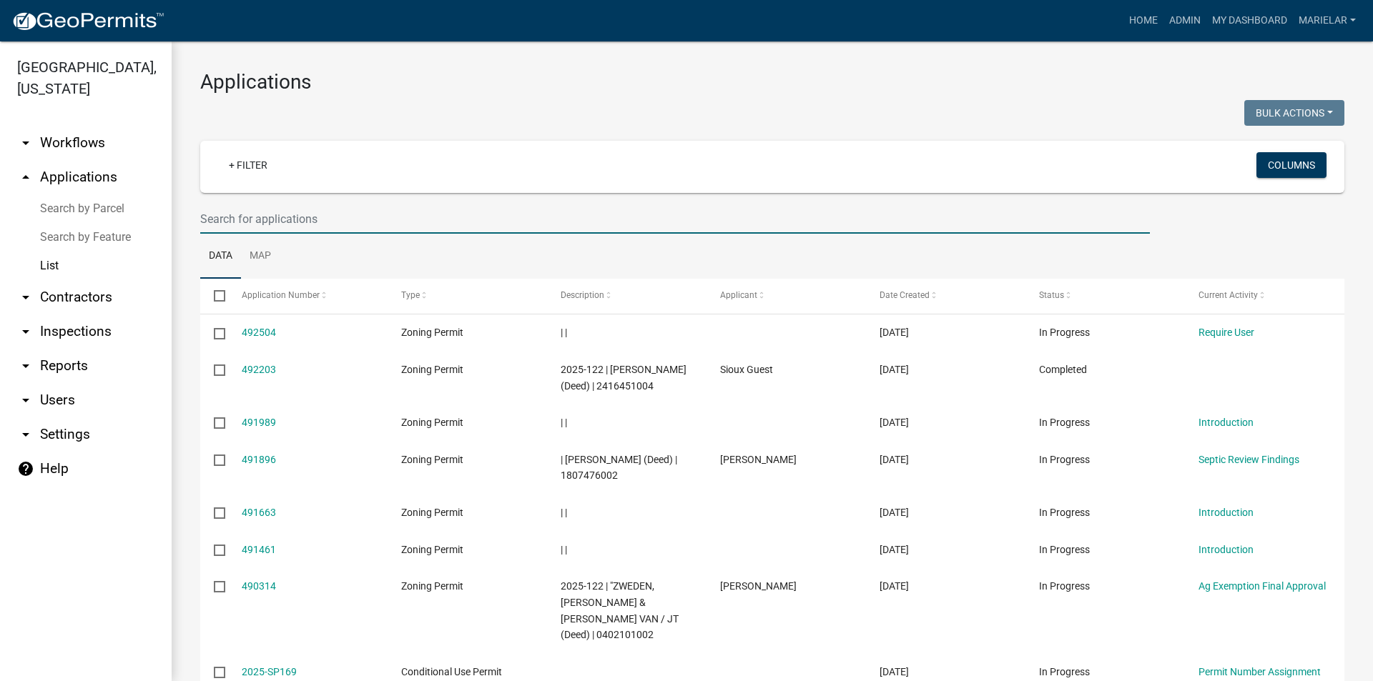
click at [262, 212] on input "text" at bounding box center [674, 218] width 949 height 29
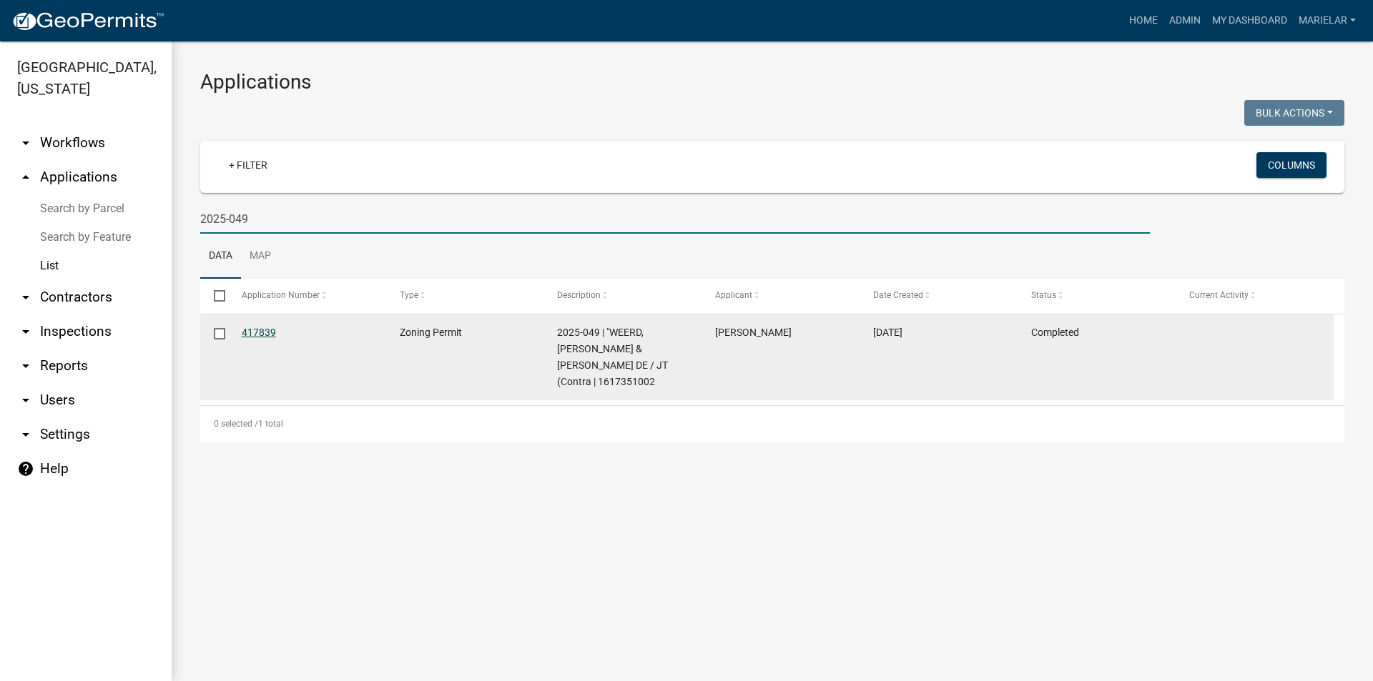
type input "2025-049"
click at [270, 332] on link "417839" at bounding box center [259, 332] width 34 height 11
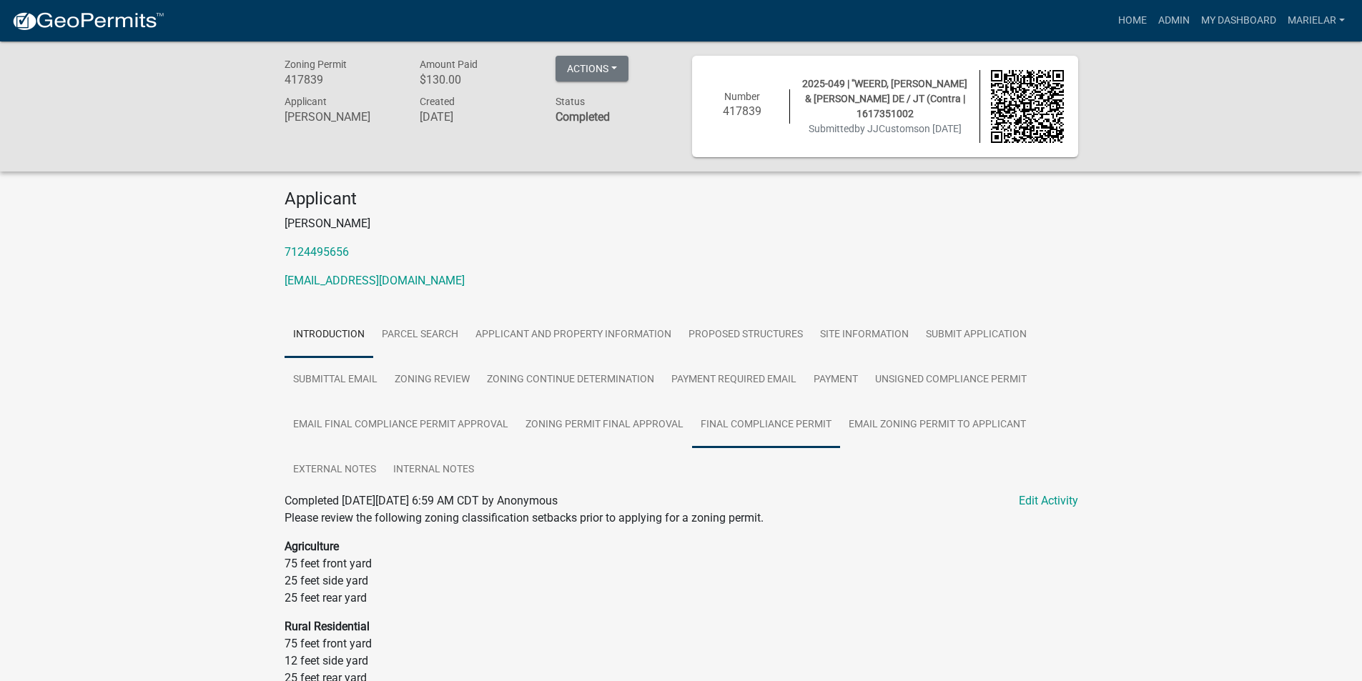
click at [763, 425] on link "Final Compliance Permit" at bounding box center [766, 425] width 148 height 46
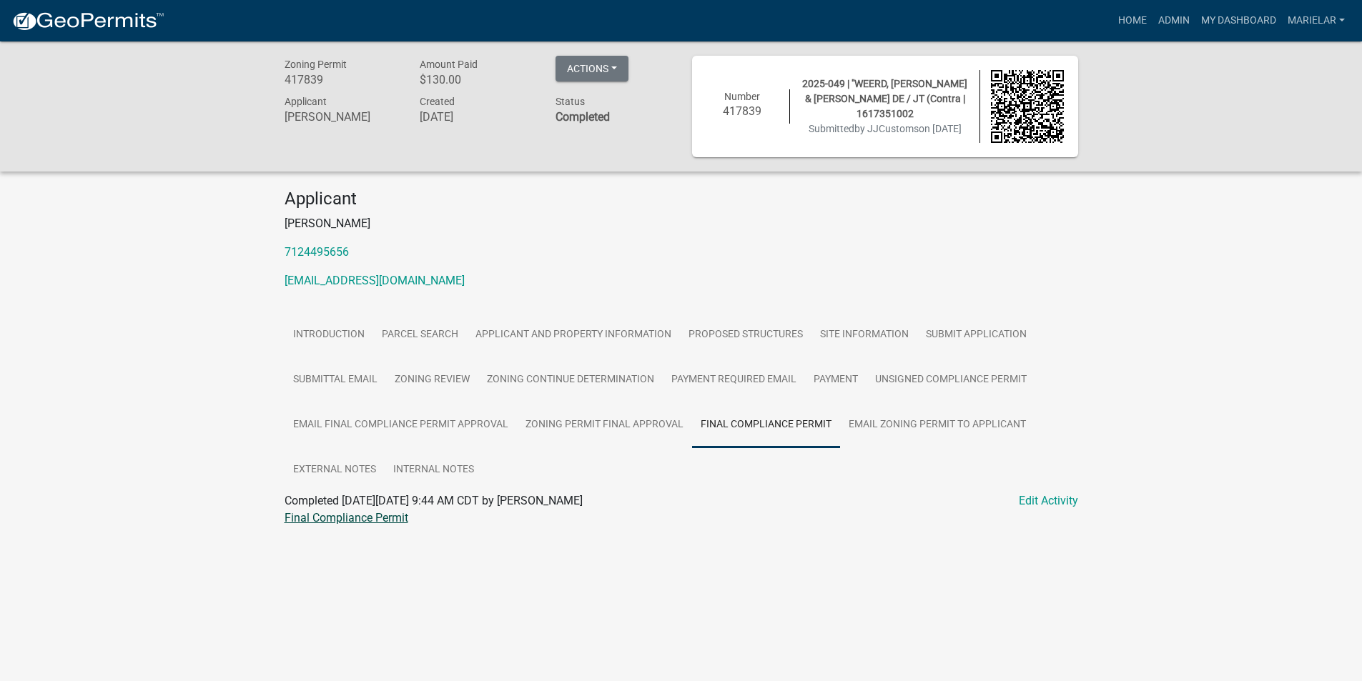
click at [367, 517] on link "Final Compliance Permit" at bounding box center [347, 518] width 124 height 14
click at [1175, 21] on link "Admin" at bounding box center [1173, 20] width 43 height 27
drag, startPoint x: 1175, startPoint y: 21, endPoint x: 1018, endPoint y: 23, distance: 156.6
click at [1174, 21] on link "Admin" at bounding box center [1173, 20] width 43 height 27
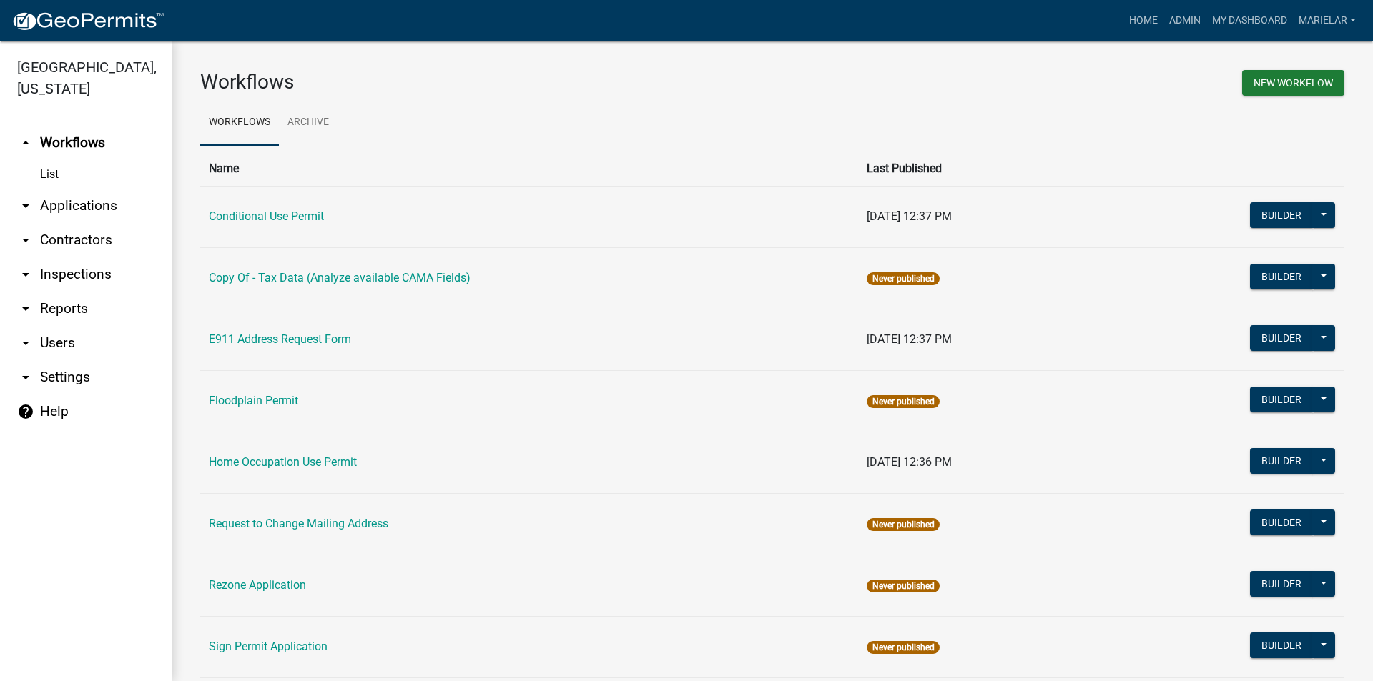
click at [21, 197] on icon "arrow_drop_down" at bounding box center [25, 205] width 17 height 17
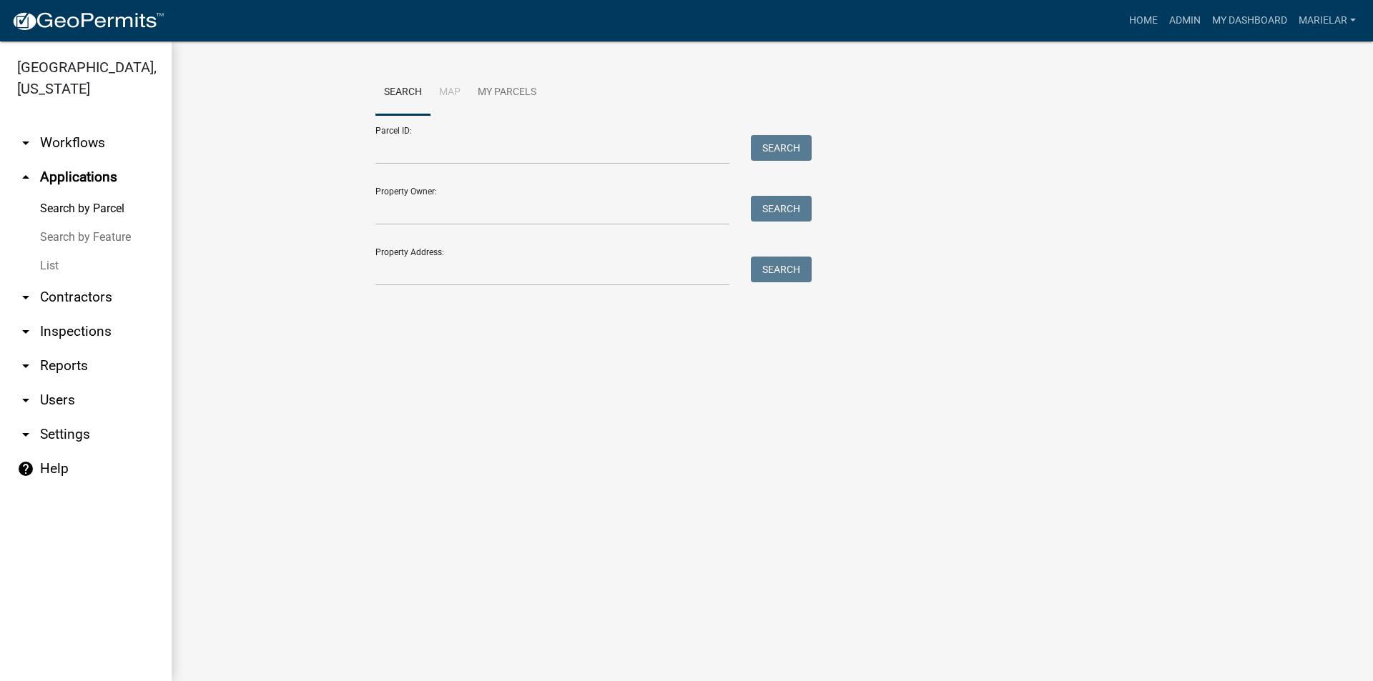
click at [59, 252] on link "List" at bounding box center [86, 266] width 172 height 29
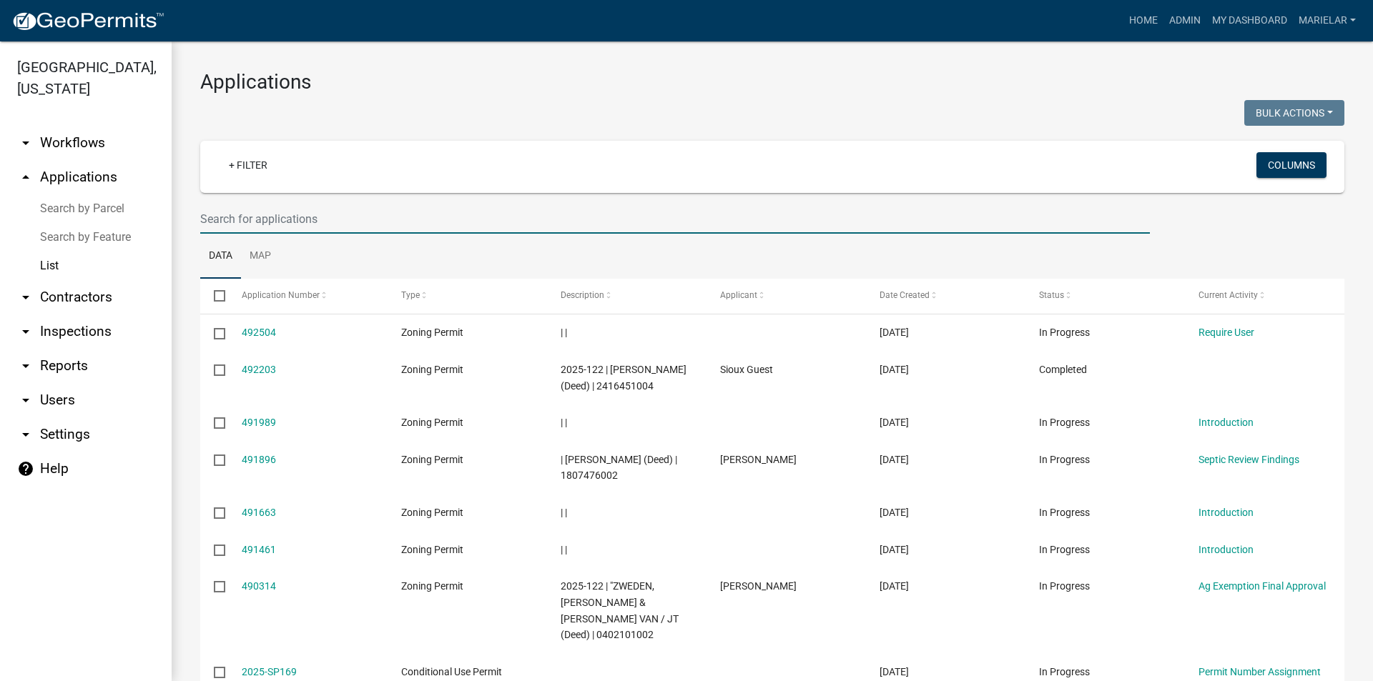
click at [242, 223] on input "text" at bounding box center [674, 218] width 949 height 29
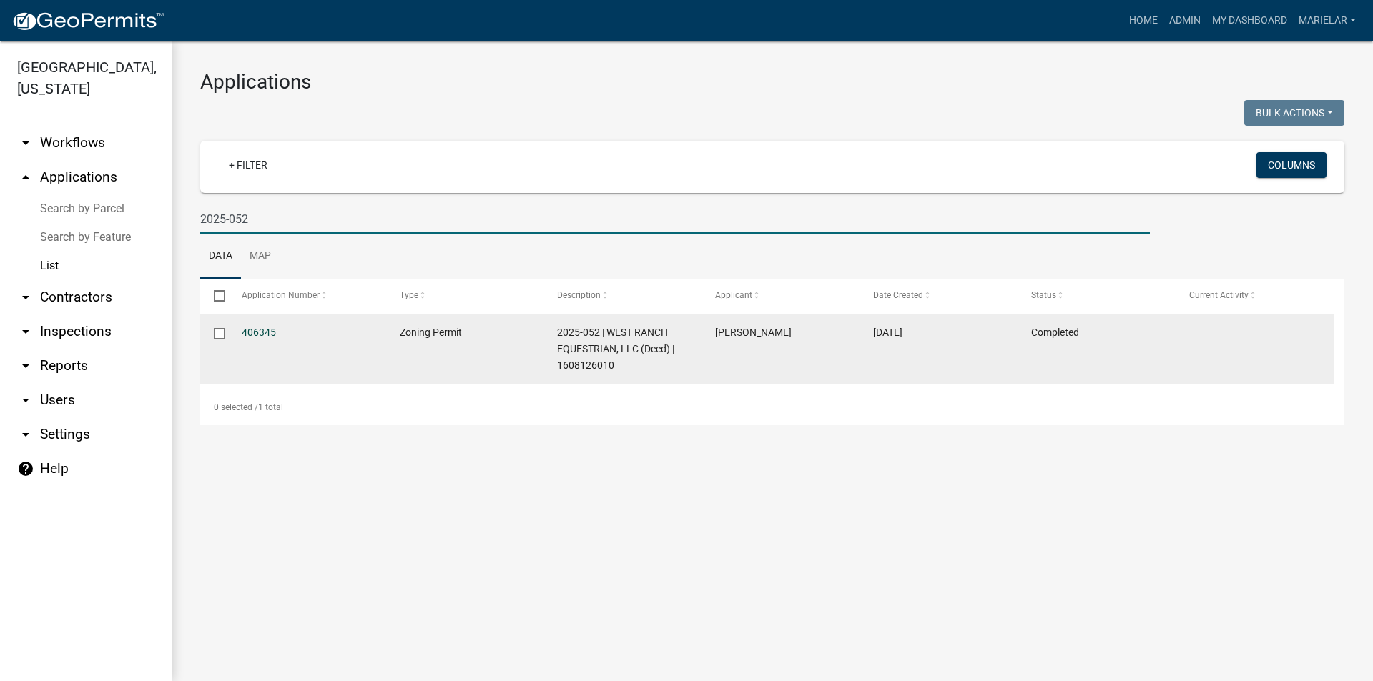
type input "2025-052"
click at [265, 331] on link "406345" at bounding box center [259, 332] width 34 height 11
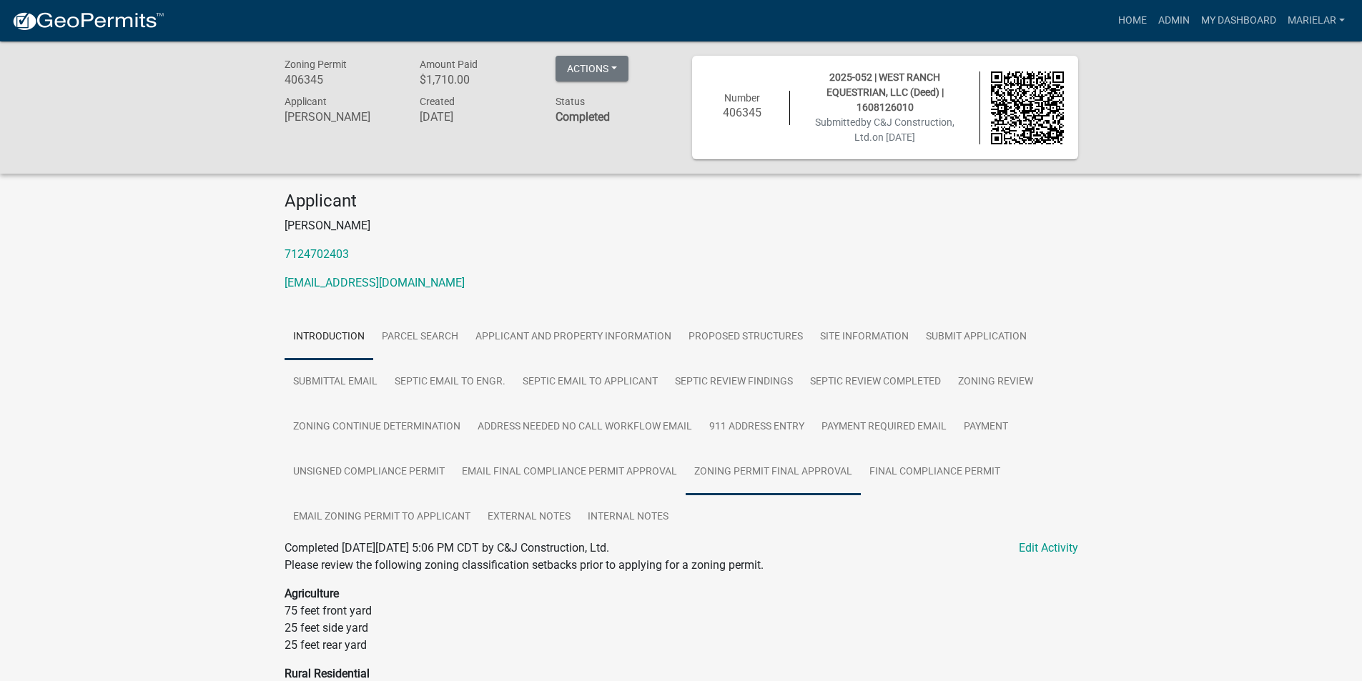
click at [794, 478] on link "Zoning Permit Final Approval" at bounding box center [773, 473] width 175 height 46
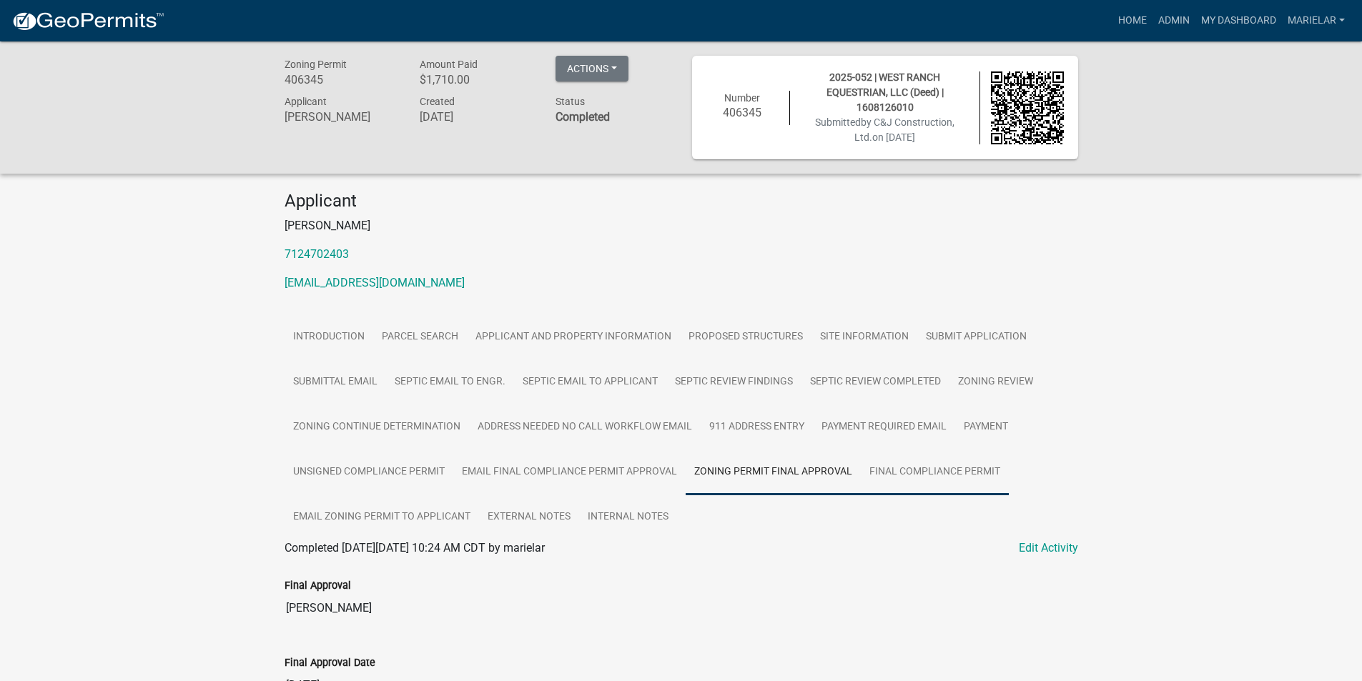
click at [912, 478] on link "Final Compliance Permit" at bounding box center [935, 473] width 148 height 46
click at [349, 561] on link "Final Compliance Permit" at bounding box center [347, 565] width 124 height 14
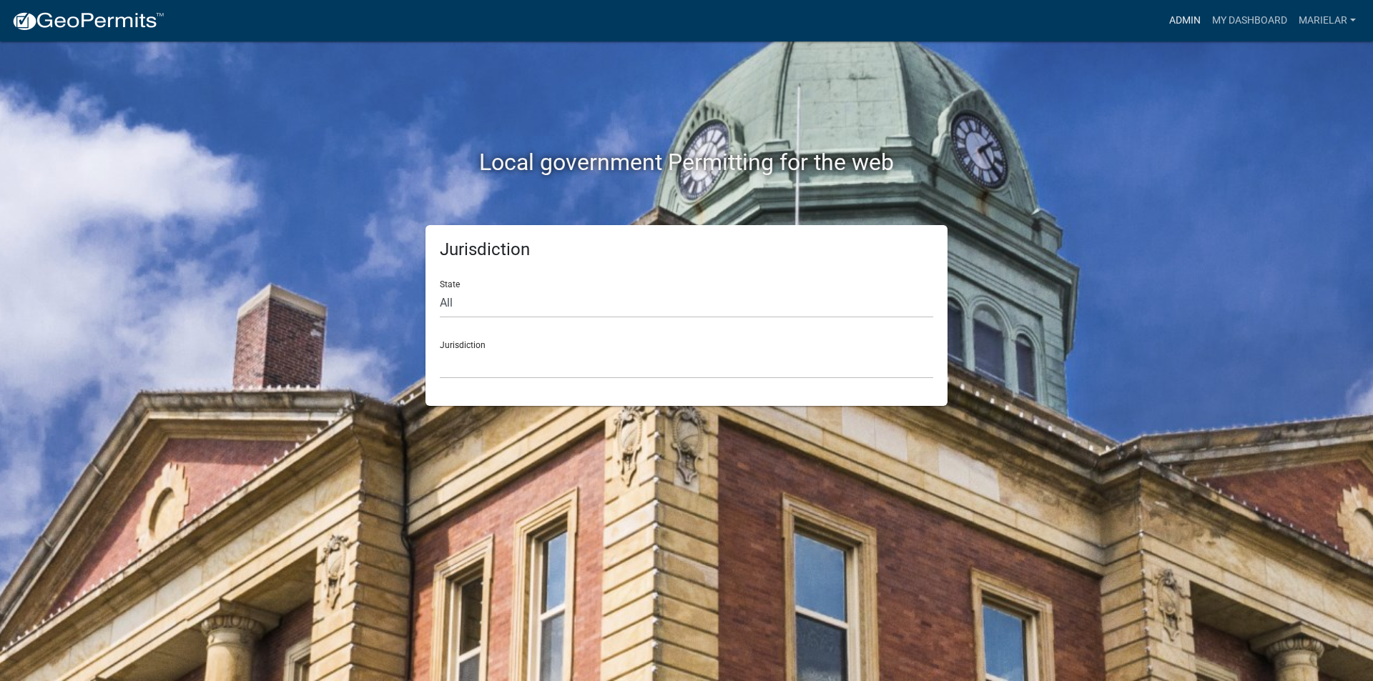
click at [1183, 16] on link "Admin" at bounding box center [1184, 20] width 43 height 27
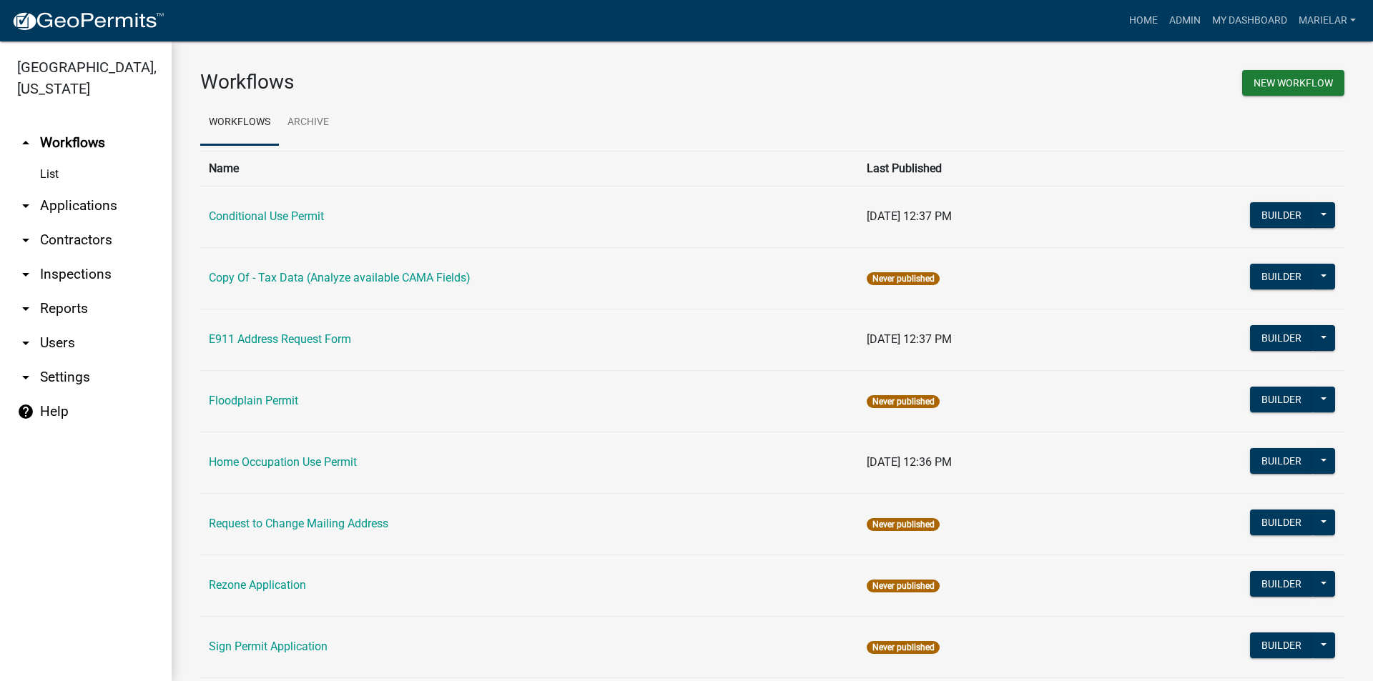
click at [25, 197] on icon "arrow_drop_down" at bounding box center [25, 205] width 17 height 17
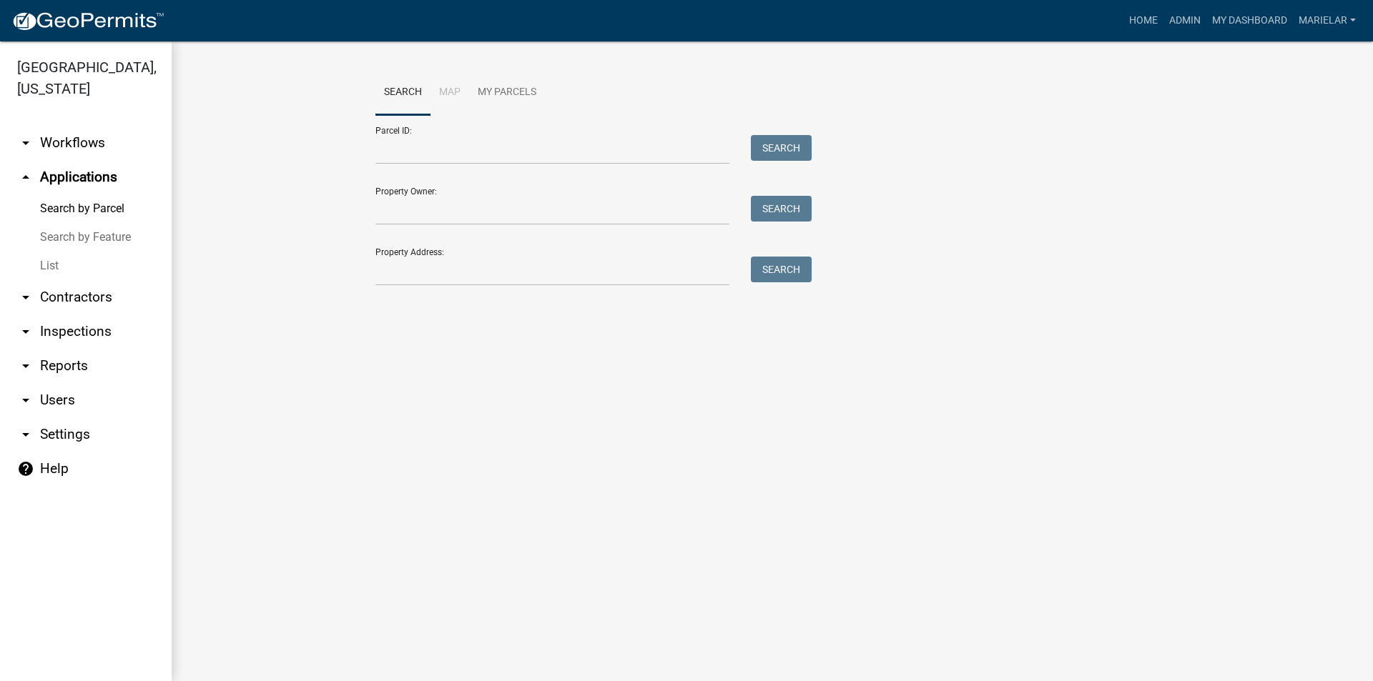
click at [48, 252] on link "List" at bounding box center [86, 266] width 172 height 29
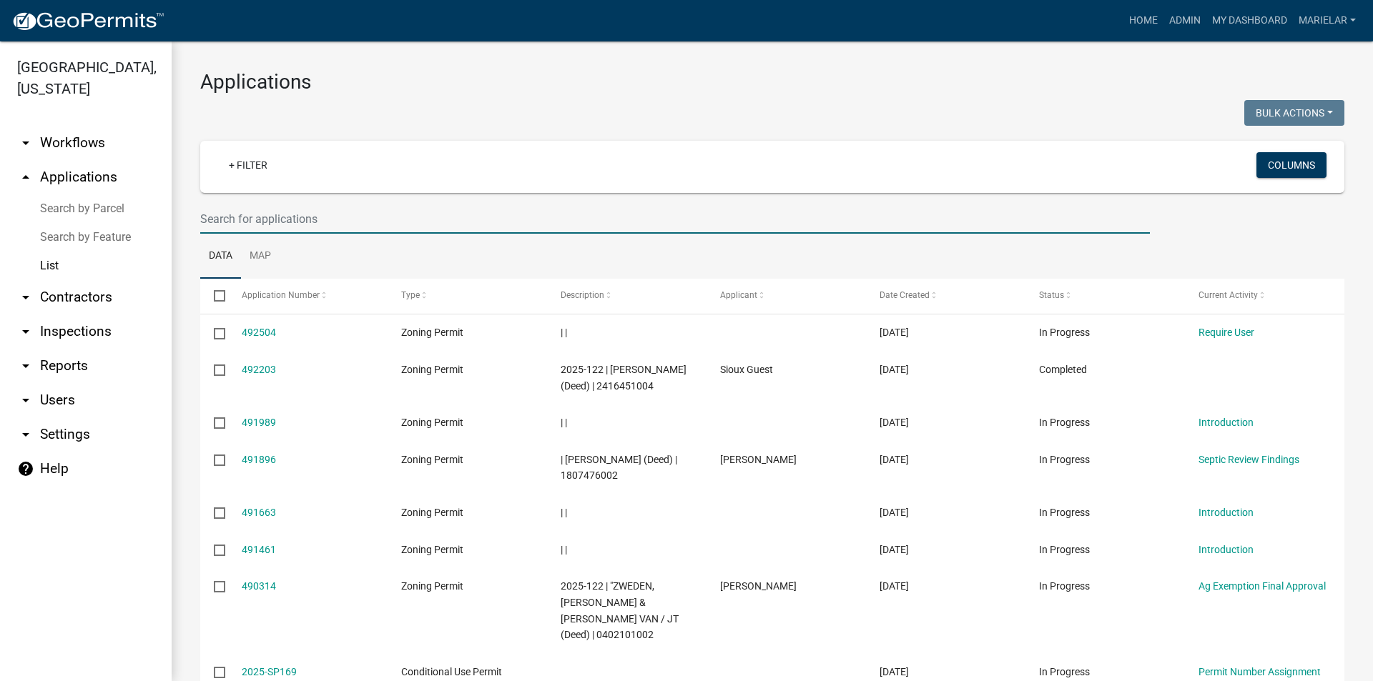
click at [327, 216] on input "text" at bounding box center [674, 218] width 949 height 29
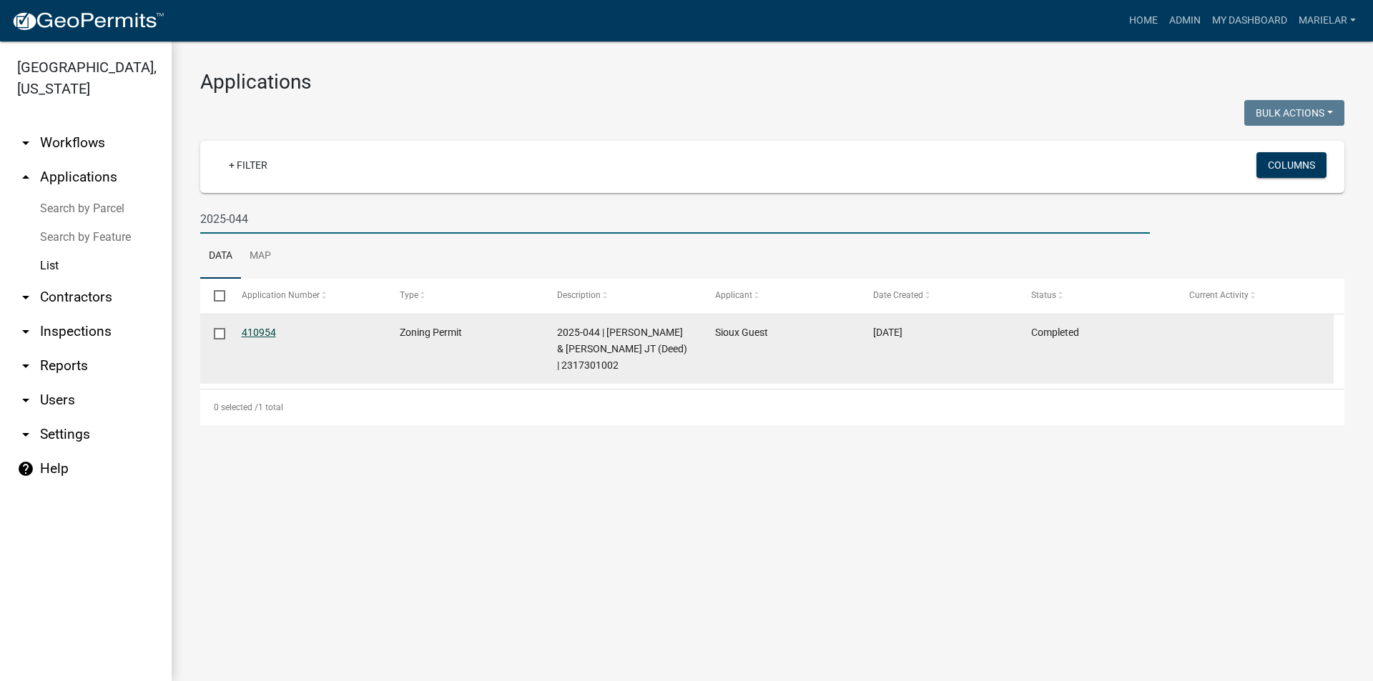
type input "2025-044"
click at [259, 332] on link "410954" at bounding box center [259, 332] width 34 height 11
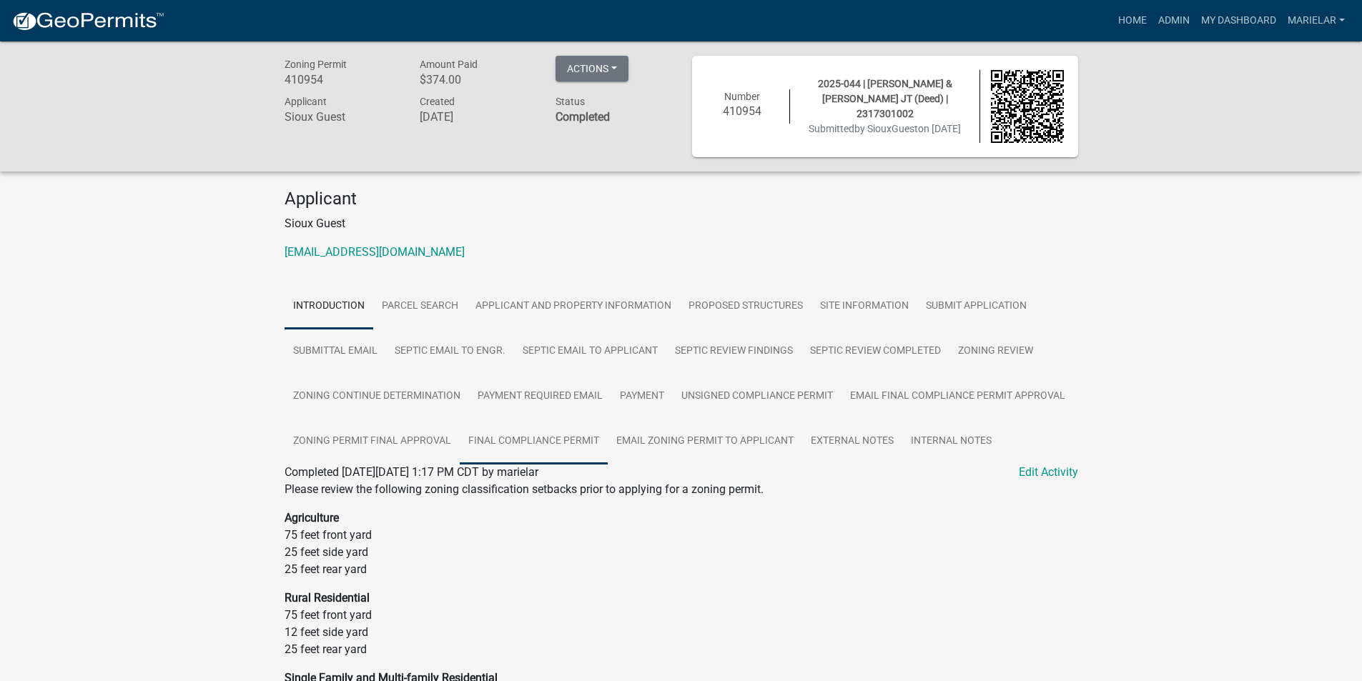
click at [565, 438] on link "Final Compliance Permit" at bounding box center [534, 442] width 148 height 46
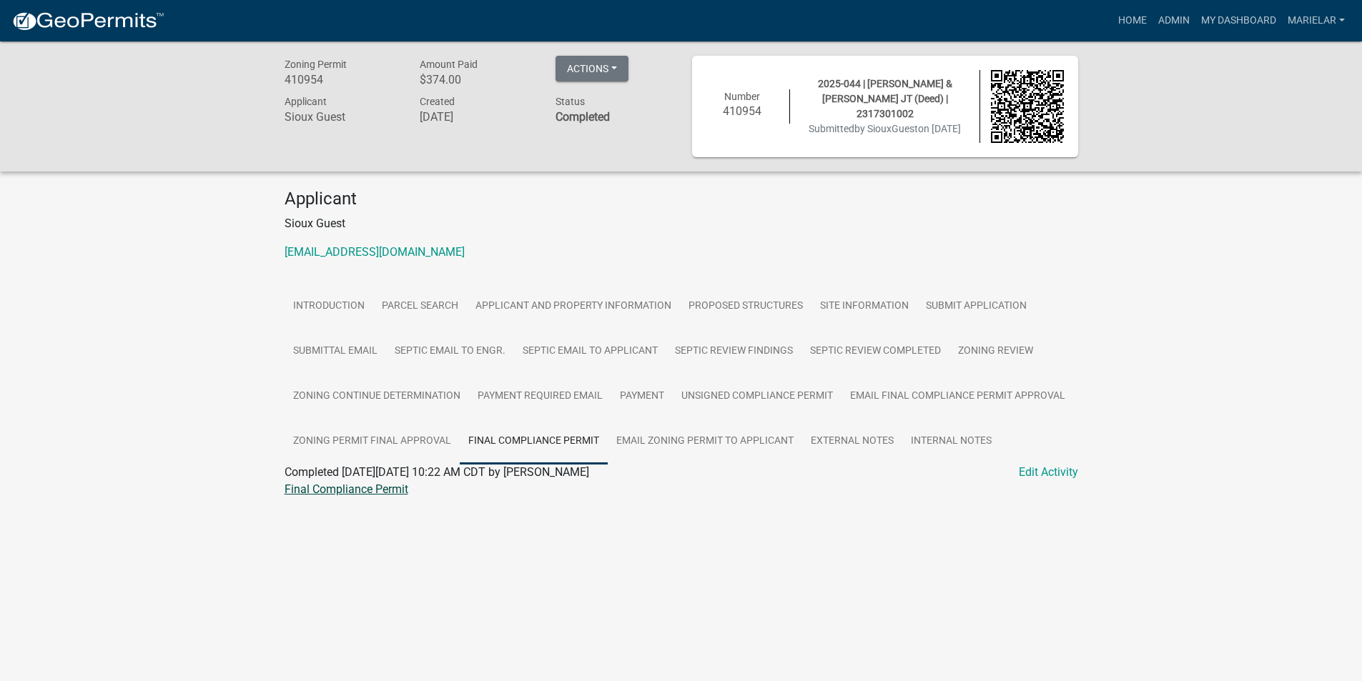
click at [376, 486] on link "Final Compliance Permit" at bounding box center [347, 490] width 124 height 14
click at [1179, 16] on link "Admin" at bounding box center [1173, 20] width 43 height 27
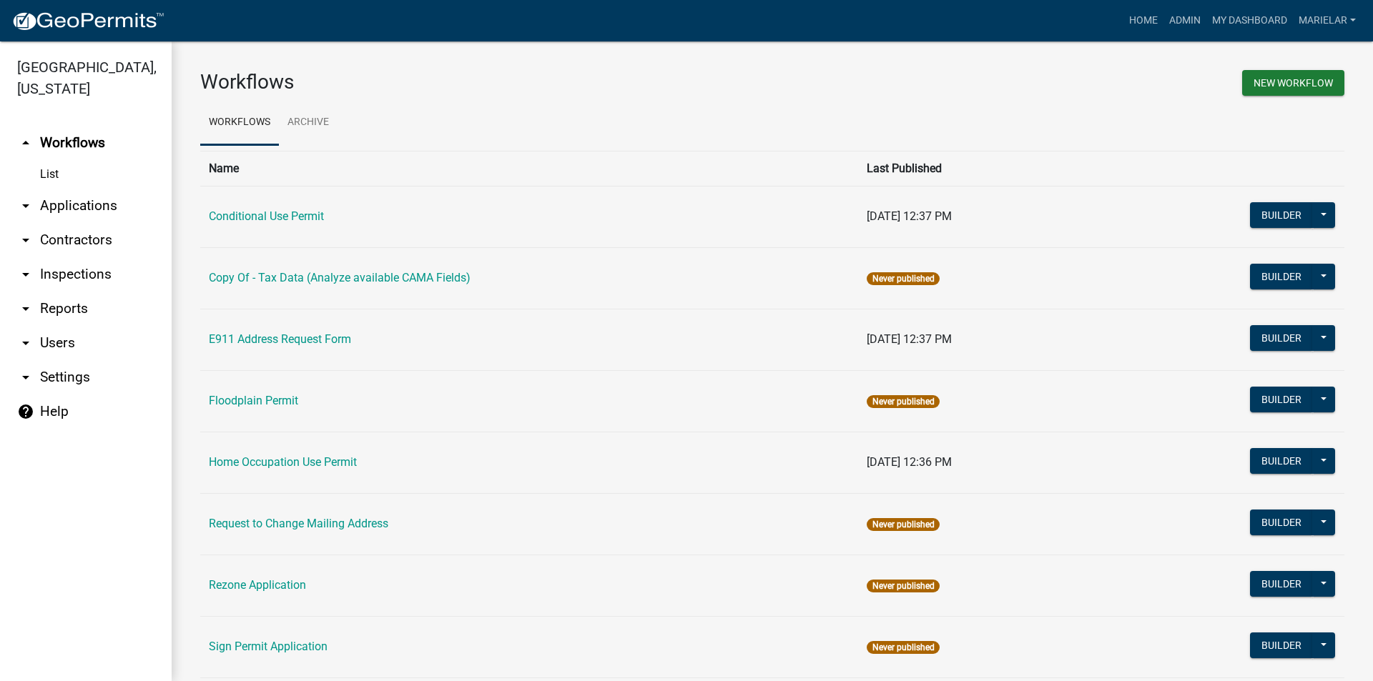
click at [29, 197] on icon "arrow_drop_down" at bounding box center [25, 205] width 17 height 17
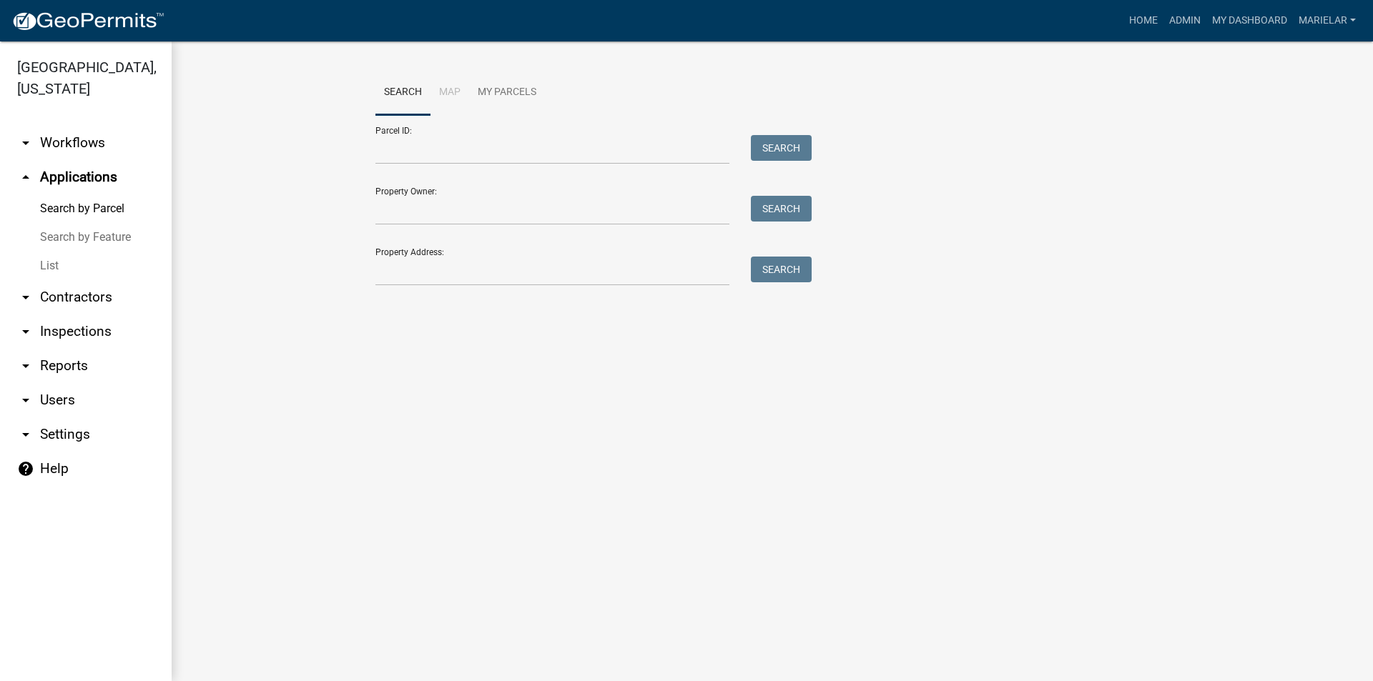
click at [48, 252] on link "List" at bounding box center [86, 266] width 172 height 29
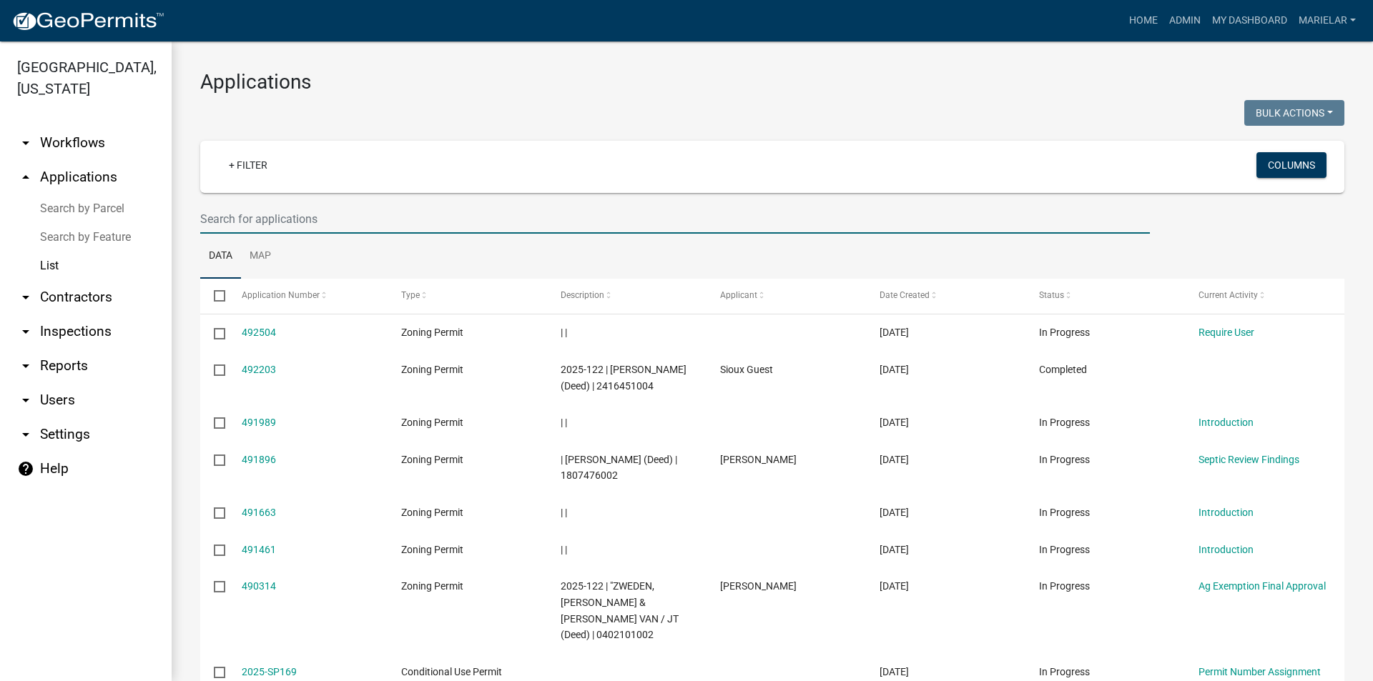
click at [252, 219] on input "text" at bounding box center [674, 218] width 949 height 29
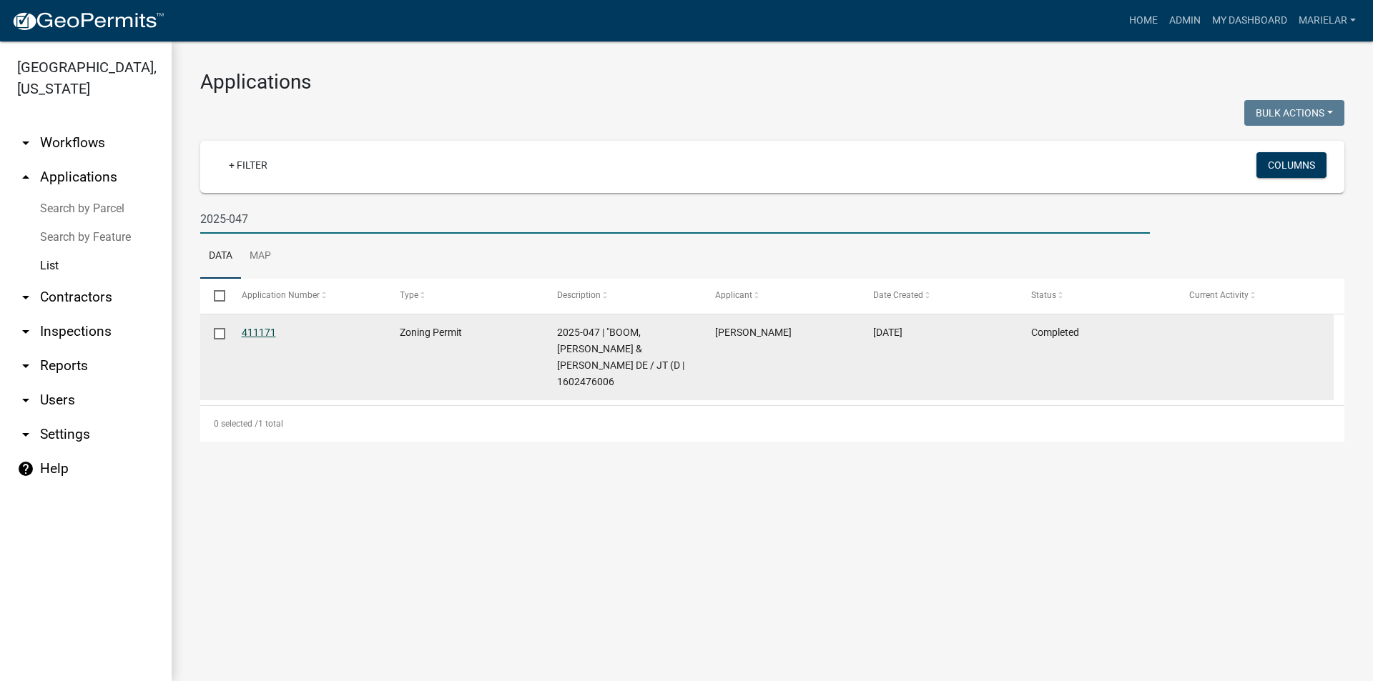
type input "2025-047"
click at [258, 333] on link "411171" at bounding box center [259, 332] width 34 height 11
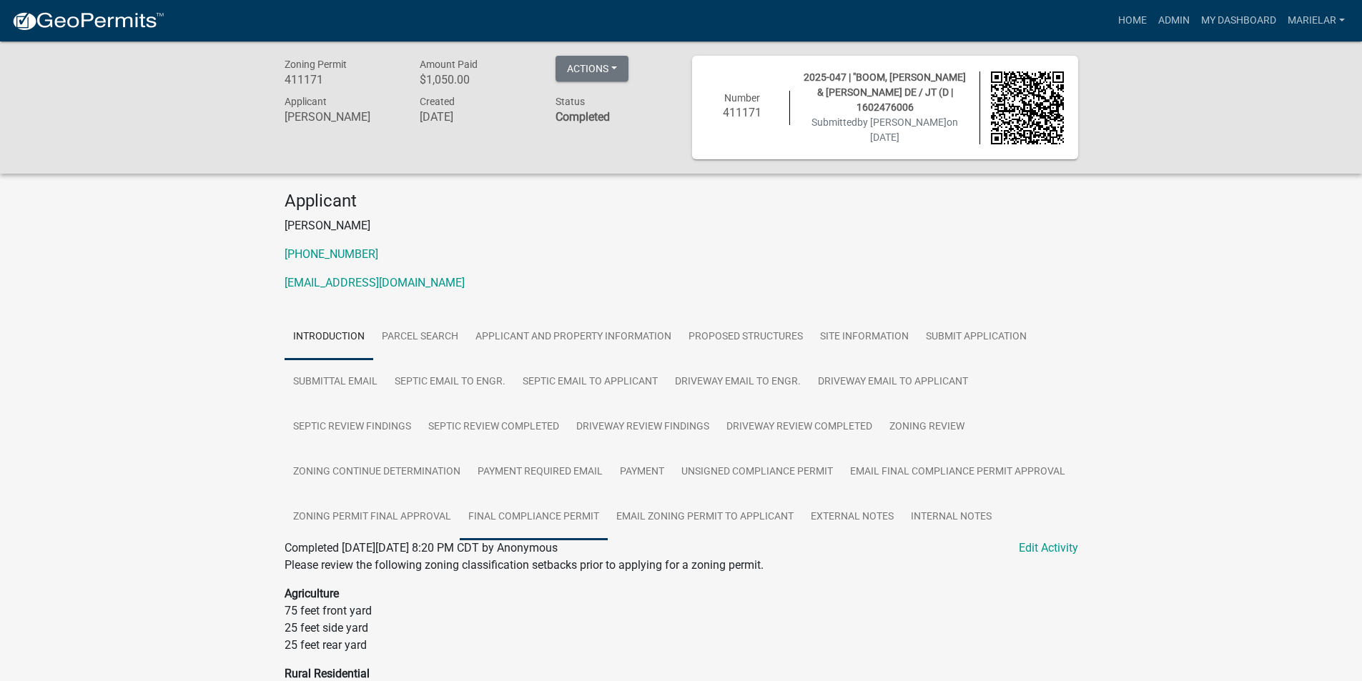
click at [578, 507] on link "Final Compliance Permit" at bounding box center [534, 518] width 148 height 46
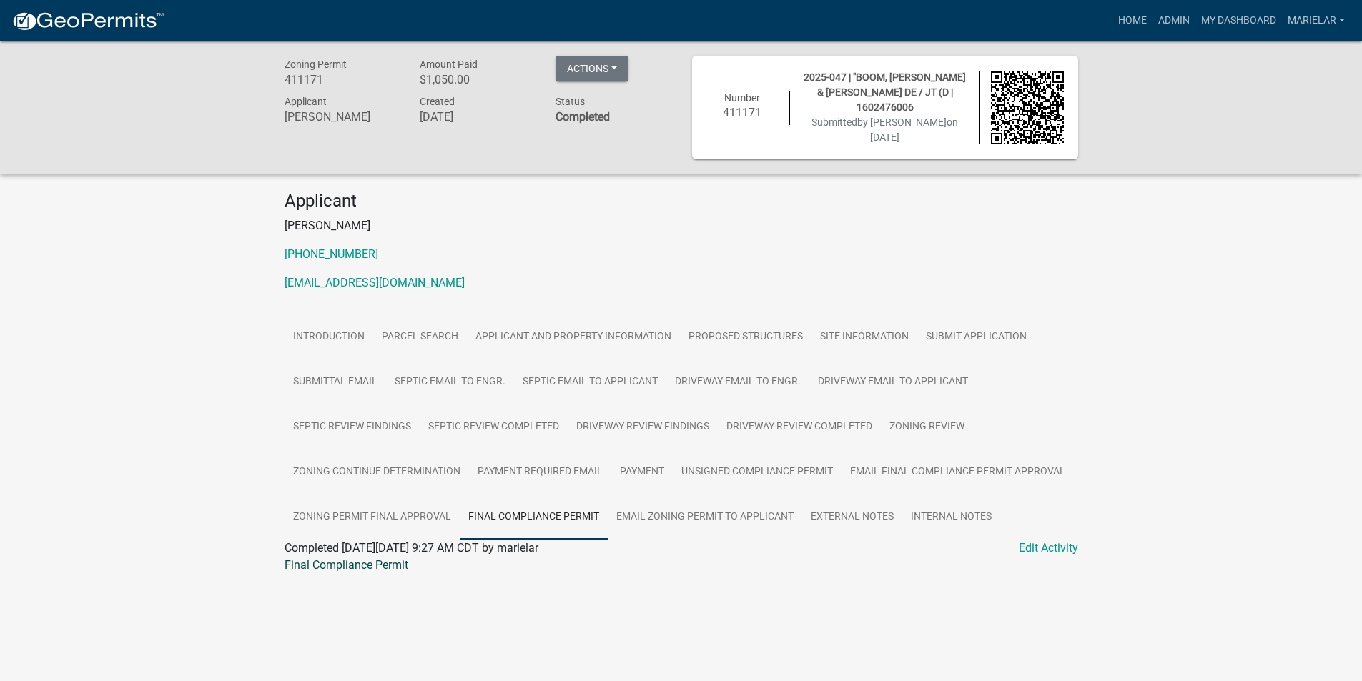
click at [377, 563] on link "Final Compliance Permit" at bounding box center [347, 565] width 124 height 14
click at [1168, 21] on link "Admin" at bounding box center [1173, 20] width 43 height 27
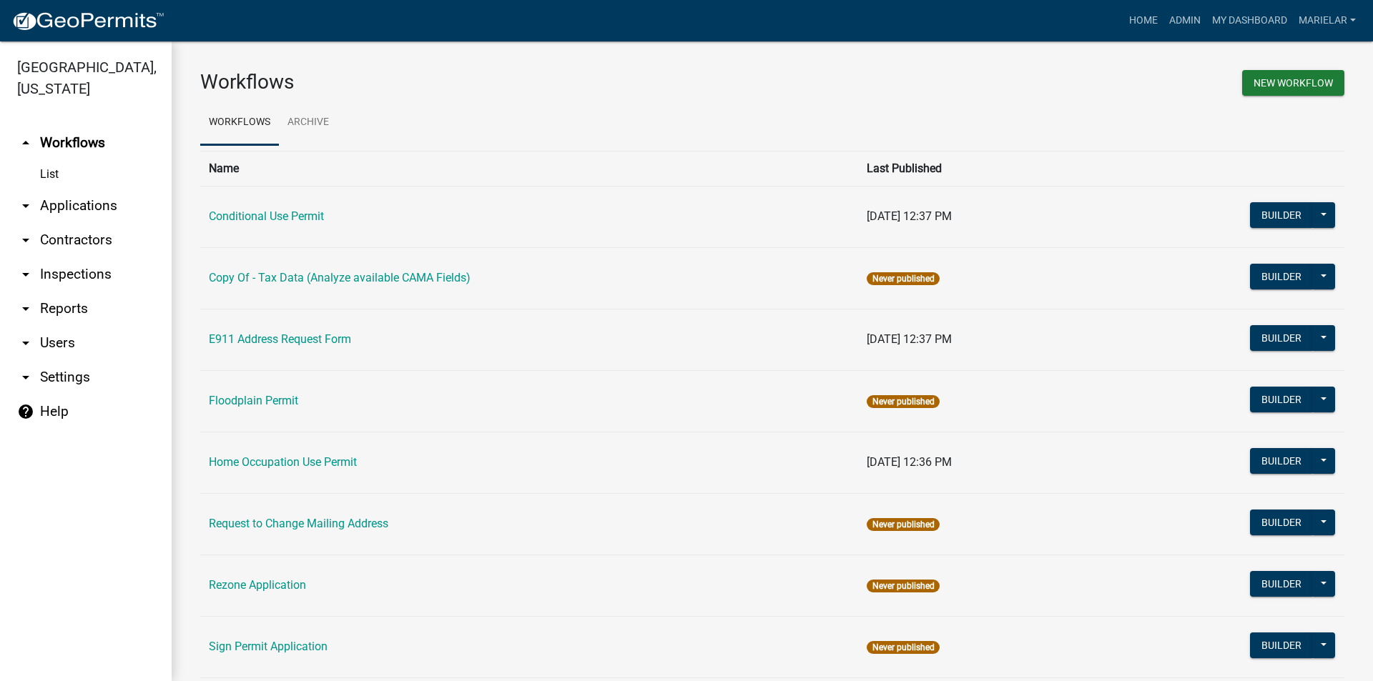
click at [27, 197] on icon "arrow_drop_down" at bounding box center [25, 205] width 17 height 17
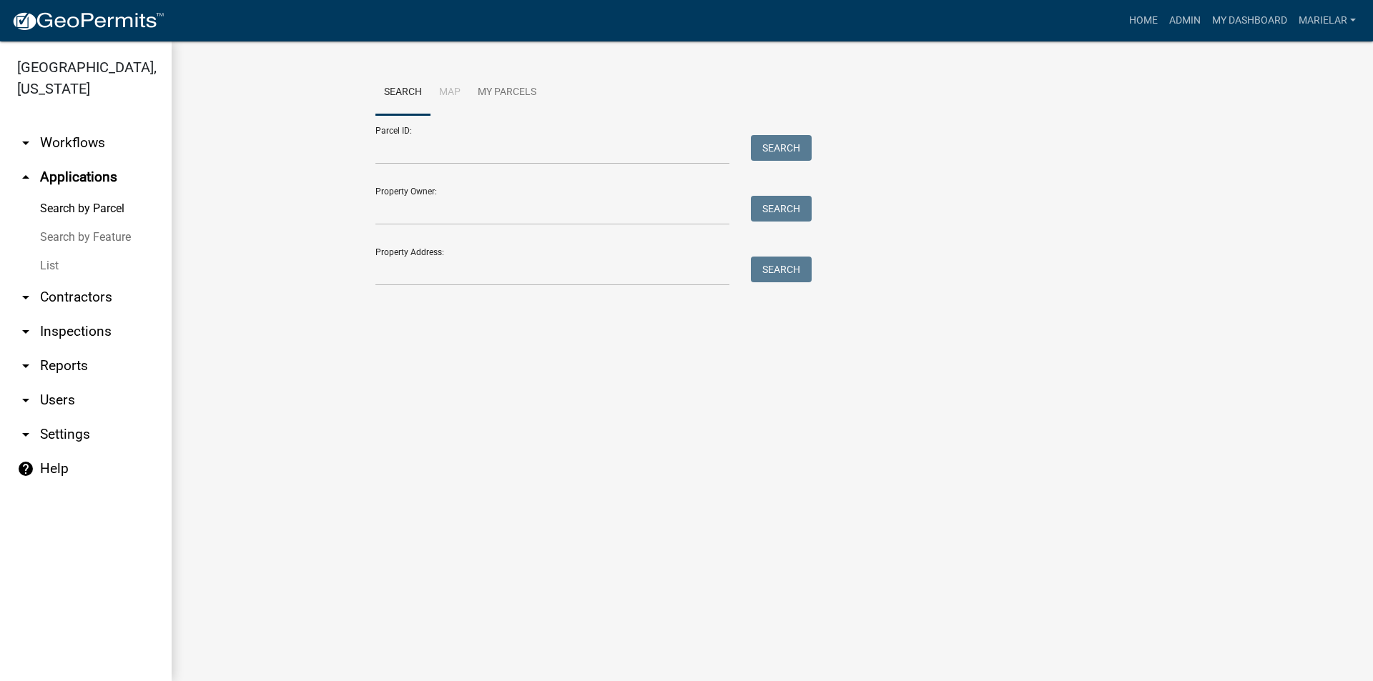
click at [52, 252] on link "List" at bounding box center [86, 266] width 172 height 29
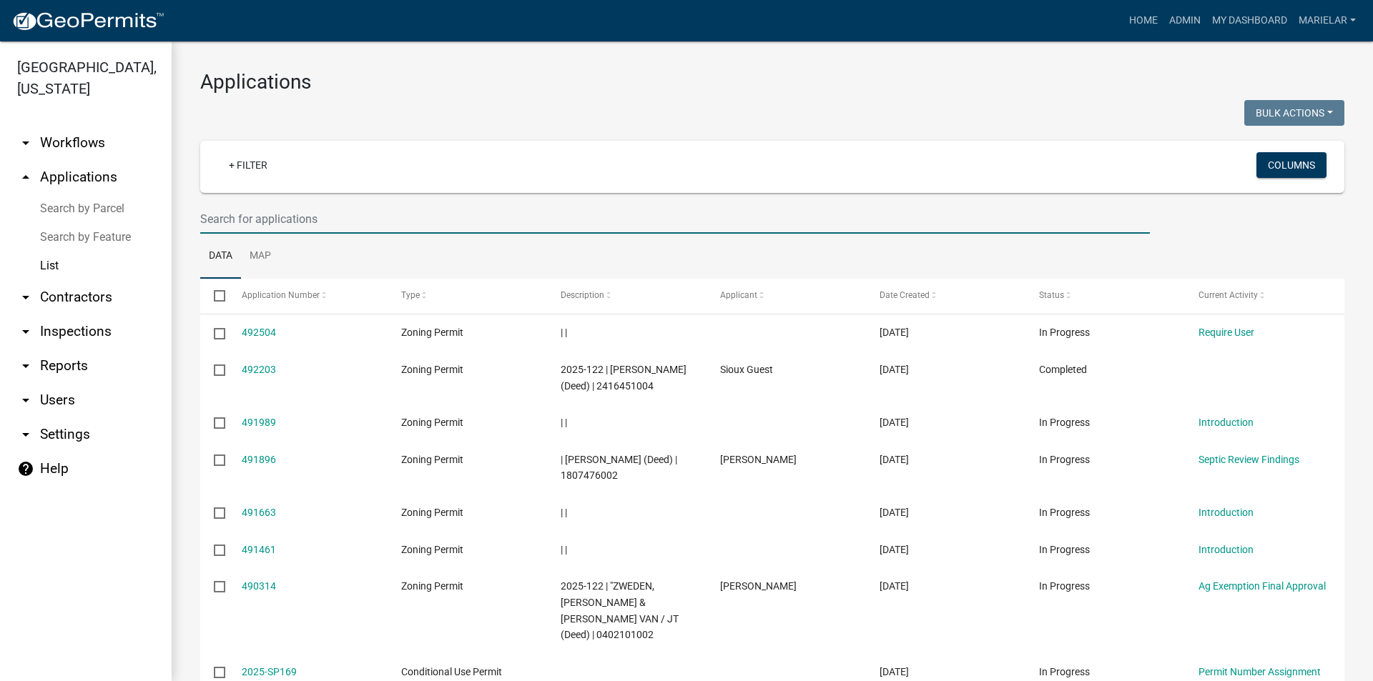
click at [267, 224] on input "text" at bounding box center [674, 218] width 949 height 29
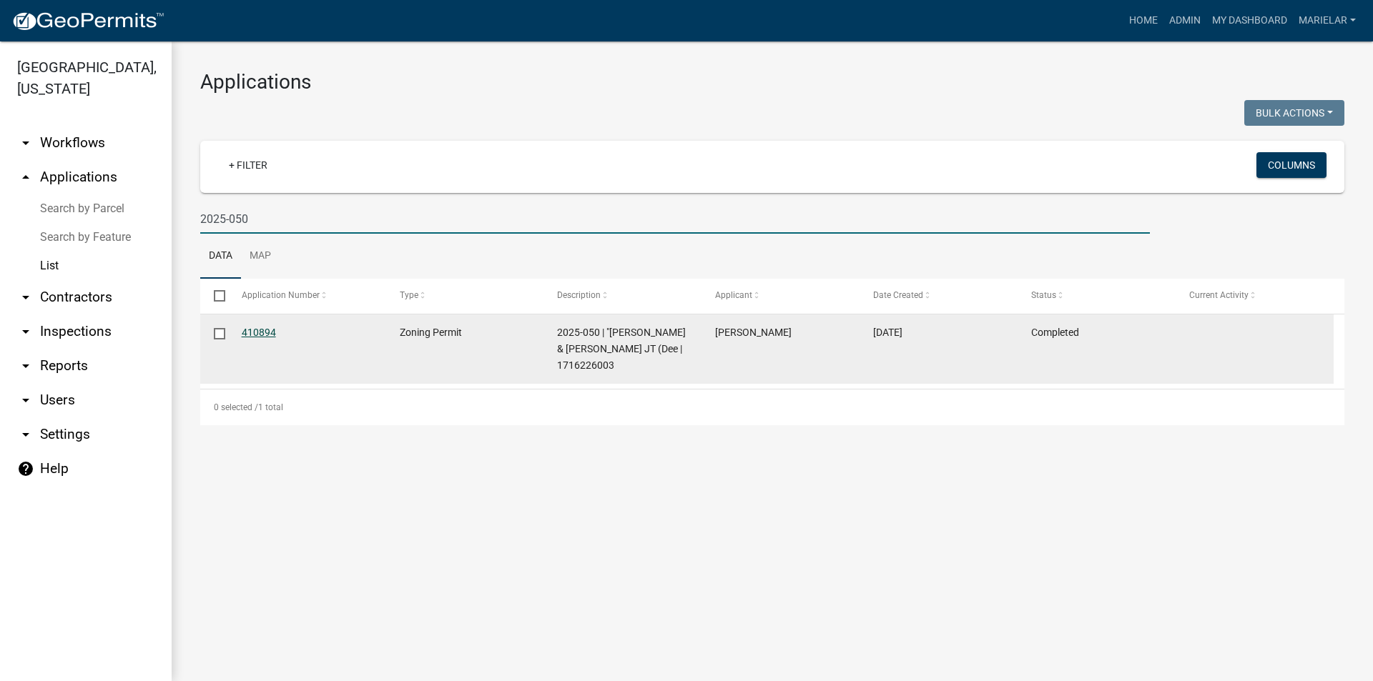
type input "2025-050"
click at [260, 332] on link "410894" at bounding box center [259, 332] width 34 height 11
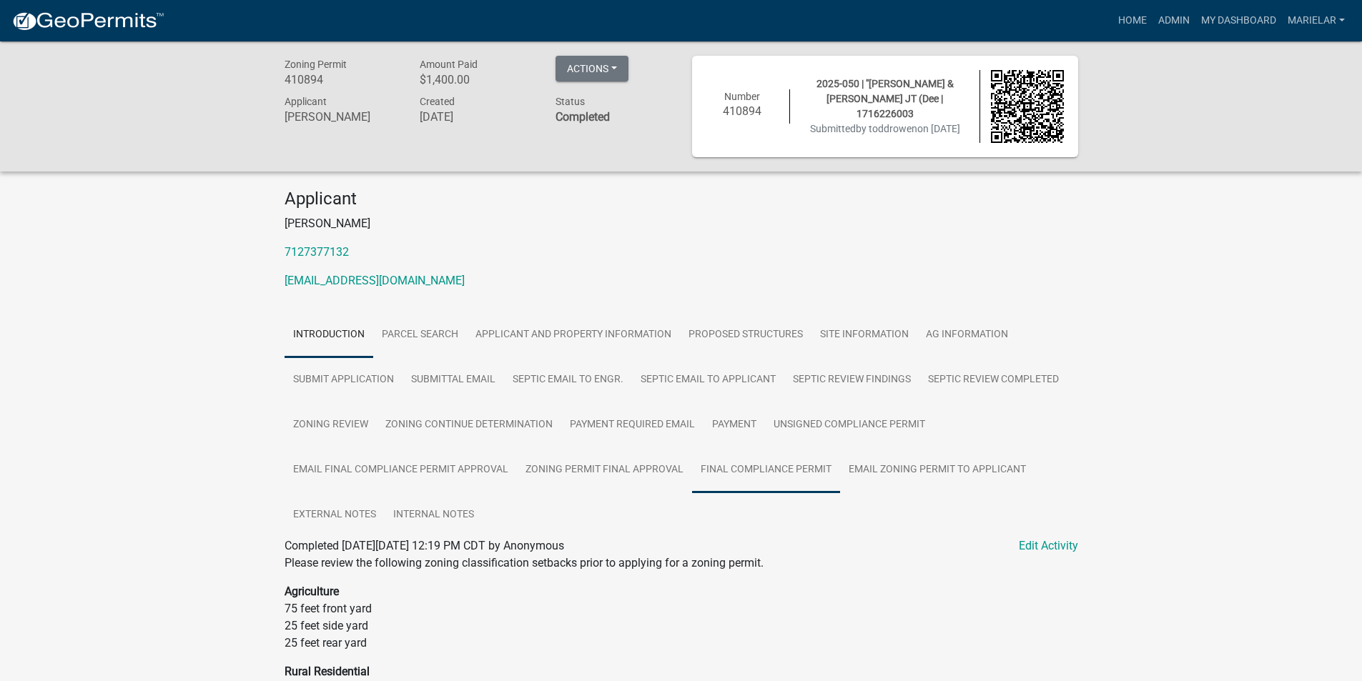
click at [781, 475] on link "Final Compliance Permit" at bounding box center [766, 471] width 148 height 46
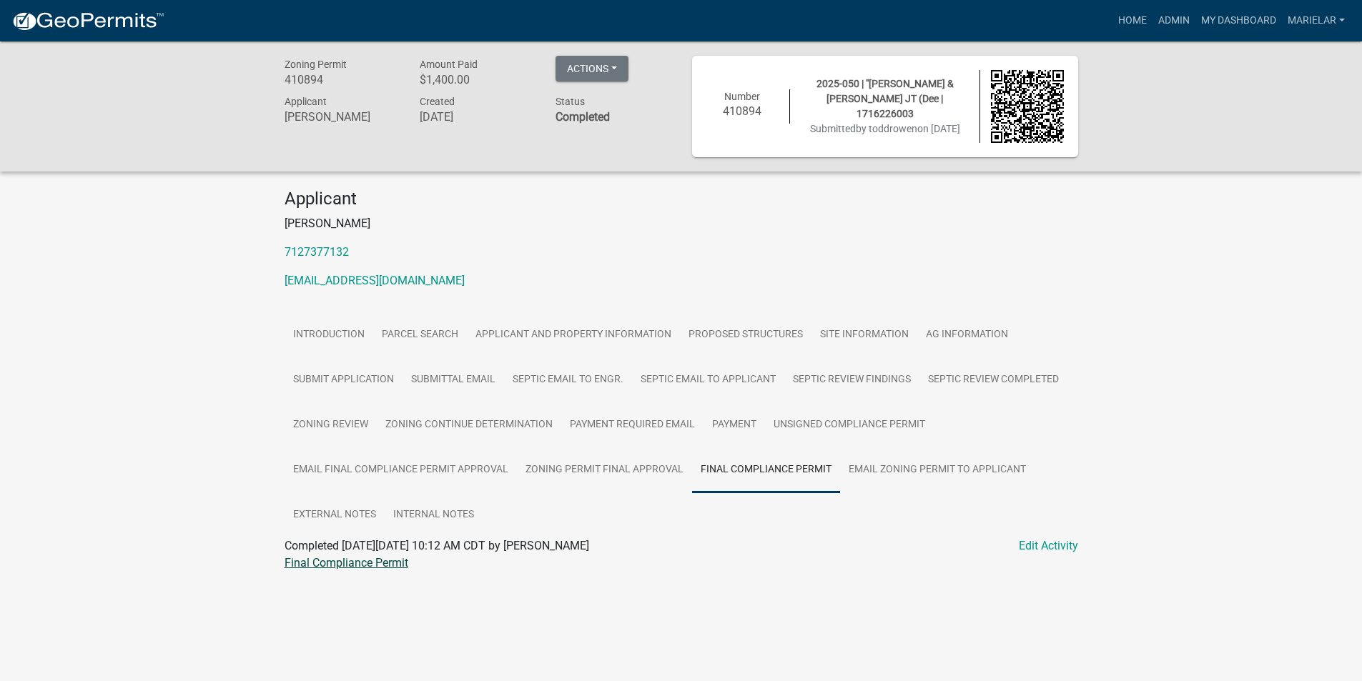
click at [357, 559] on link "Final Compliance Permit" at bounding box center [347, 563] width 124 height 14
click at [1167, 24] on link "Admin" at bounding box center [1173, 20] width 43 height 27
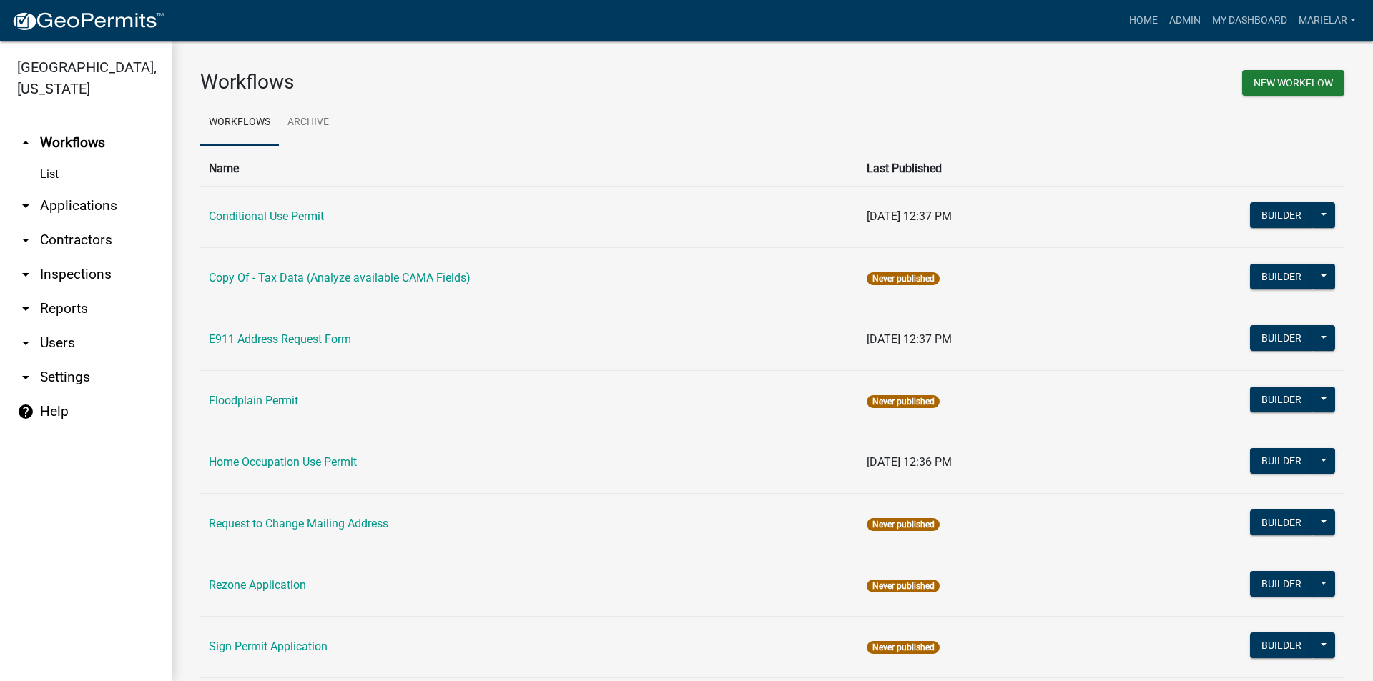
click at [24, 197] on icon "arrow_drop_down" at bounding box center [25, 205] width 17 height 17
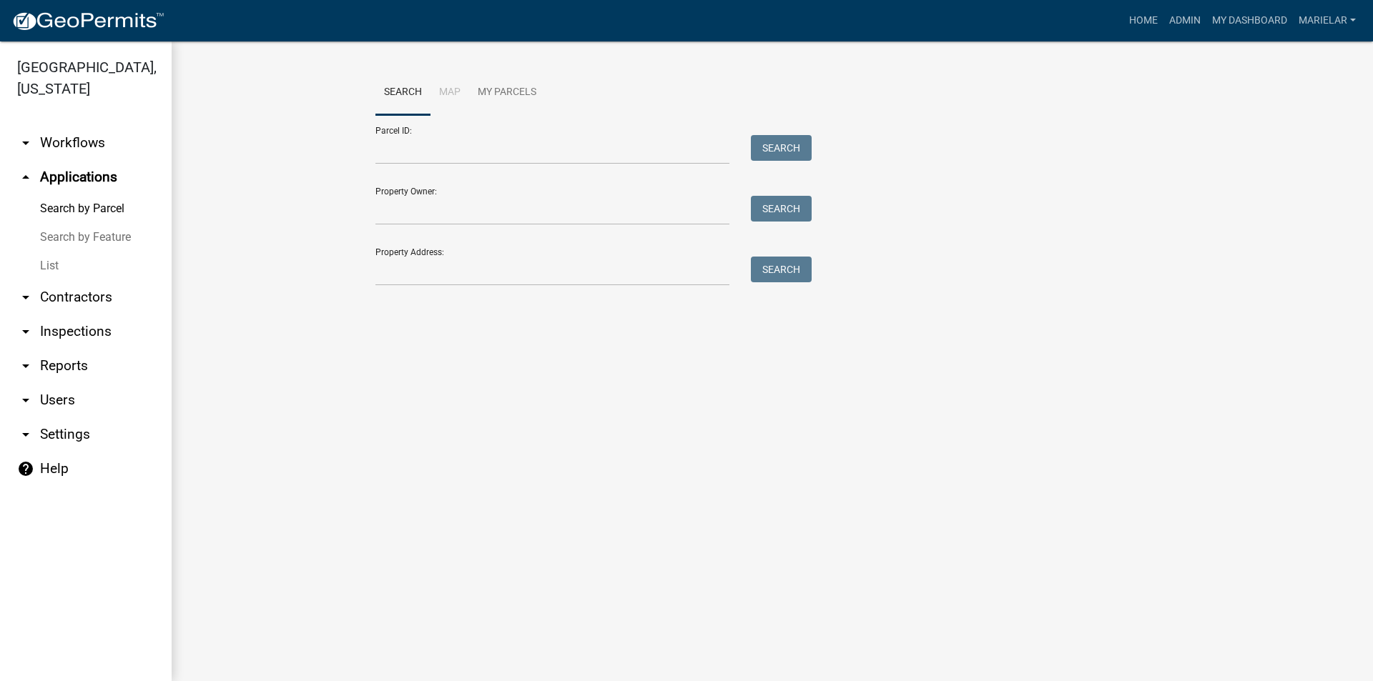
click at [44, 252] on link "List" at bounding box center [86, 266] width 172 height 29
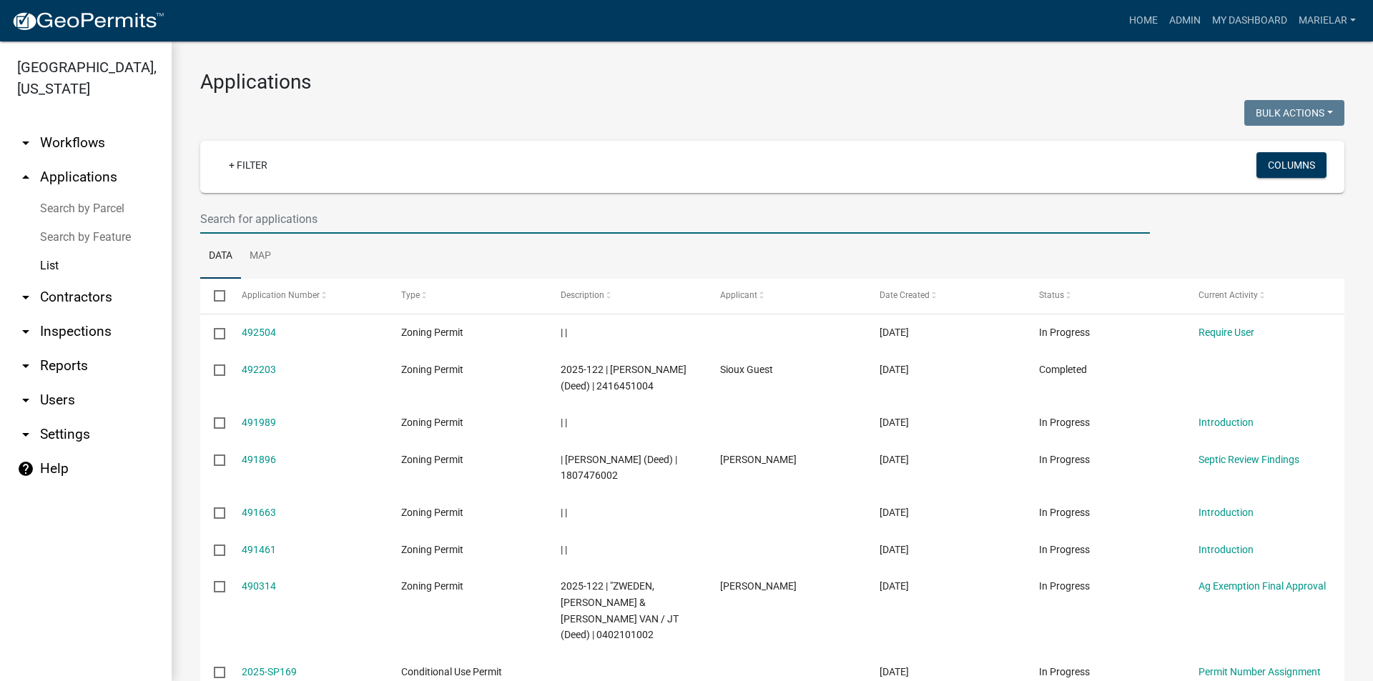
click at [281, 223] on input "text" at bounding box center [674, 218] width 949 height 29
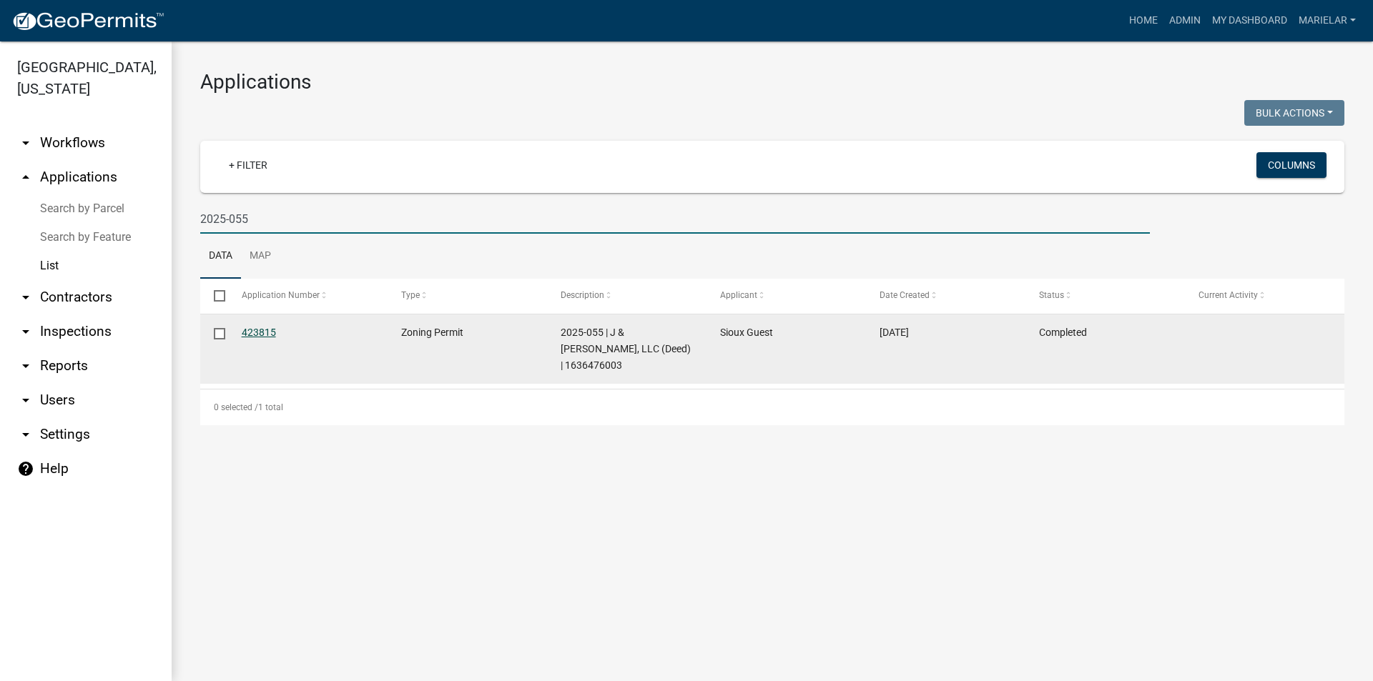
type input "2025-055"
click at [262, 332] on link "423815" at bounding box center [259, 332] width 34 height 11
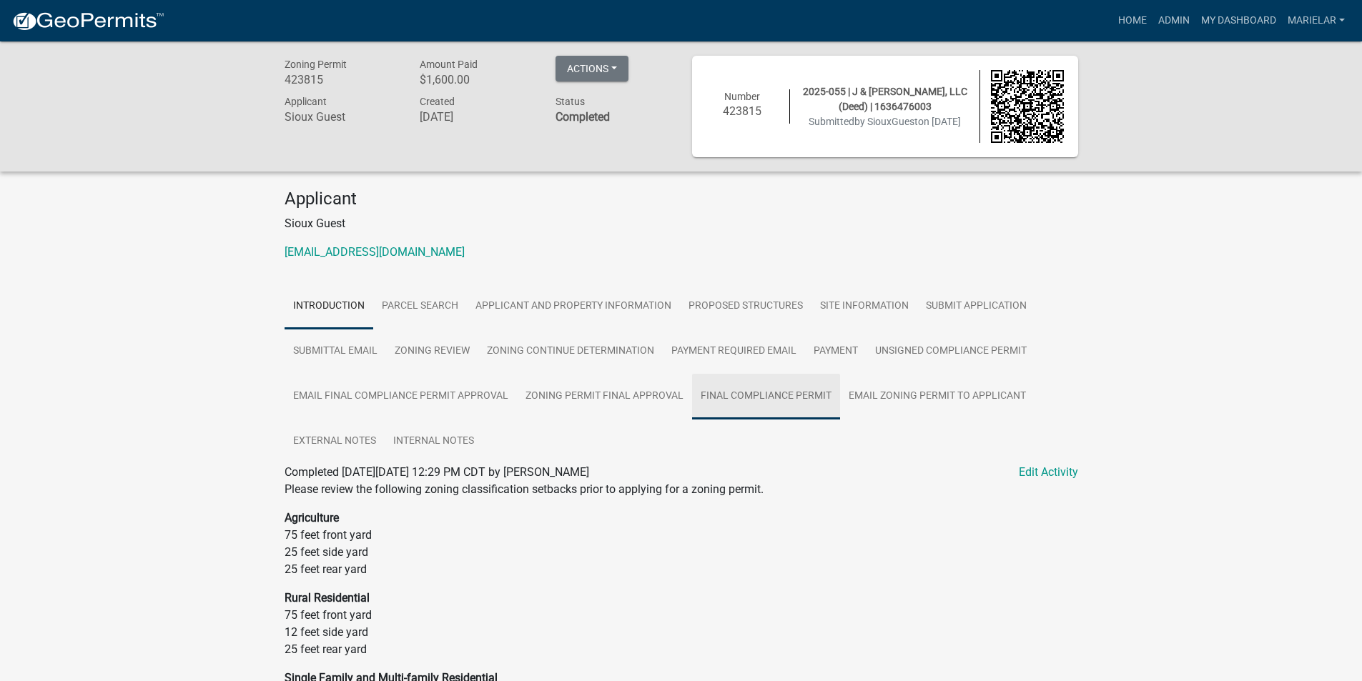
click at [778, 390] on link "Final Compliance Permit" at bounding box center [766, 397] width 148 height 46
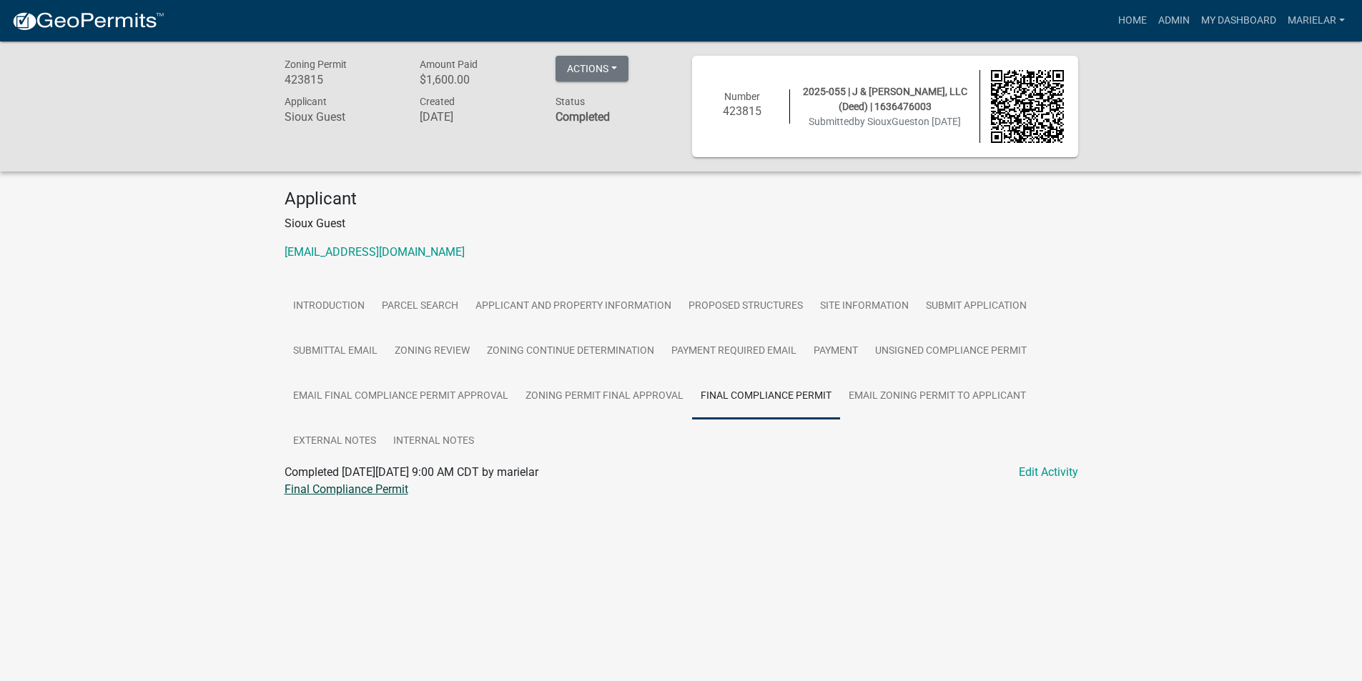
click at [348, 493] on link "Final Compliance Permit" at bounding box center [347, 490] width 124 height 14
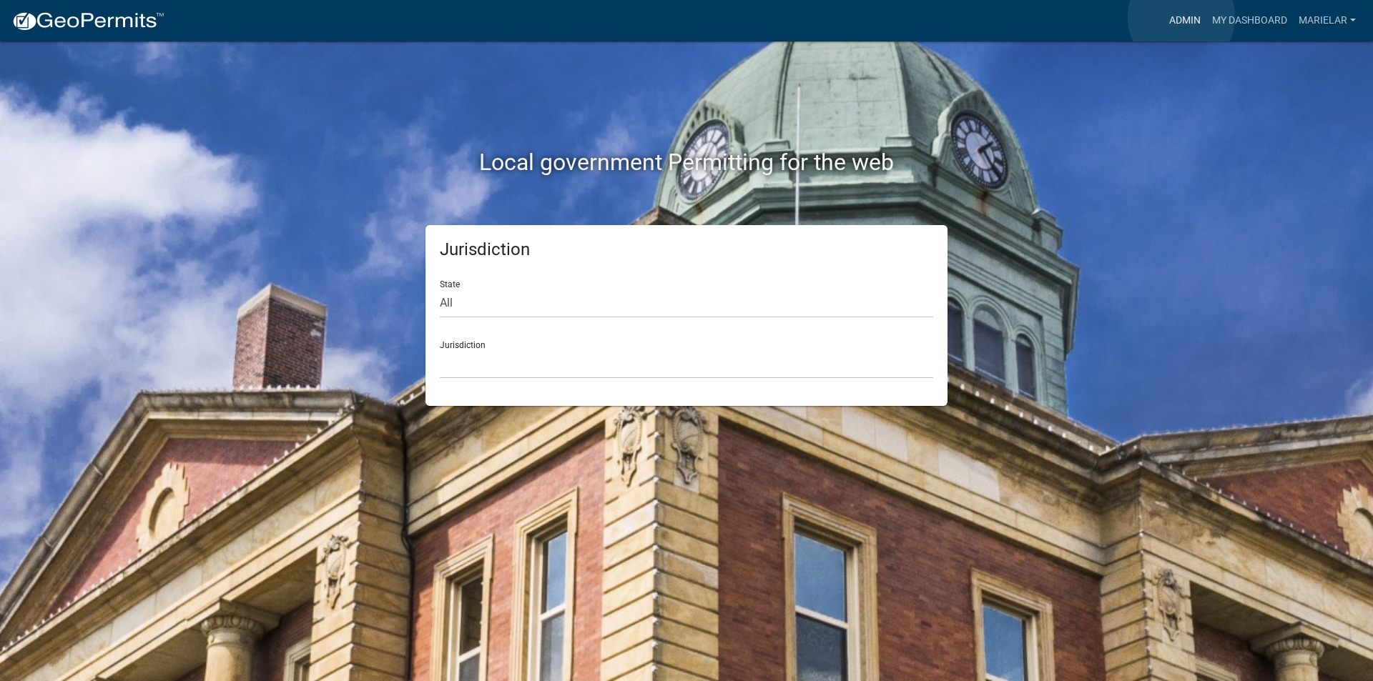
click at [1181, 17] on link "Admin" at bounding box center [1184, 20] width 43 height 27
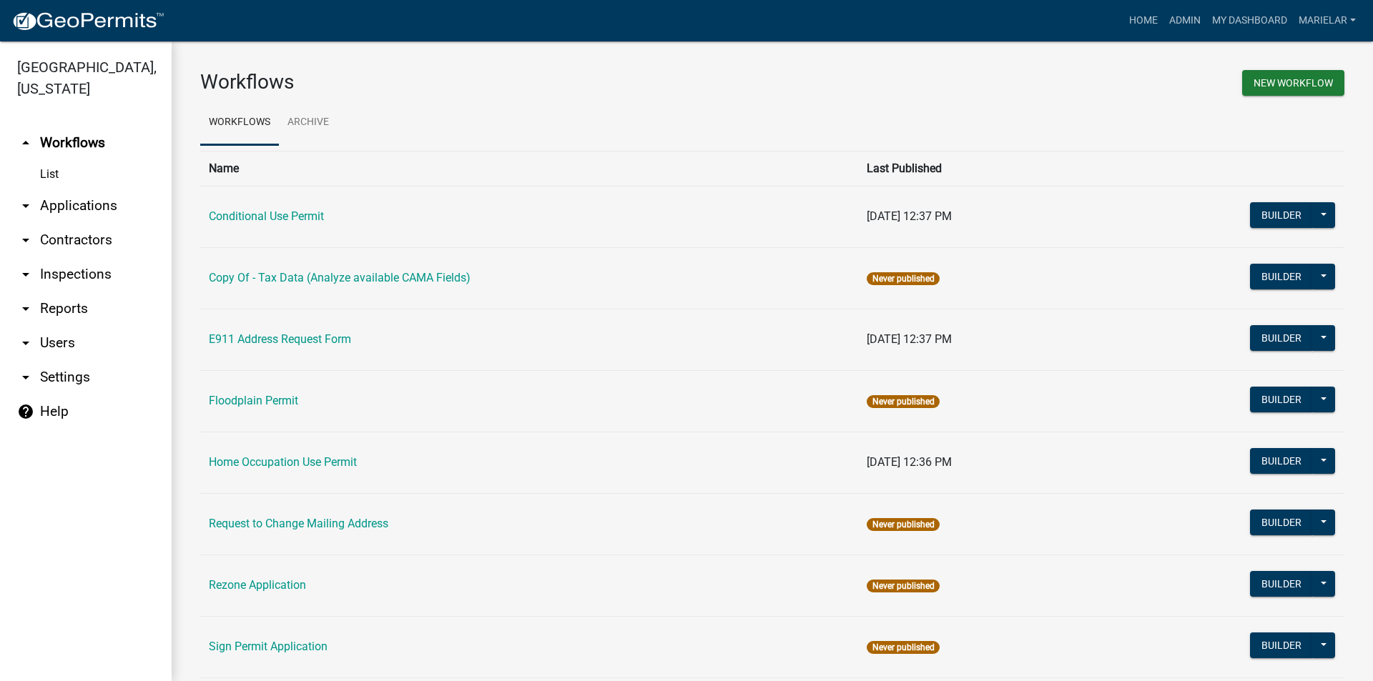
click at [29, 197] on icon "arrow_drop_down" at bounding box center [25, 205] width 17 height 17
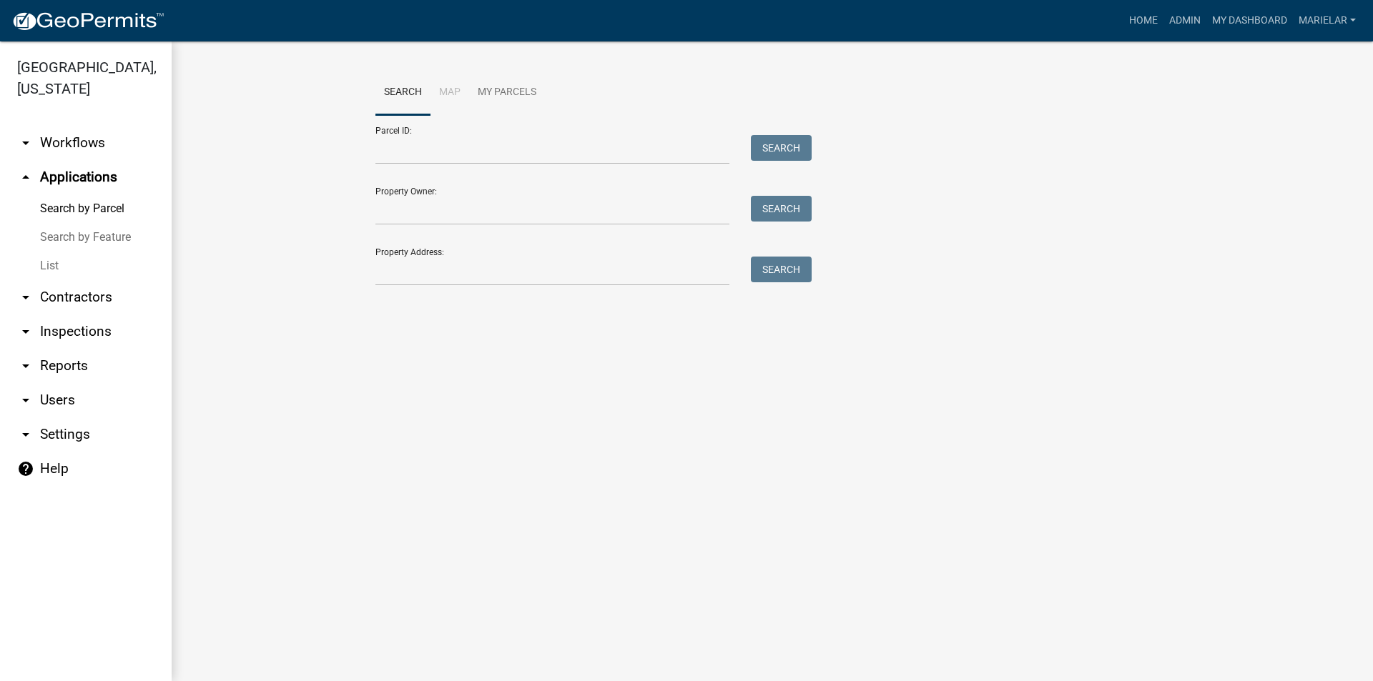
click at [46, 252] on link "List" at bounding box center [86, 266] width 172 height 29
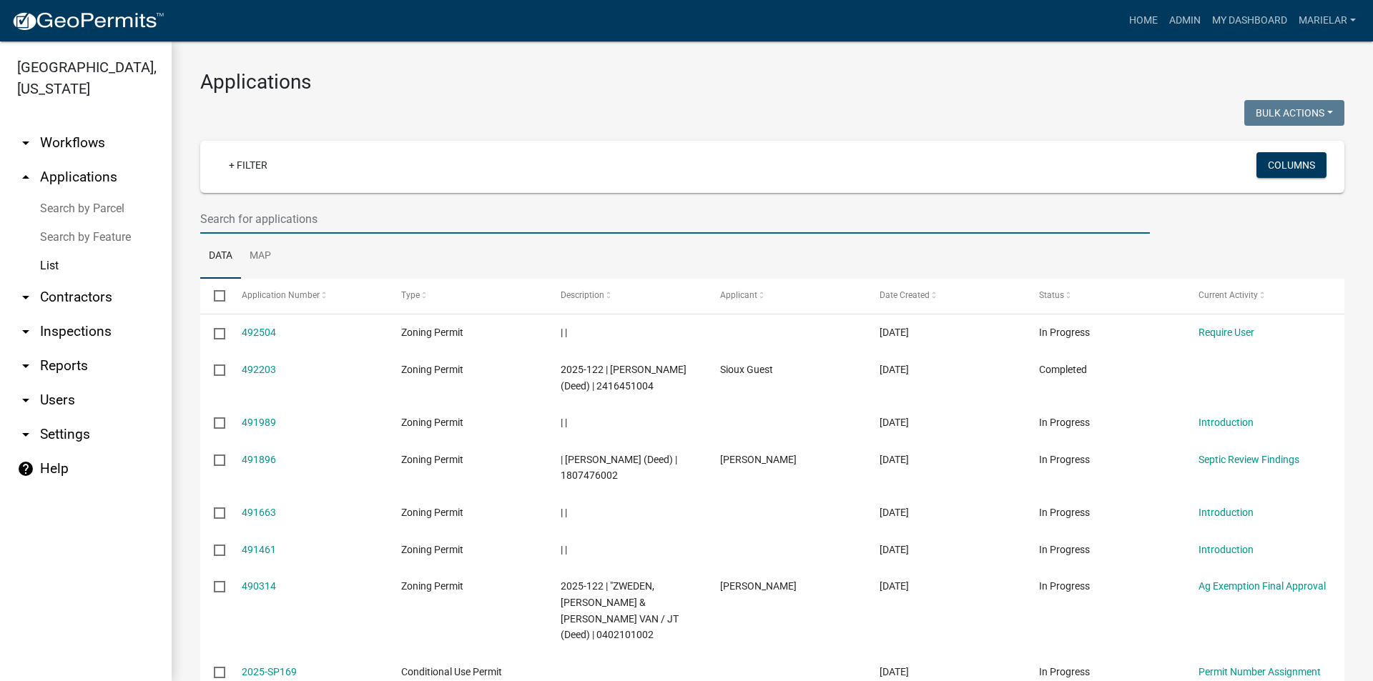
click at [310, 222] on input "text" at bounding box center [674, 218] width 949 height 29
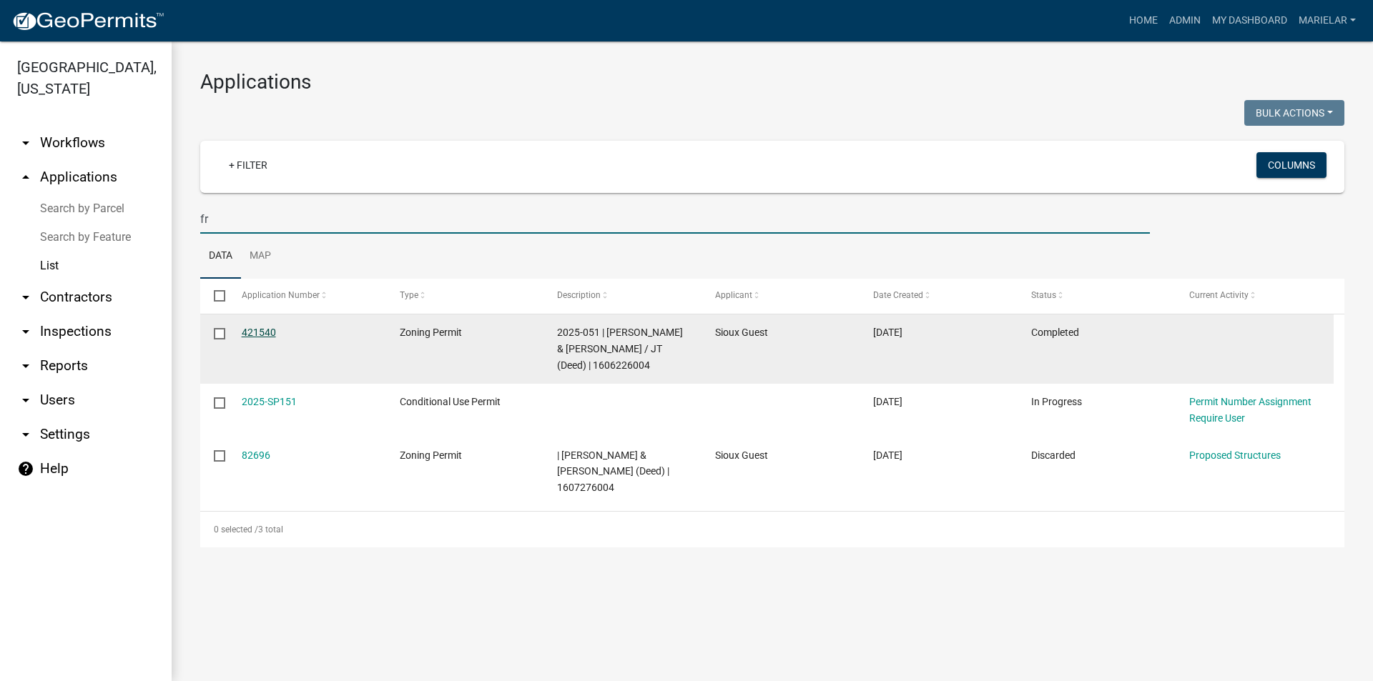
type input "f"
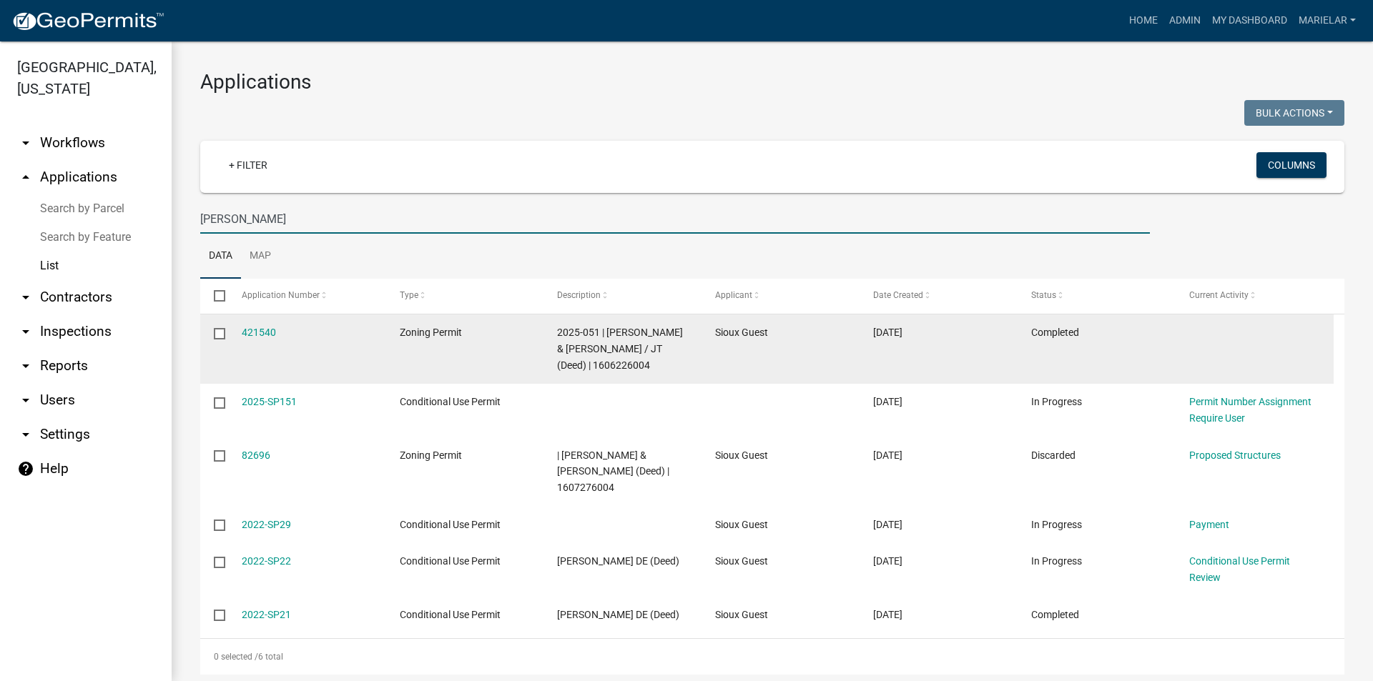
type input "franke"
click at [588, 367] on span "2025-051 | [PERSON_NAME] & [PERSON_NAME] / JT (Deed) | 1606226004" at bounding box center [620, 349] width 126 height 44
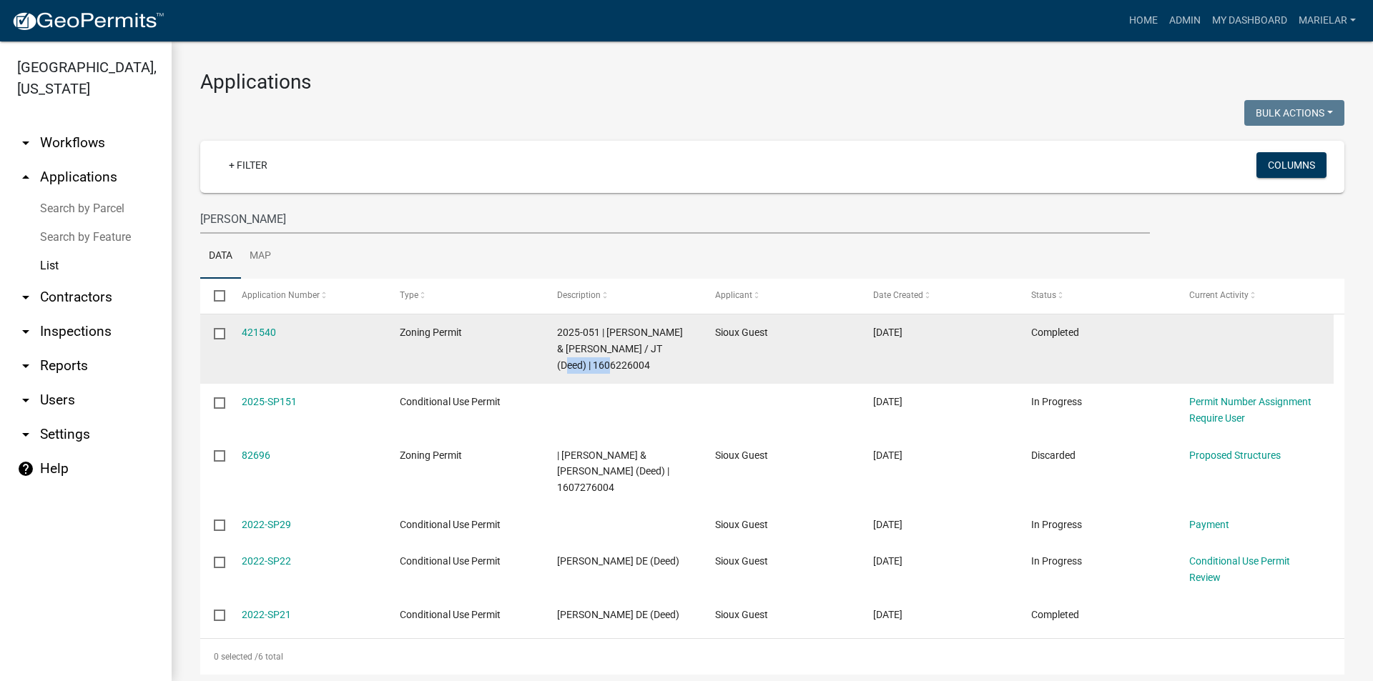
click at [588, 367] on span "2025-051 | [PERSON_NAME] & [PERSON_NAME] / JT (Deed) | 1606226004" at bounding box center [620, 349] width 126 height 44
copy span "1606226004"
